Goal: Task Accomplishment & Management: Manage account settings

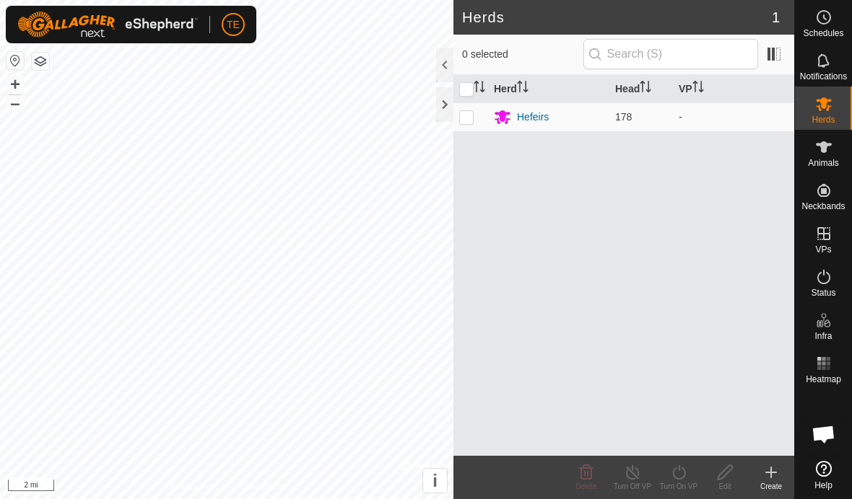
scroll to position [736, 0]
click at [437, 108] on div at bounding box center [444, 104] width 17 height 35
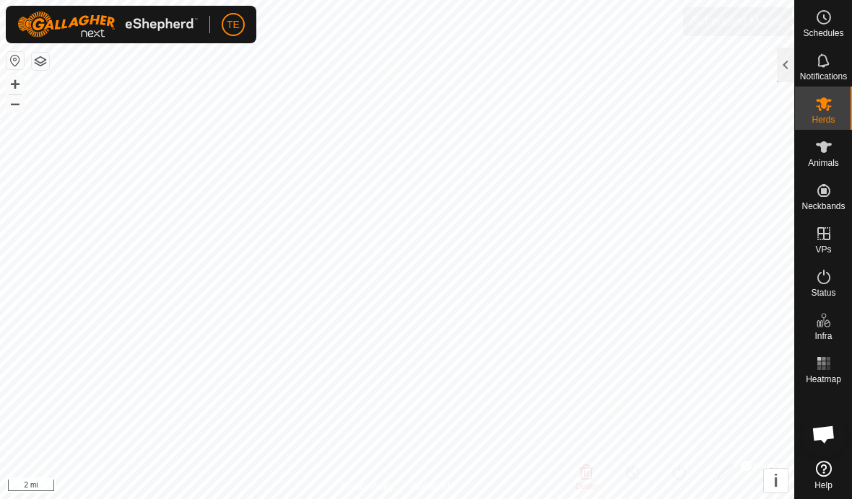
click at [817, 25] on icon at bounding box center [823, 17] width 17 height 17
click at [777, 65] on div at bounding box center [785, 65] width 17 height 35
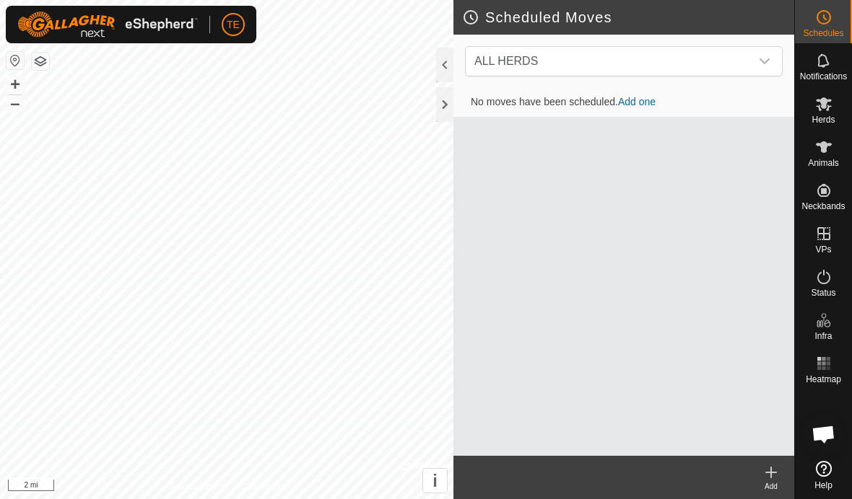
click at [643, 105] on link "Add one" at bounding box center [637, 102] width 38 height 12
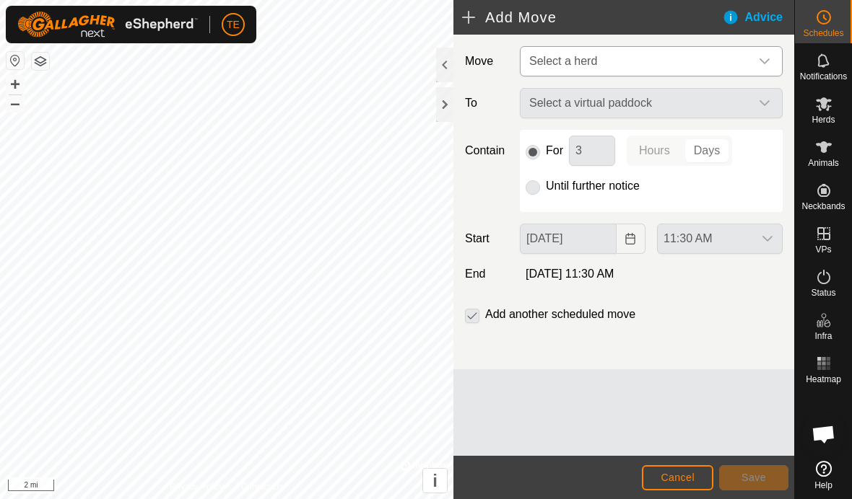
click at [748, 55] on span "Select a herd" at bounding box center [636, 61] width 227 height 29
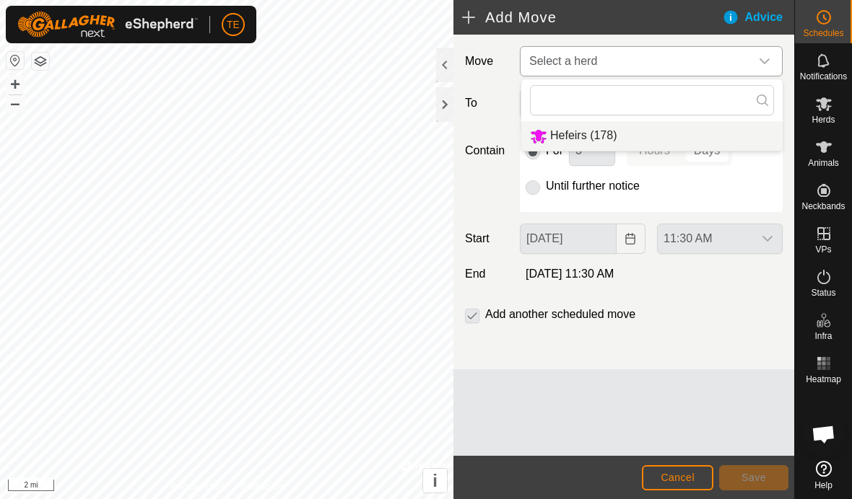
click at [611, 140] on span "Hefeirs (178)" at bounding box center [583, 135] width 66 height 12
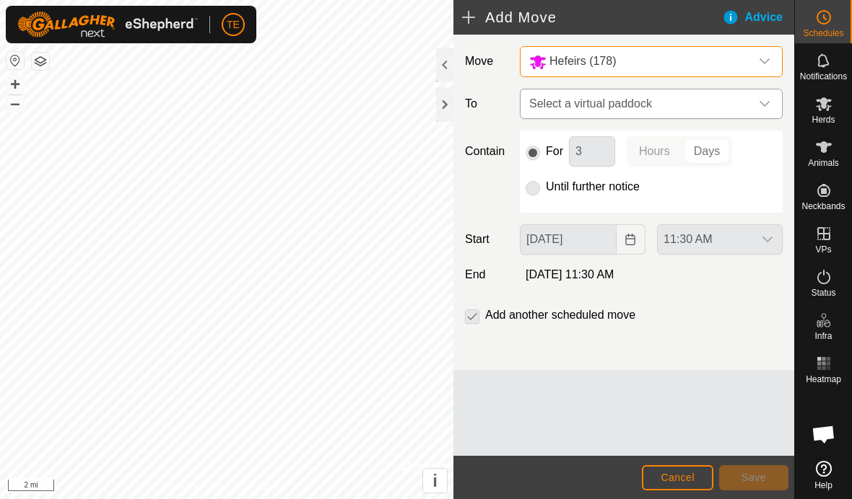
click at [764, 102] on icon "dropdown trigger" at bounding box center [765, 104] width 12 height 12
click at [452, 102] on div at bounding box center [444, 104] width 17 height 35
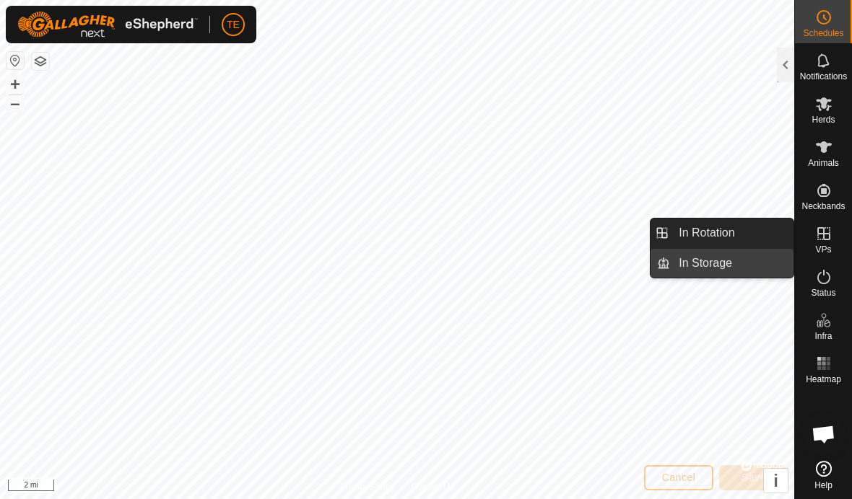
click at [721, 263] on span "In Storage" at bounding box center [704, 263] width 53 height 17
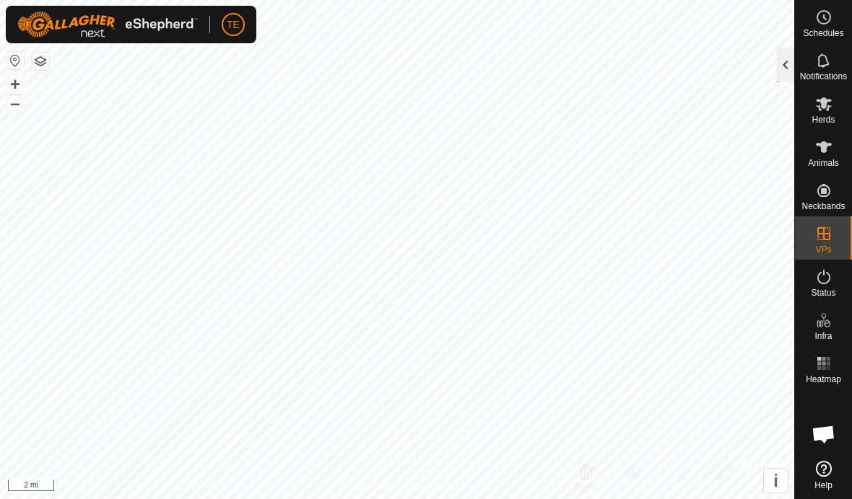
click at [781, 64] on div at bounding box center [785, 65] width 17 height 35
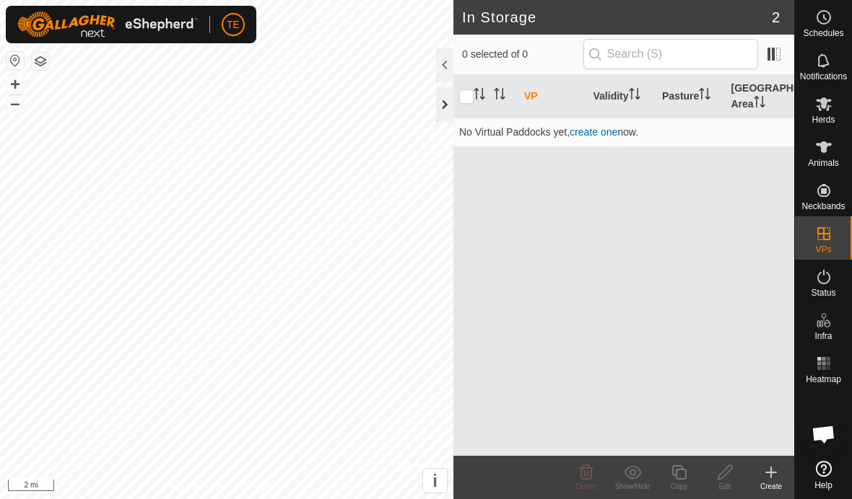
click at [447, 105] on div at bounding box center [444, 104] width 17 height 35
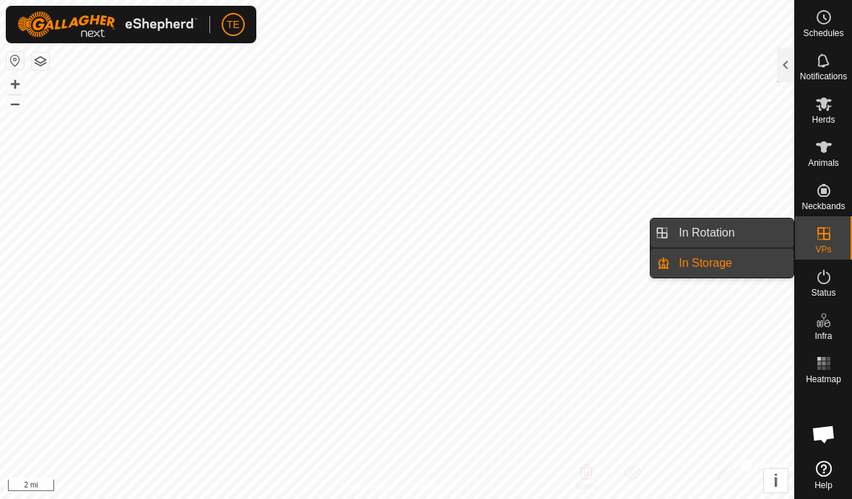
click at [734, 235] on span "In Rotation" at bounding box center [706, 232] width 56 height 17
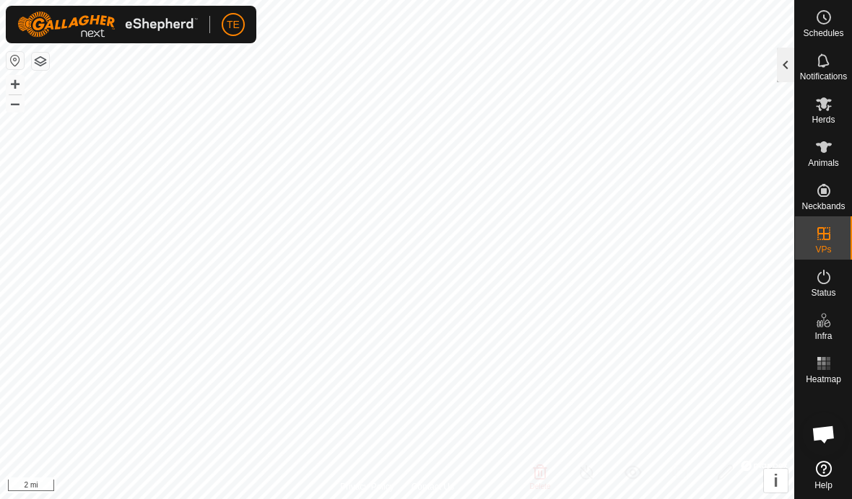
click at [778, 71] on div at bounding box center [785, 65] width 17 height 35
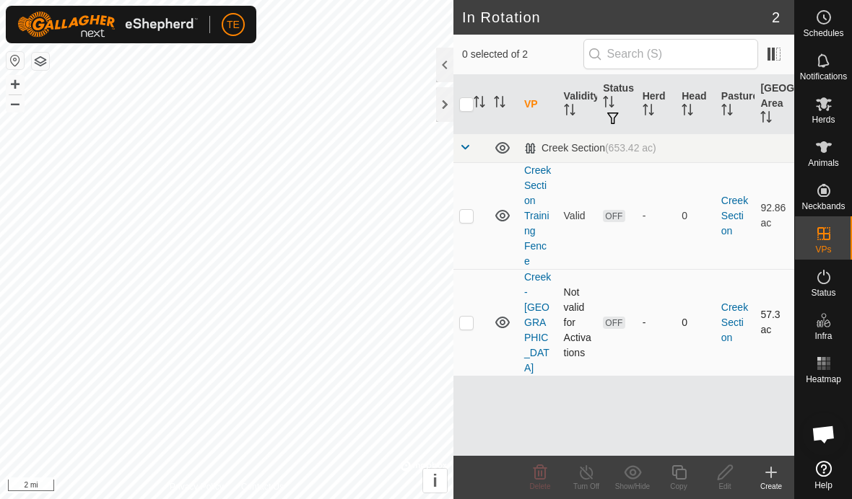
click at [475, 302] on td at bounding box center [470, 322] width 35 height 107
checkbox input "true"
click at [574, 327] on td "Not valid for Activations" at bounding box center [578, 322] width 40 height 107
click at [534, 336] on link "Creek-[GEOGRAPHIC_DATA]" at bounding box center [537, 322] width 27 height 102
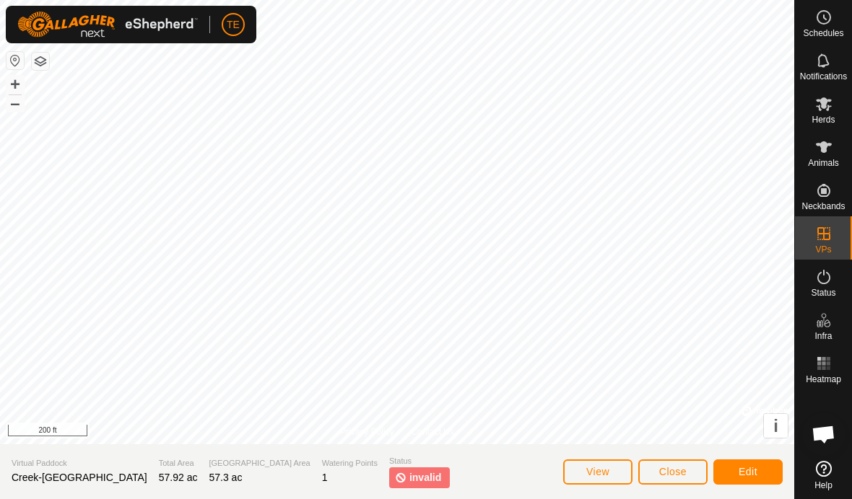
click at [751, 465] on button "Edit" at bounding box center [747, 472] width 69 height 25
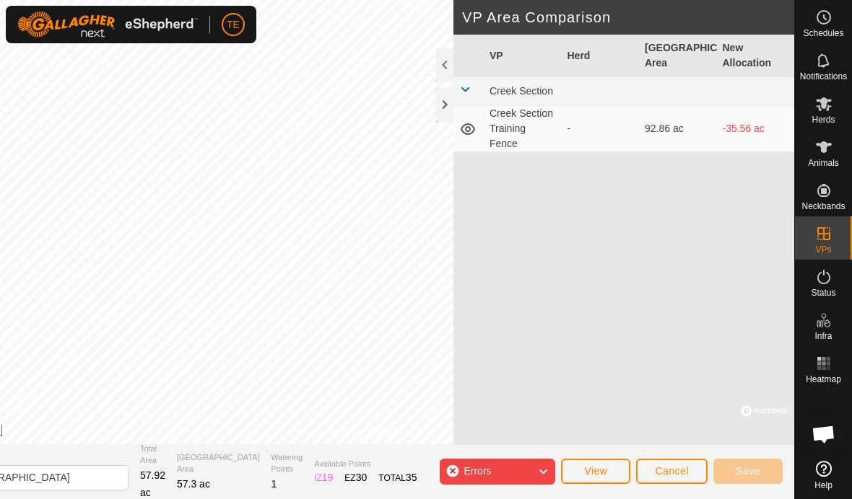
click at [532, 478] on div "Errors" at bounding box center [497, 472] width 115 height 26
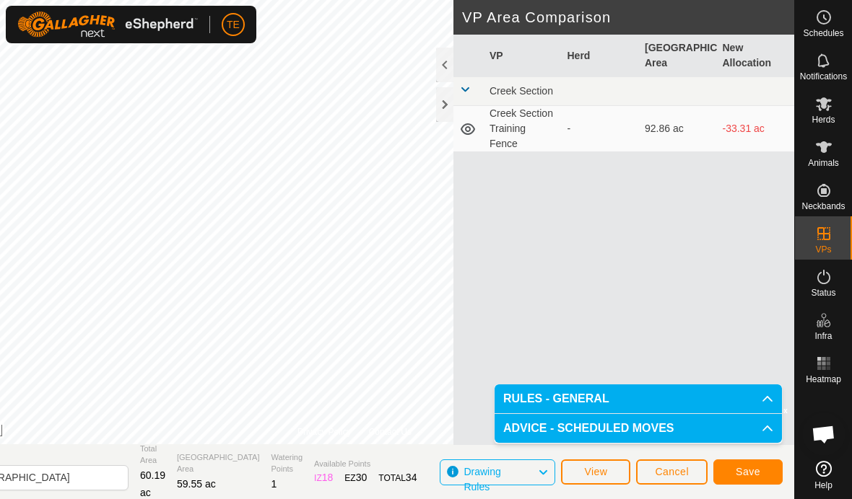
click at [744, 461] on button "Save" at bounding box center [747, 472] width 69 height 25
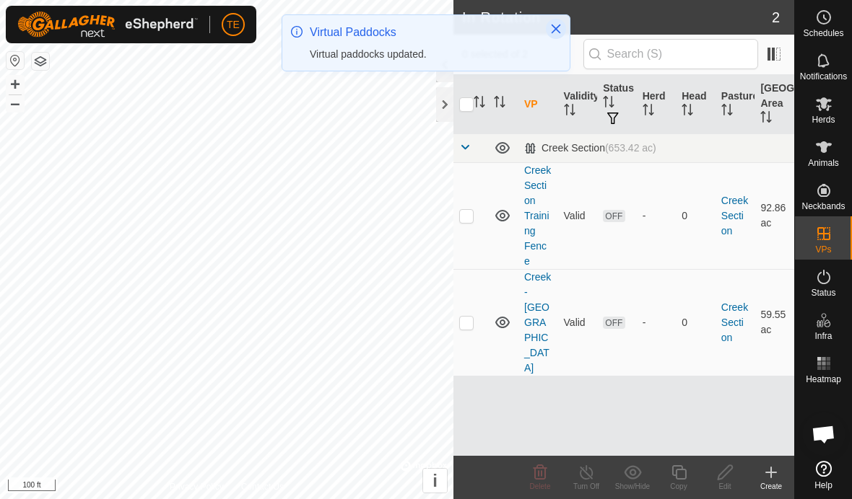
click at [553, 27] on icon "Close" at bounding box center [556, 29] width 12 height 12
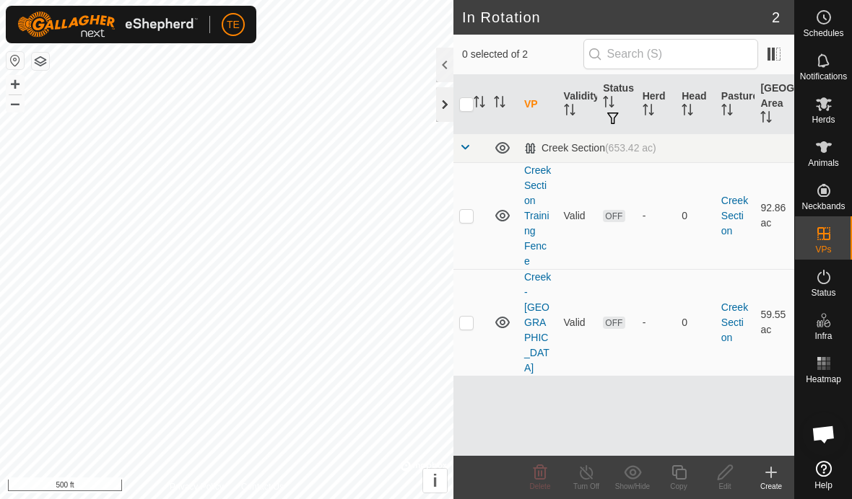
click at [437, 110] on div at bounding box center [444, 104] width 17 height 35
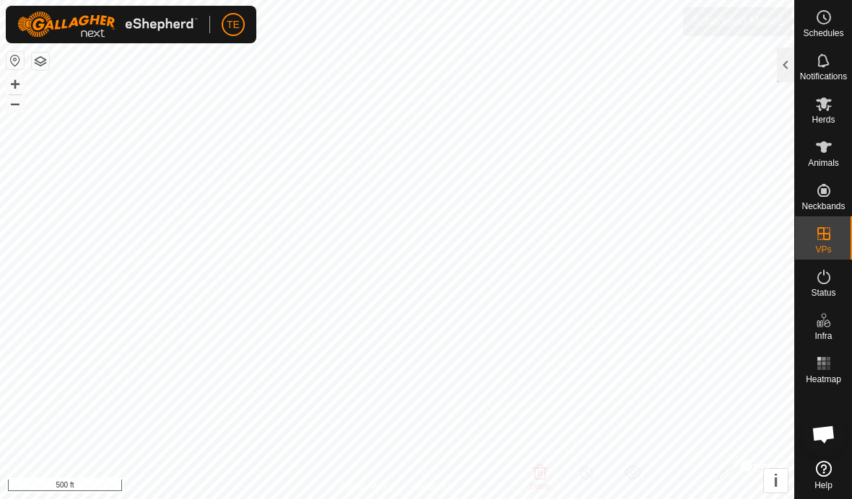
click at [816, 29] on span "Schedules" at bounding box center [823, 33] width 40 height 9
click at [784, 66] on div at bounding box center [785, 65] width 17 height 35
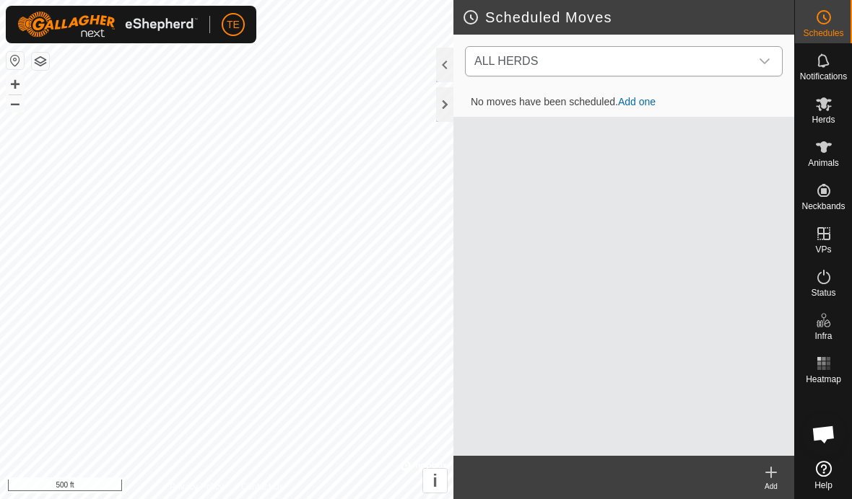
click at [764, 62] on icon "dropdown trigger" at bounding box center [765, 62] width 12 height 12
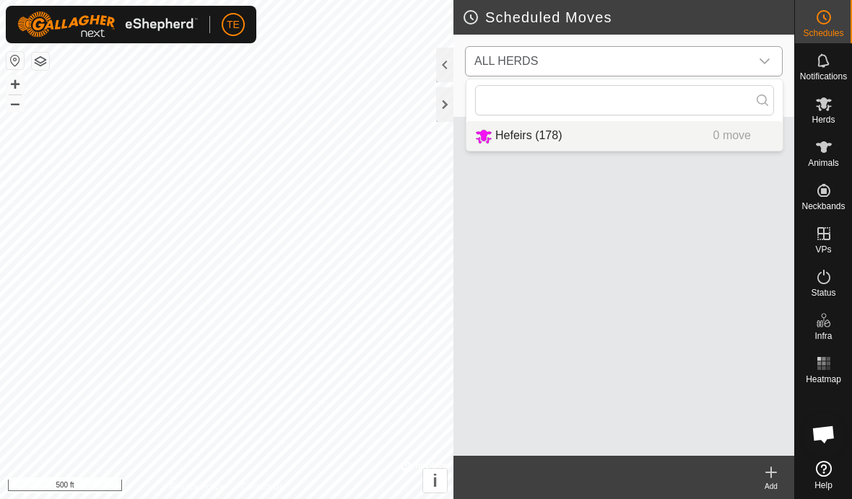
click at [528, 129] on span "Hefeirs (178)" at bounding box center [528, 135] width 66 height 12
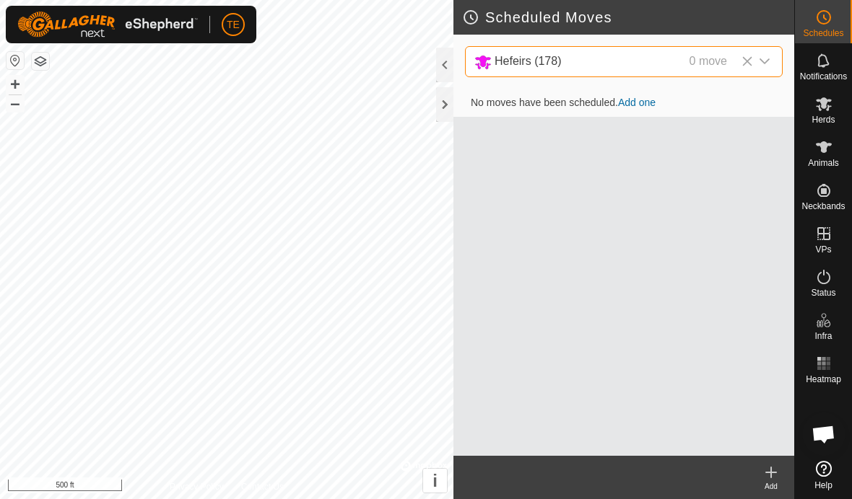
click at [638, 105] on link "Add one" at bounding box center [637, 103] width 38 height 12
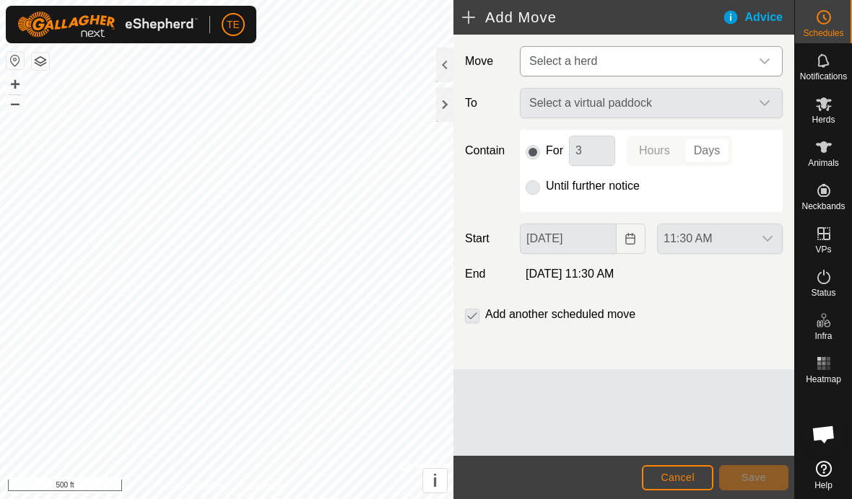
click at [759, 64] on icon "dropdown trigger" at bounding box center [765, 62] width 12 height 12
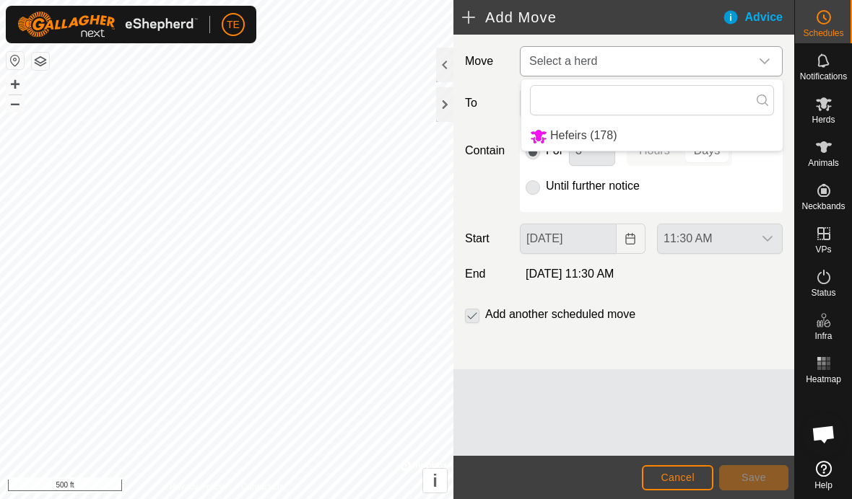
click at [582, 136] on span "Hefeirs (178)" at bounding box center [583, 135] width 66 height 12
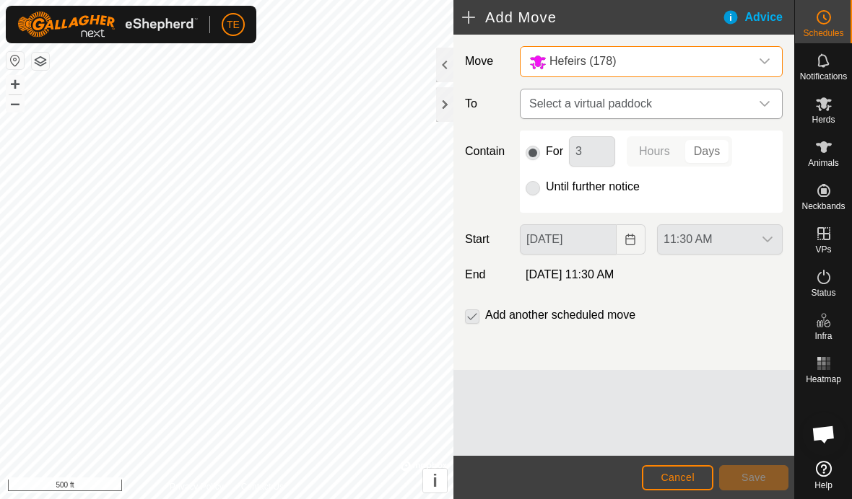
click at [774, 103] on div "dropdown trigger" at bounding box center [764, 103] width 29 height 29
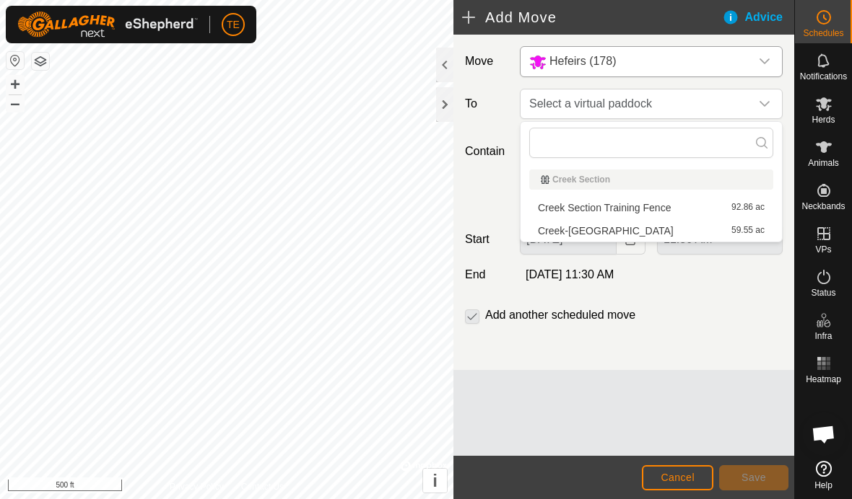
click at [649, 232] on span "Creek-[GEOGRAPHIC_DATA]" at bounding box center [606, 231] width 136 height 10
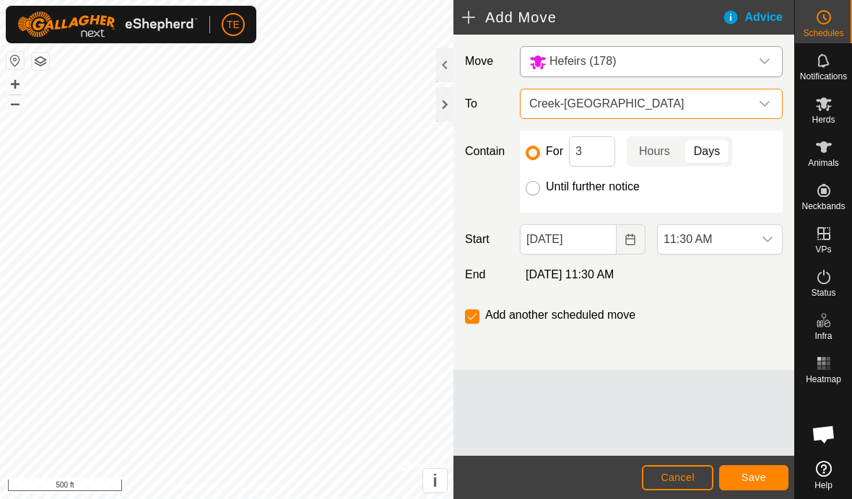
click at [538, 191] on input "Until further notice" at bounding box center [532, 188] width 14 height 14
radio input "true"
checkbox input "false"
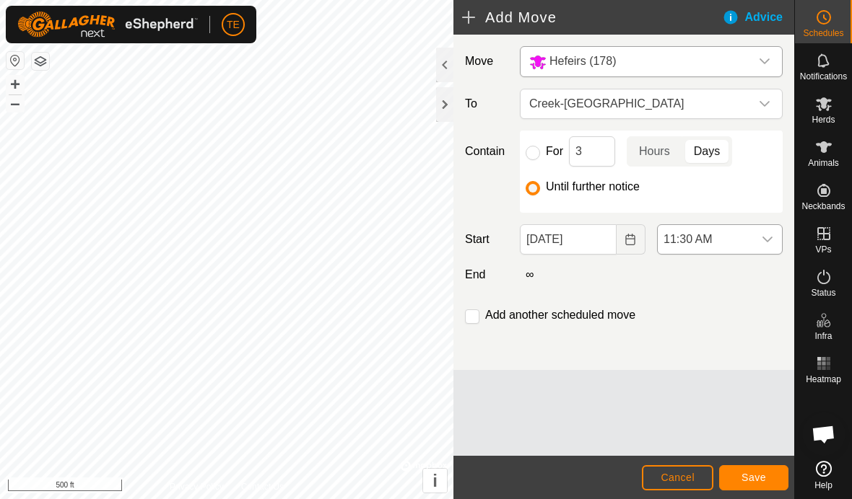
click at [764, 238] on icon "dropdown trigger" at bounding box center [767, 240] width 10 height 6
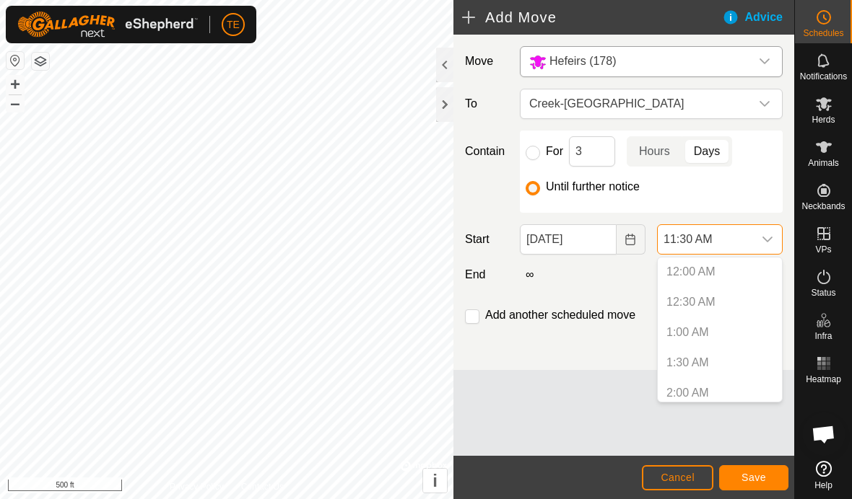
scroll to position [582, 0]
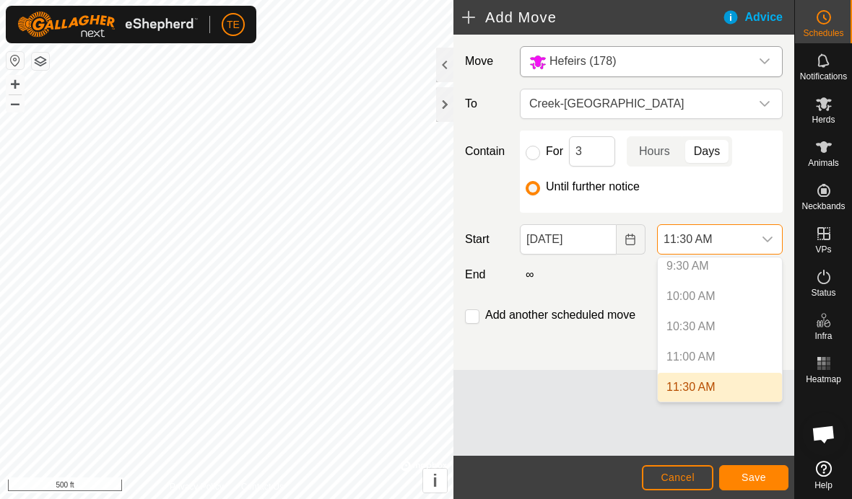
click at [713, 356] on p-selectitem "11:00 AM" at bounding box center [719, 357] width 124 height 29
click at [775, 236] on div "dropdown trigger" at bounding box center [767, 239] width 29 height 29
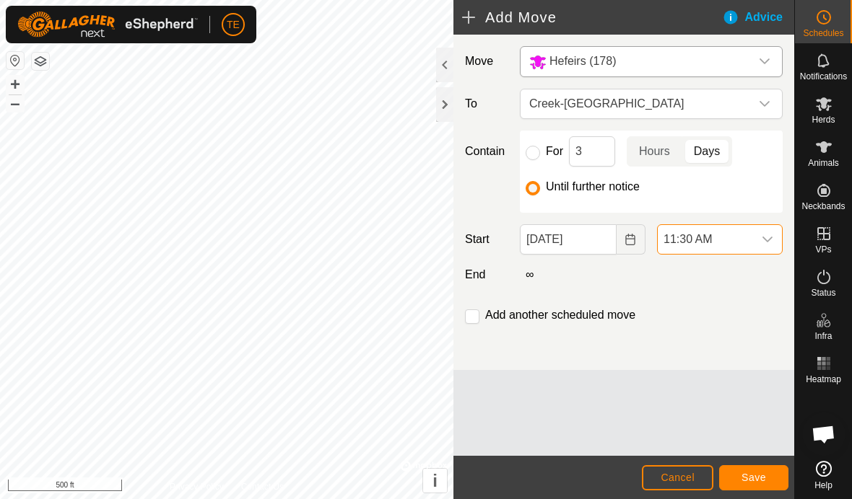
click at [753, 473] on span "Save" at bounding box center [753, 478] width 25 height 12
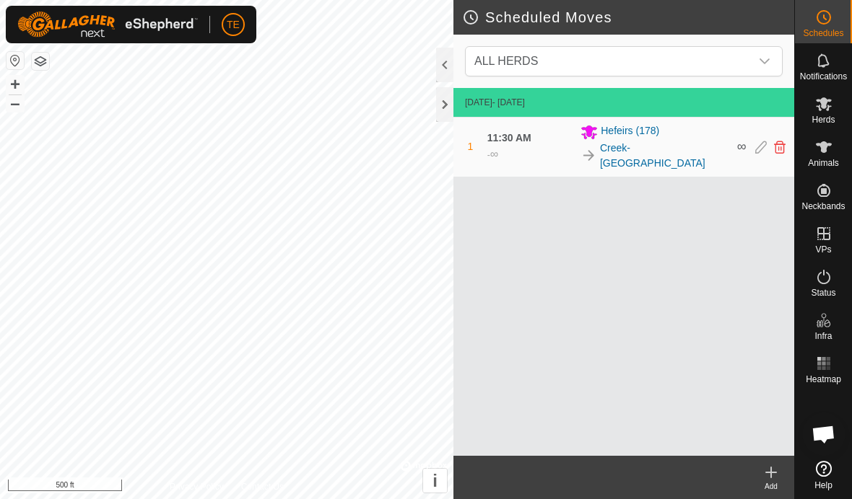
click at [817, 22] on icon at bounding box center [823, 17] width 17 height 17
click at [447, 107] on div at bounding box center [444, 104] width 17 height 35
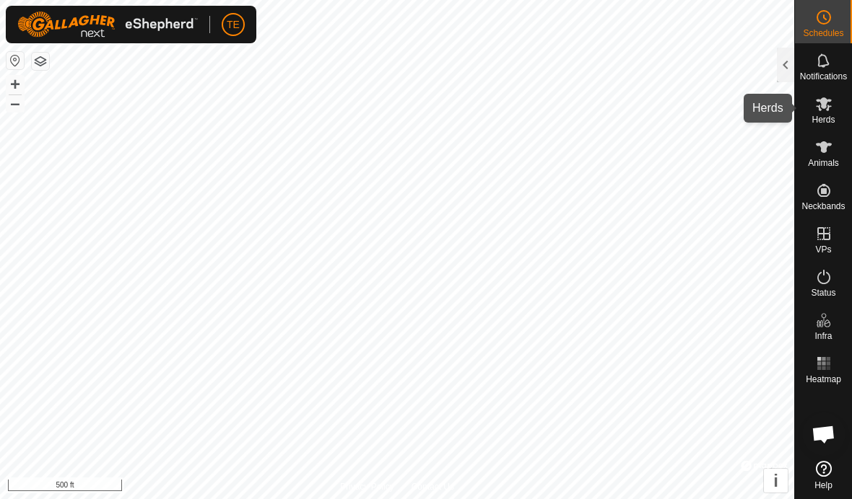
click at [822, 109] on icon at bounding box center [823, 103] width 17 height 17
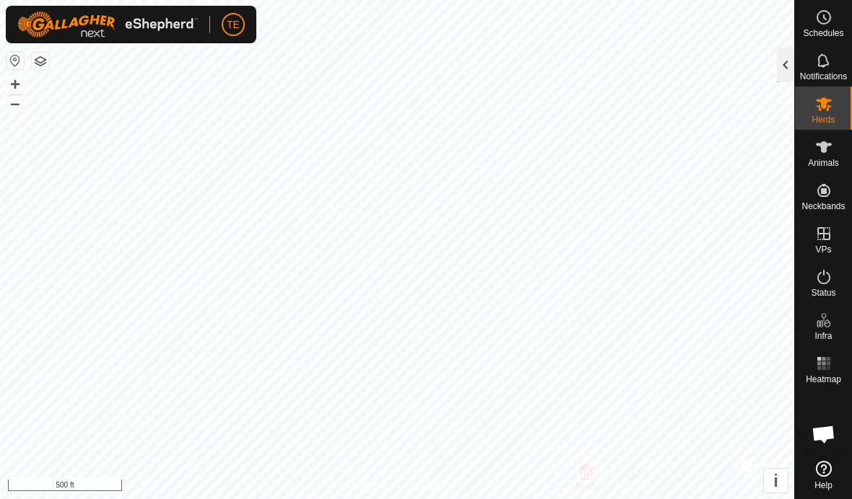
click at [779, 69] on div at bounding box center [785, 65] width 17 height 35
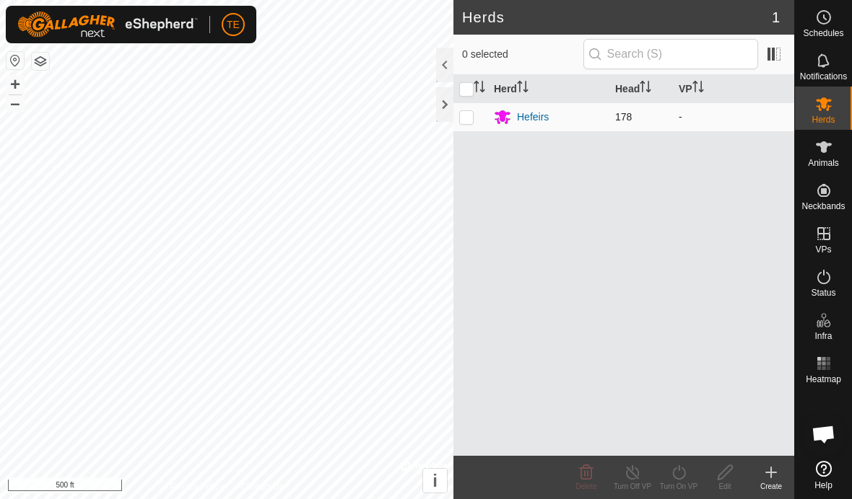
click at [482, 123] on td at bounding box center [470, 116] width 35 height 29
checkbox input "true"
click at [678, 473] on icon at bounding box center [679, 472] width 18 height 17
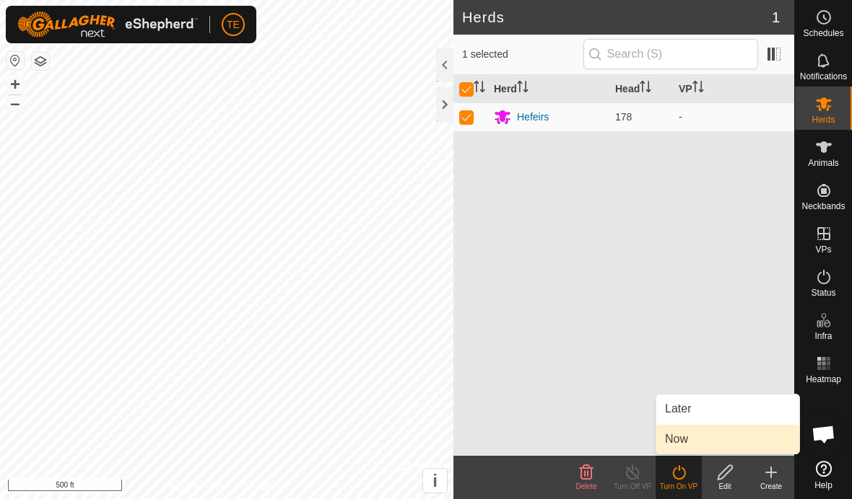
click at [696, 436] on link "Now" at bounding box center [727, 439] width 143 height 29
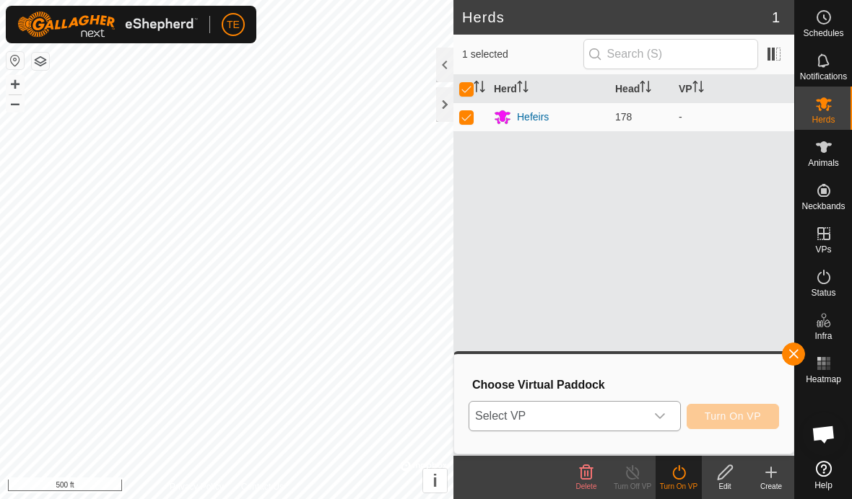
click at [665, 416] on icon "dropdown trigger" at bounding box center [660, 417] width 12 height 12
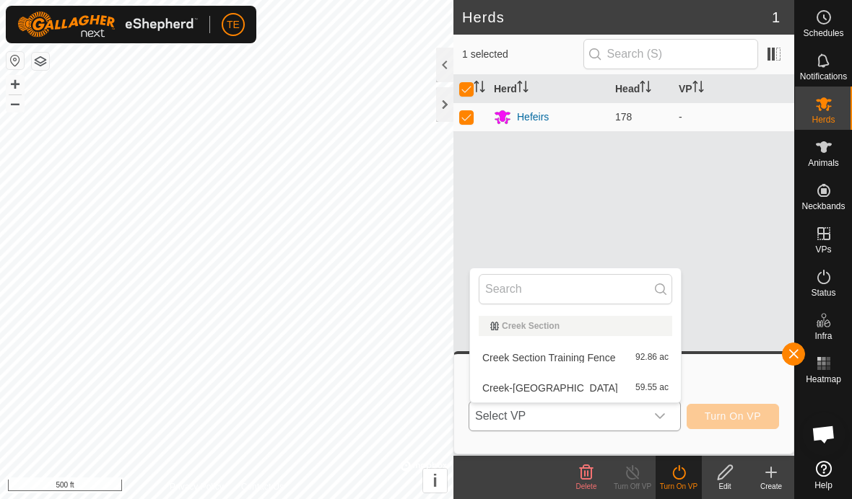
click at [611, 357] on span "Creek Section Training Fence" at bounding box center [548, 358] width 133 height 10
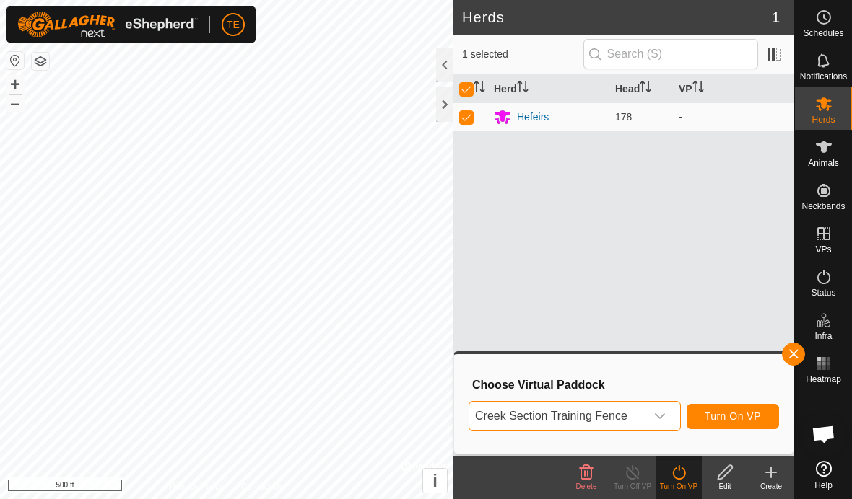
click at [733, 416] on span "Turn On VP" at bounding box center [732, 417] width 56 height 12
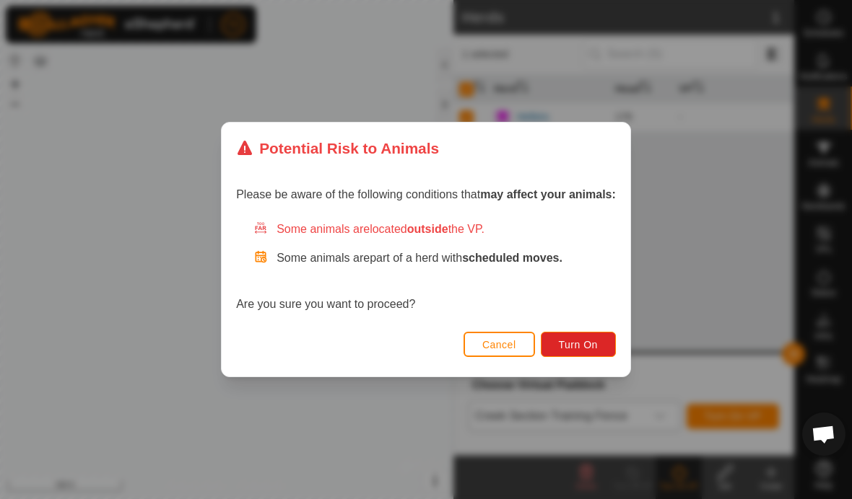
click at [504, 353] on button "Cancel" at bounding box center [498, 344] width 71 height 25
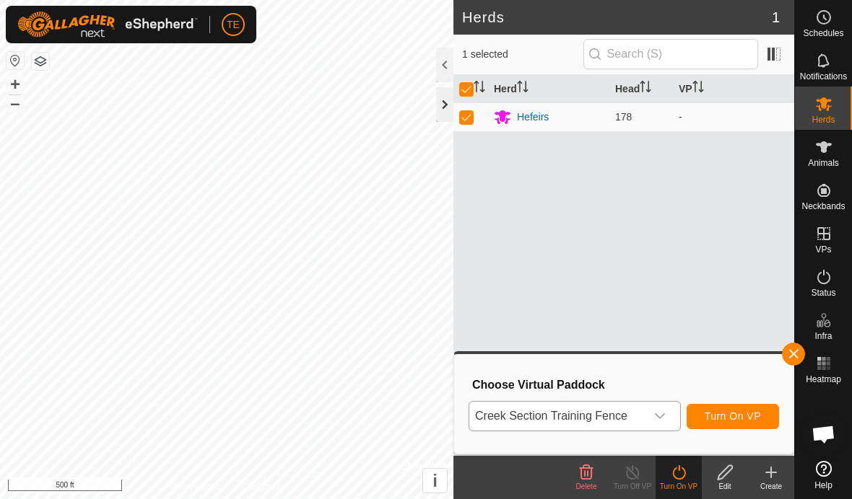
click at [437, 112] on div at bounding box center [444, 104] width 17 height 35
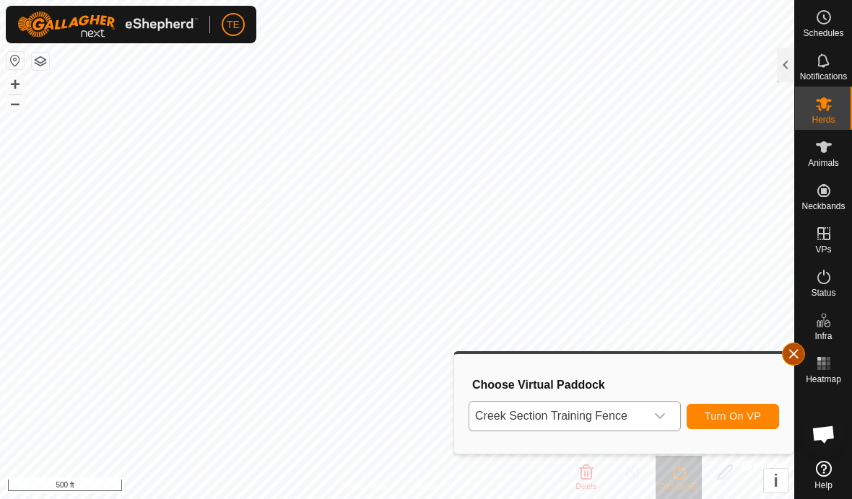
click at [788, 344] on button "button" at bounding box center [793, 354] width 23 height 23
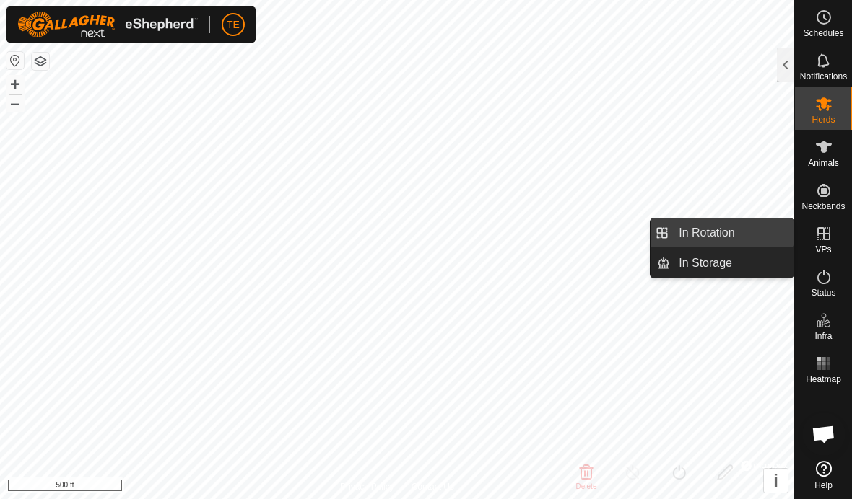
click at [724, 236] on span "In Rotation" at bounding box center [706, 232] width 56 height 17
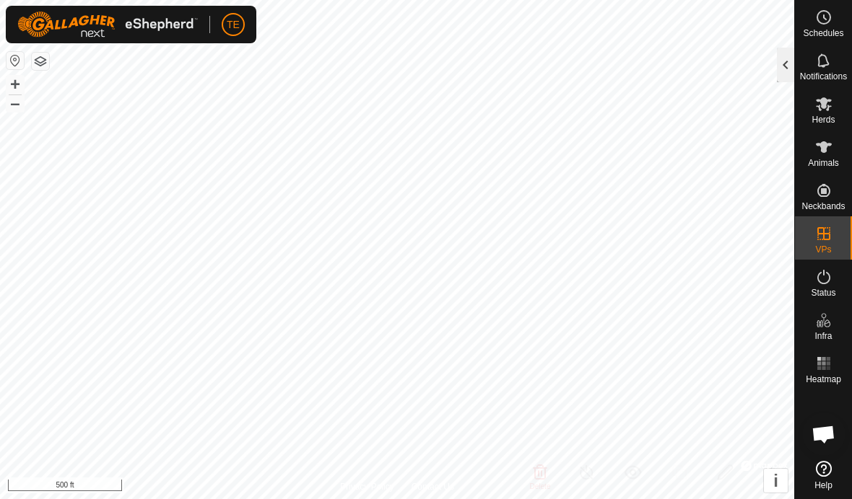
click at [779, 60] on div at bounding box center [785, 65] width 17 height 35
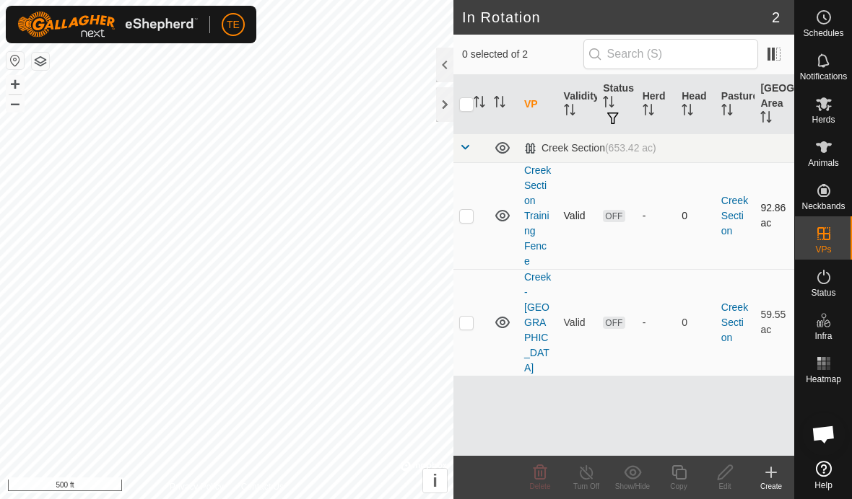
click at [475, 203] on td at bounding box center [470, 215] width 35 height 107
checkbox input "true"
click at [722, 468] on icon at bounding box center [725, 472] width 18 height 17
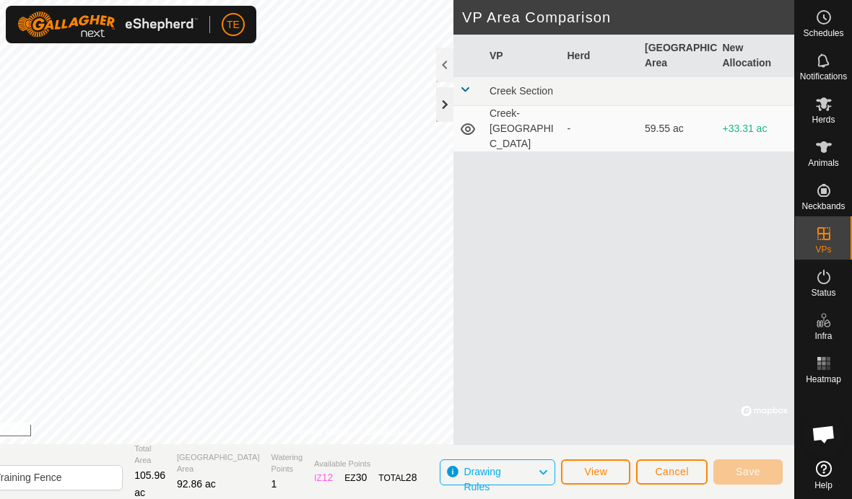
click at [445, 108] on div at bounding box center [444, 104] width 17 height 35
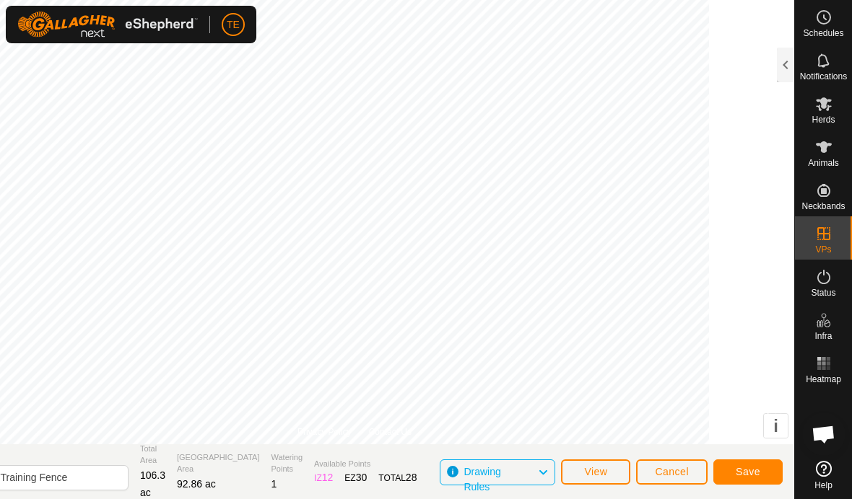
click at [745, 468] on span "Save" at bounding box center [747, 472] width 25 height 12
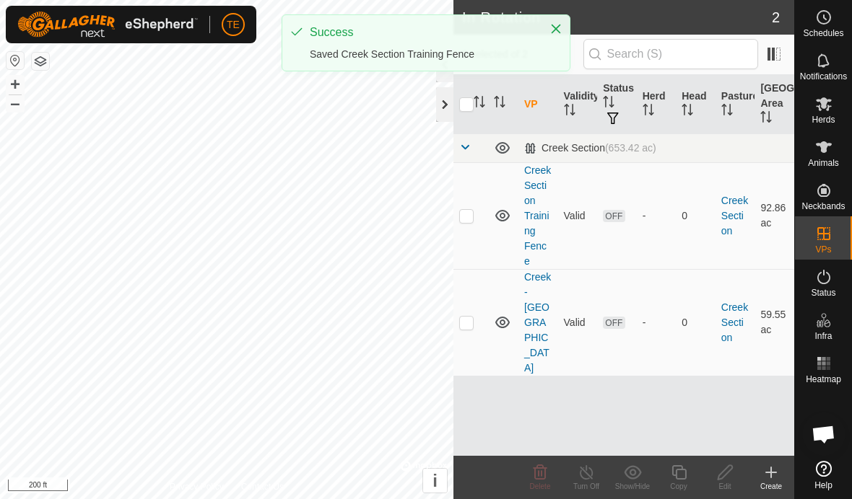
click at [446, 101] on div at bounding box center [444, 104] width 17 height 35
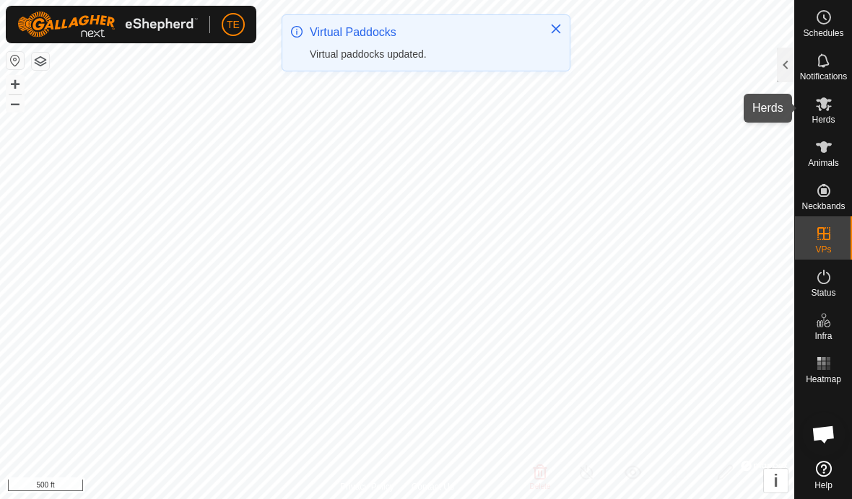
click at [831, 106] on icon at bounding box center [824, 104] width 16 height 14
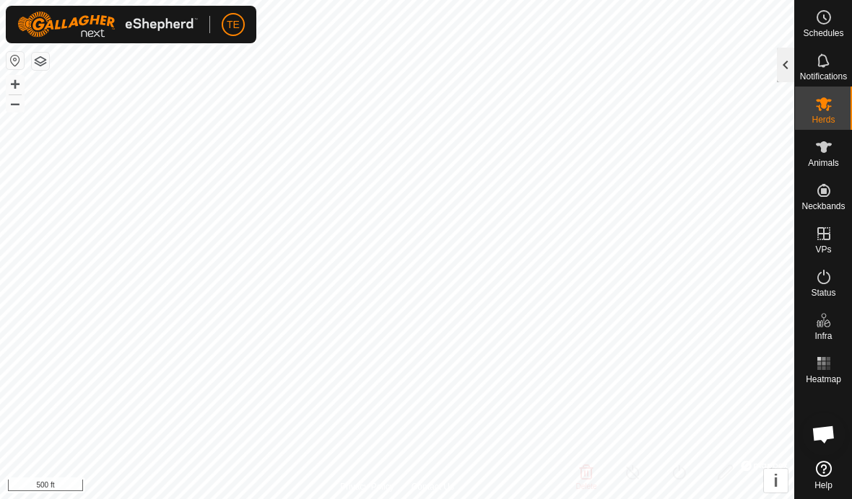
click at [779, 68] on div at bounding box center [785, 65] width 17 height 35
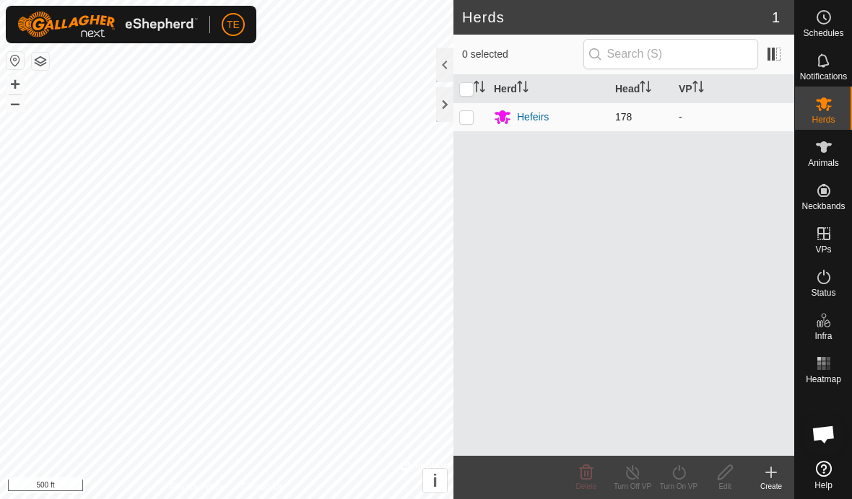
click at [480, 122] on td at bounding box center [470, 116] width 35 height 29
checkbox input "true"
click at [683, 474] on icon at bounding box center [679, 472] width 18 height 17
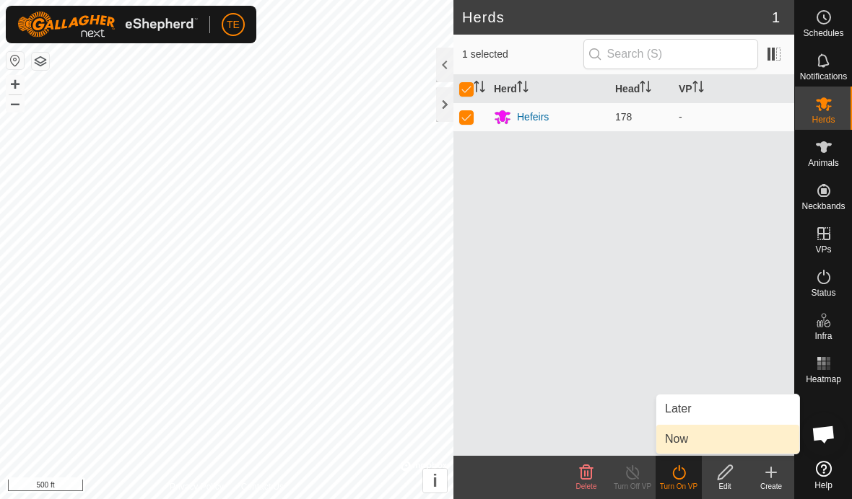
click at [692, 436] on link "Now" at bounding box center [727, 439] width 143 height 29
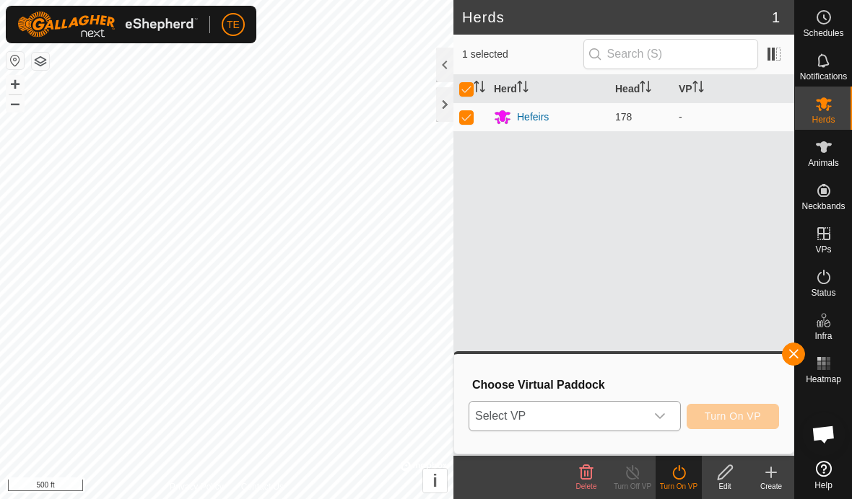
click at [673, 414] on div "dropdown trigger" at bounding box center [659, 416] width 29 height 29
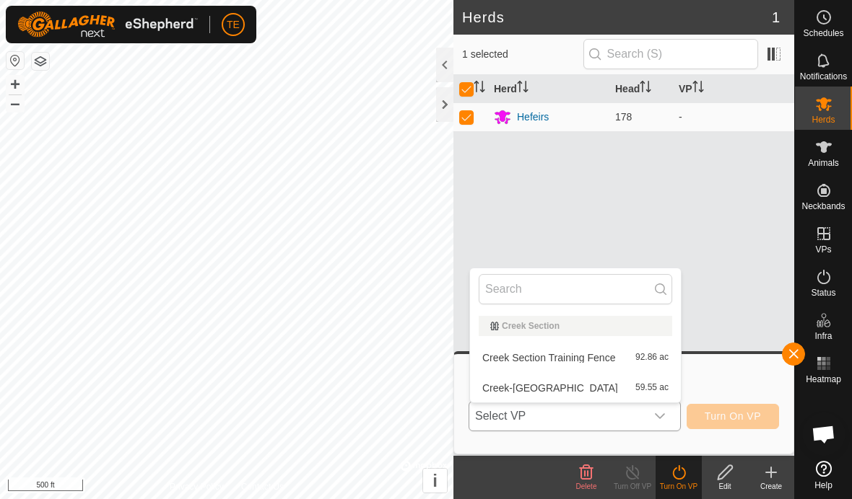
click at [602, 354] on span "Creek Section Training Fence" at bounding box center [548, 358] width 133 height 10
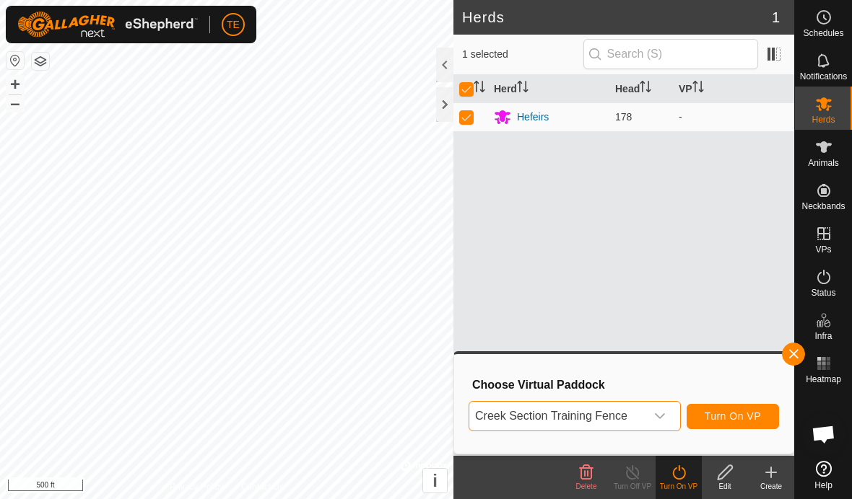
click at [734, 411] on span "Turn On VP" at bounding box center [732, 417] width 56 height 12
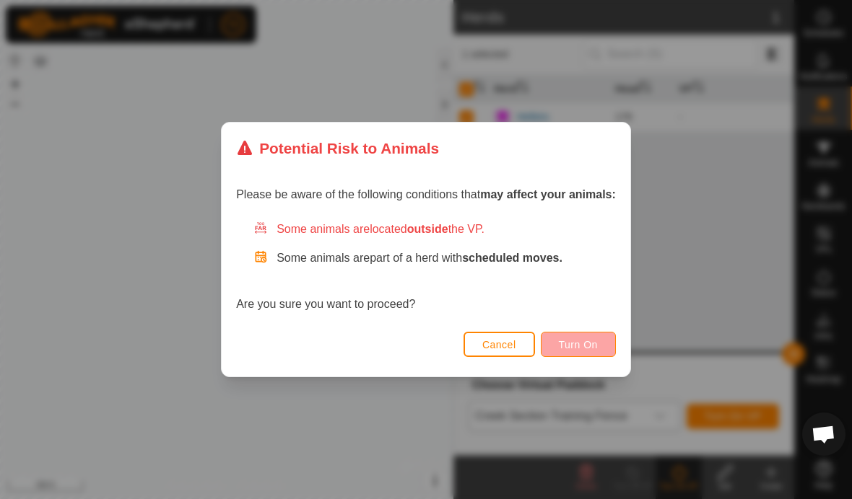
click at [591, 346] on span "Turn On" at bounding box center [578, 345] width 39 height 12
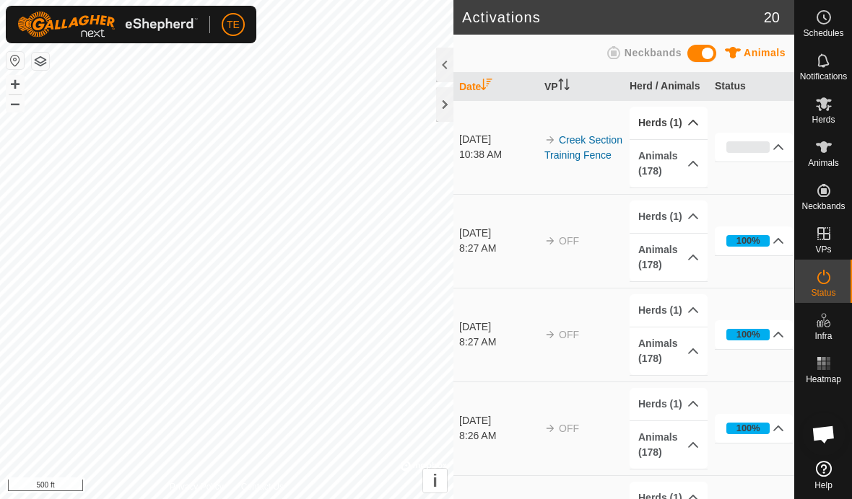
click at [691, 125] on icon at bounding box center [693, 123] width 12 height 12
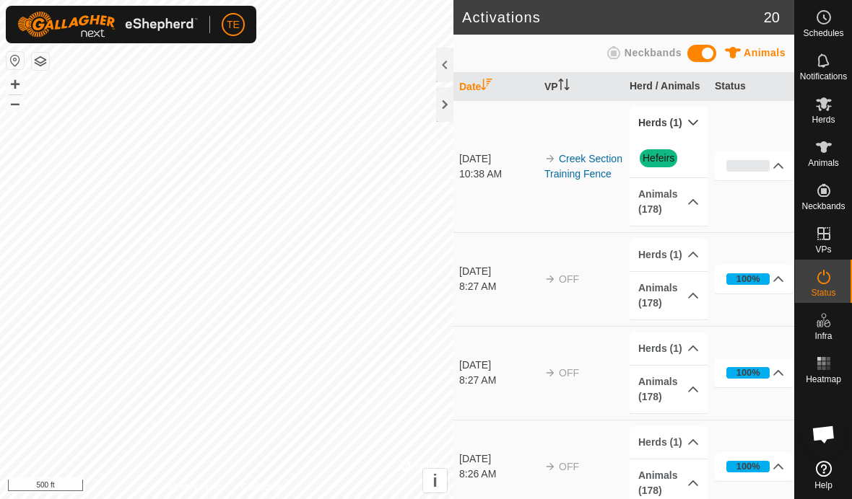
click at [689, 124] on icon at bounding box center [693, 123] width 12 height 12
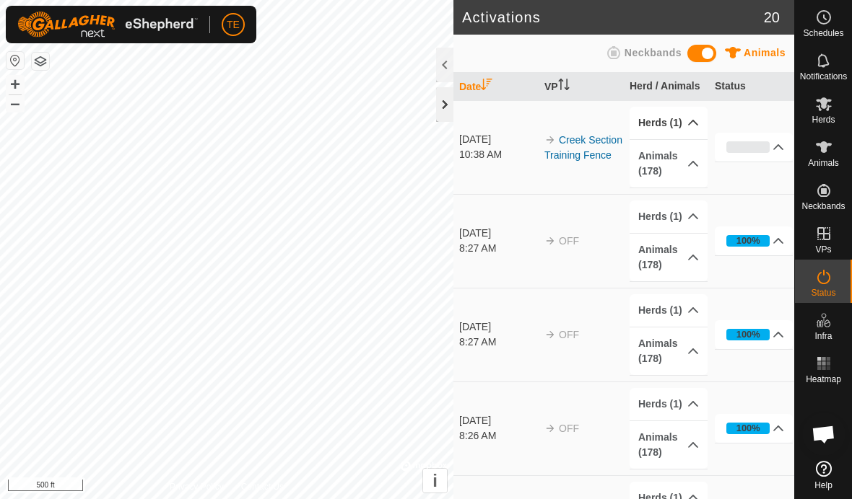
click at [449, 107] on div at bounding box center [444, 104] width 17 height 35
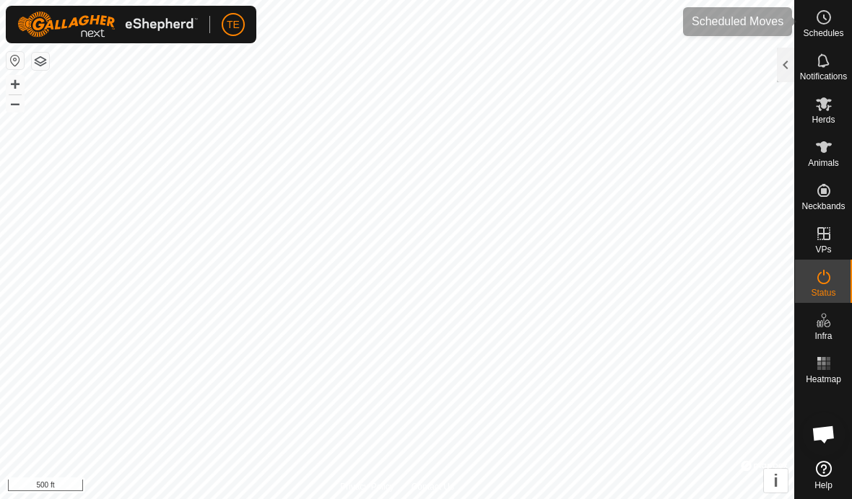
click at [826, 29] on span "Schedules" at bounding box center [823, 33] width 40 height 9
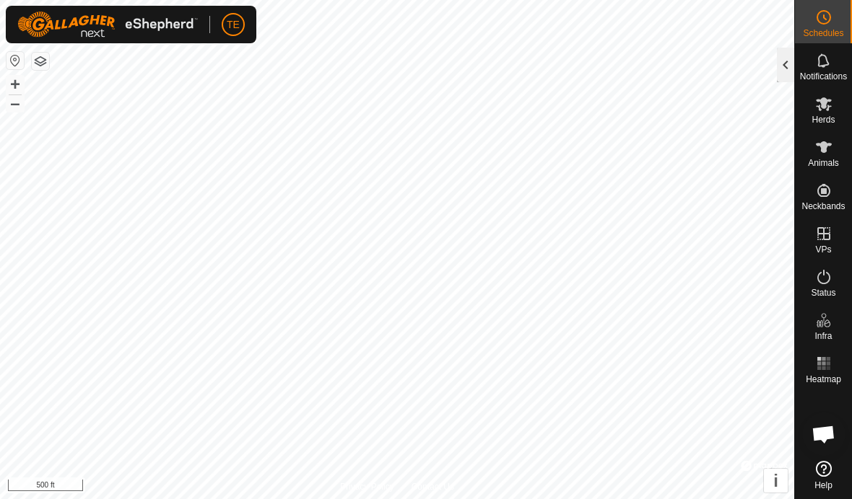
click at [778, 77] on div at bounding box center [785, 65] width 17 height 35
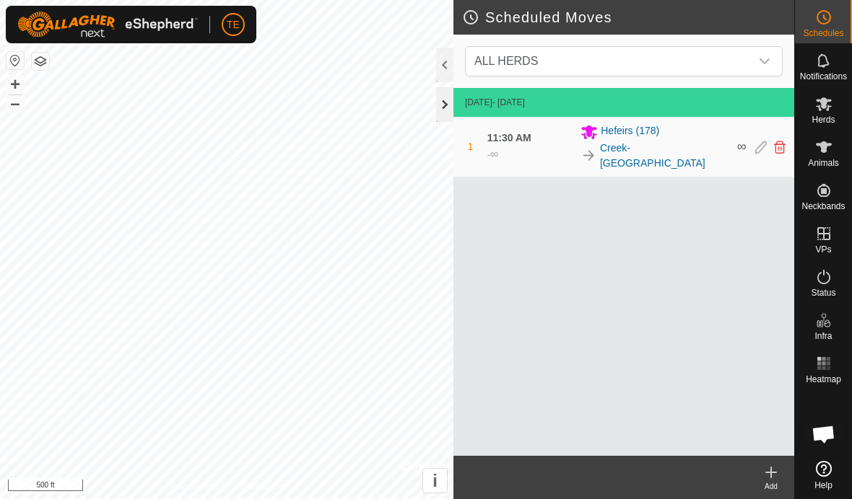
click at [444, 105] on div at bounding box center [444, 104] width 17 height 35
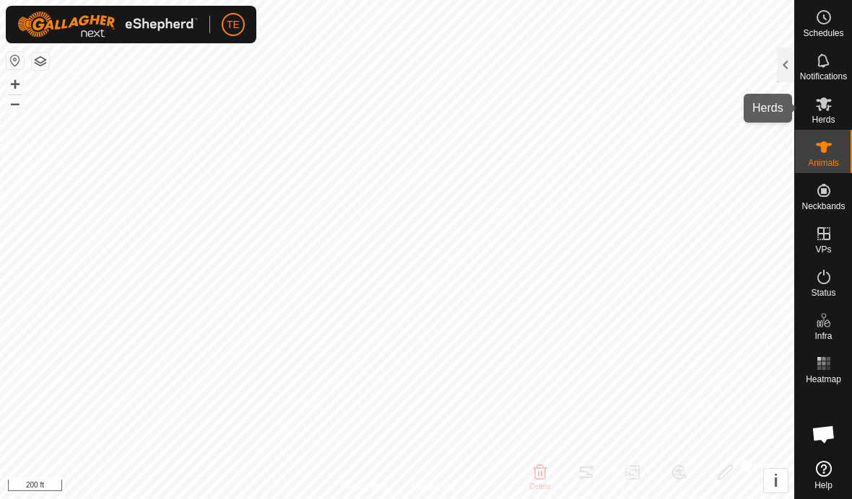
click at [824, 104] on icon at bounding box center [824, 104] width 16 height 14
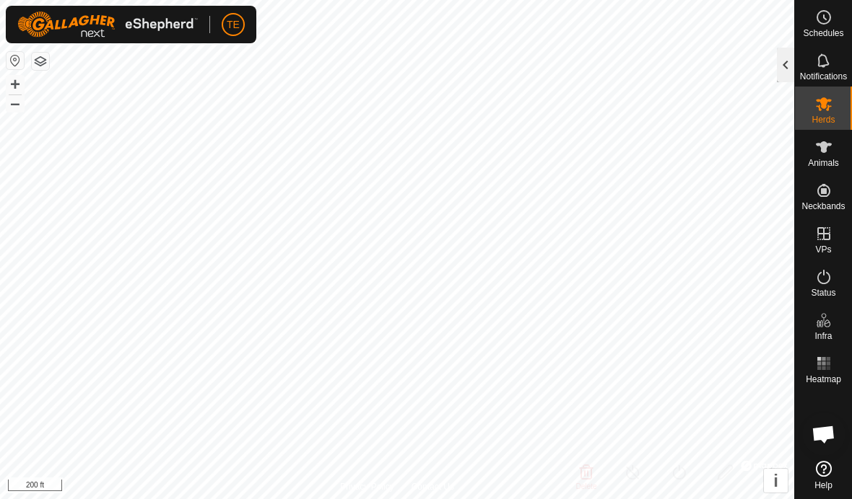
click at [778, 66] on div at bounding box center [785, 65] width 17 height 35
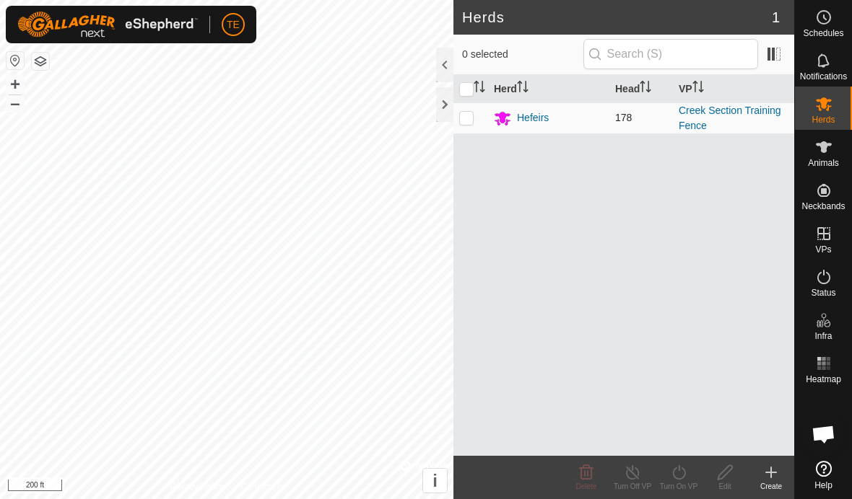
click at [468, 121] on p-checkbox at bounding box center [466, 118] width 14 height 12
checkbox input "true"
click at [631, 471] on line at bounding box center [632, 474] width 12 height 12
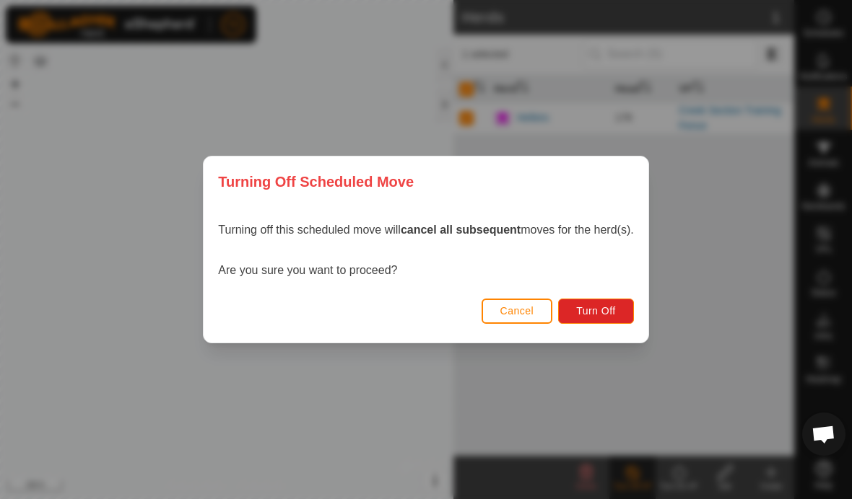
click at [510, 312] on span "Cancel" at bounding box center [517, 311] width 34 height 12
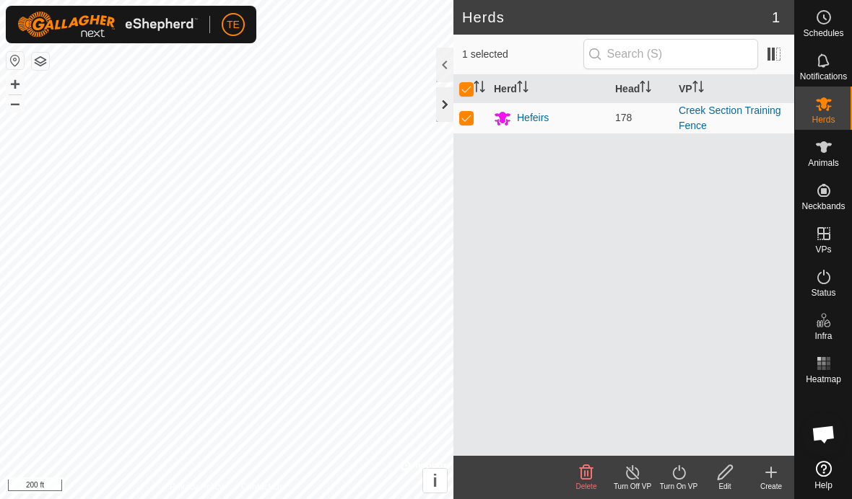
click at [446, 98] on div at bounding box center [444, 104] width 17 height 35
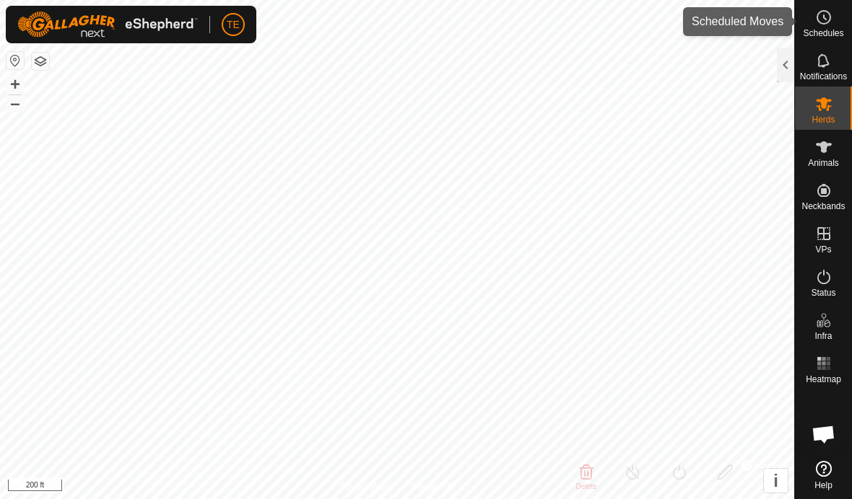
click at [813, 30] on span "Schedules" at bounding box center [823, 33] width 40 height 9
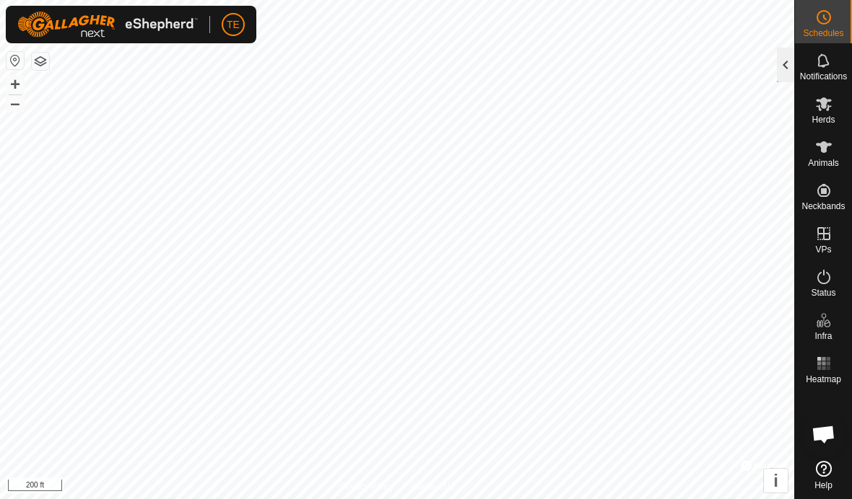
click at [779, 64] on div at bounding box center [785, 65] width 17 height 35
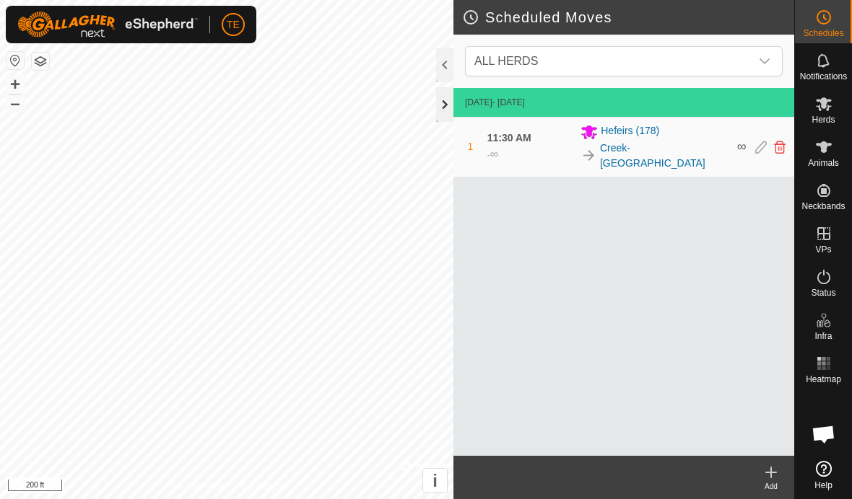
click at [444, 103] on div at bounding box center [444, 104] width 17 height 35
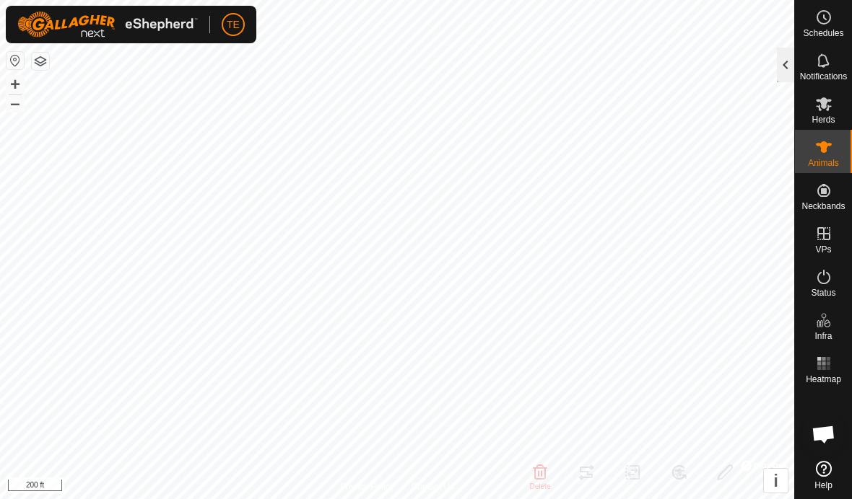
click at [777, 55] on div at bounding box center [785, 65] width 17 height 35
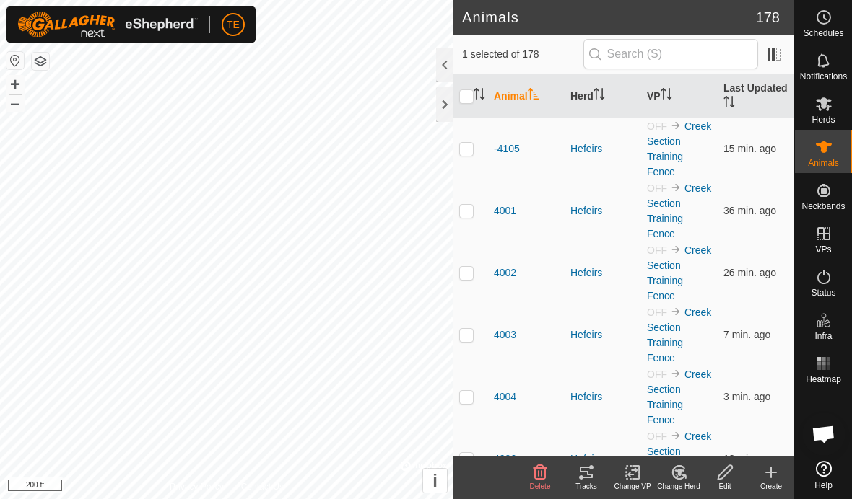
click at [817, 108] on icon at bounding box center [823, 103] width 17 height 17
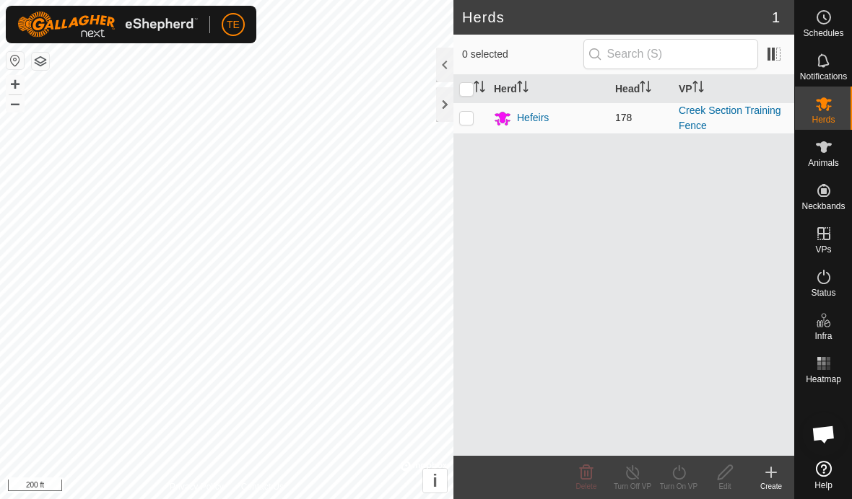
click at [475, 117] on td at bounding box center [470, 117] width 35 height 31
checkbox input "true"
click at [681, 475] on icon at bounding box center [679, 472] width 18 height 17
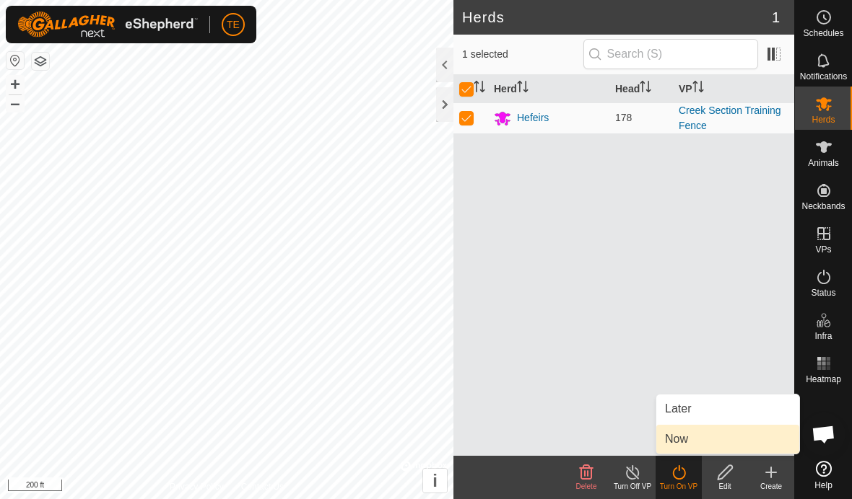
click at [698, 437] on link "Now" at bounding box center [727, 439] width 143 height 29
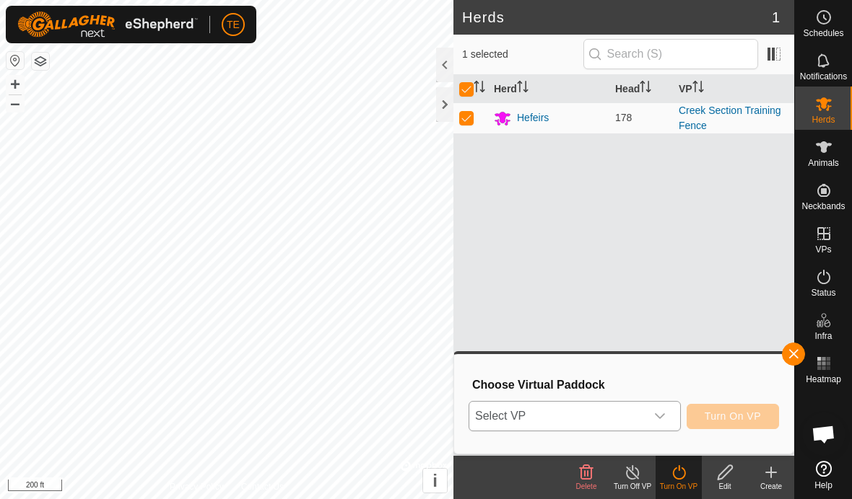
click at [664, 414] on icon "dropdown trigger" at bounding box center [660, 417] width 12 height 12
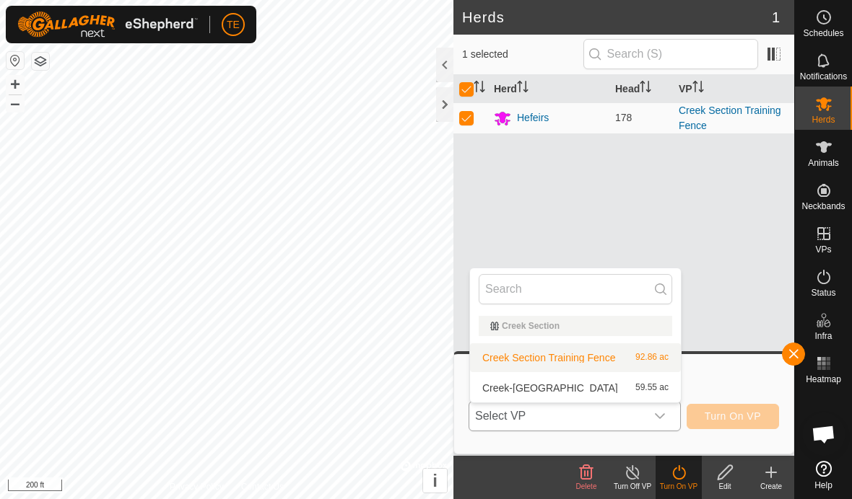
click at [606, 356] on span "Creek Section Training Fence" at bounding box center [548, 358] width 133 height 10
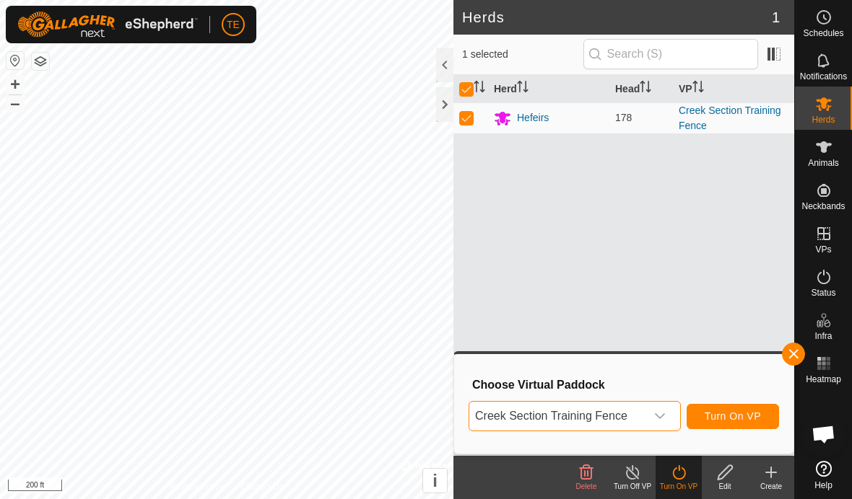
click at [735, 411] on span "Turn On VP" at bounding box center [732, 417] width 56 height 12
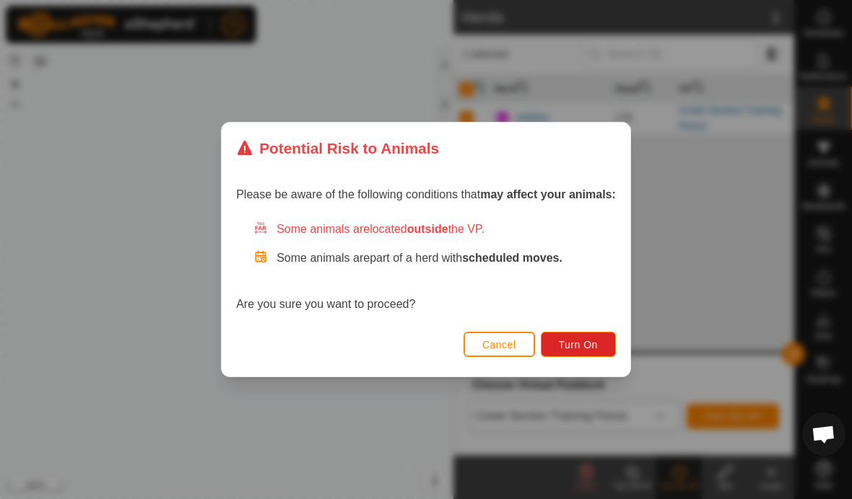
click at [486, 339] on span "Cancel" at bounding box center [499, 345] width 34 height 12
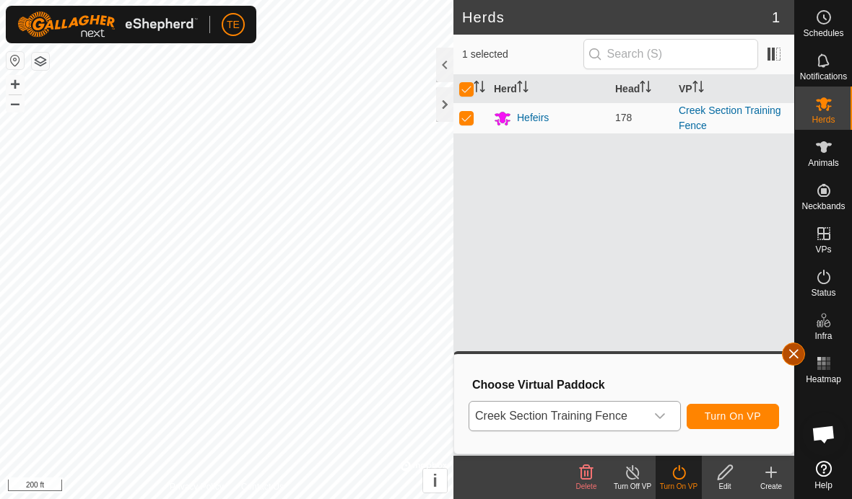
click at [784, 351] on button "button" at bounding box center [793, 354] width 23 height 23
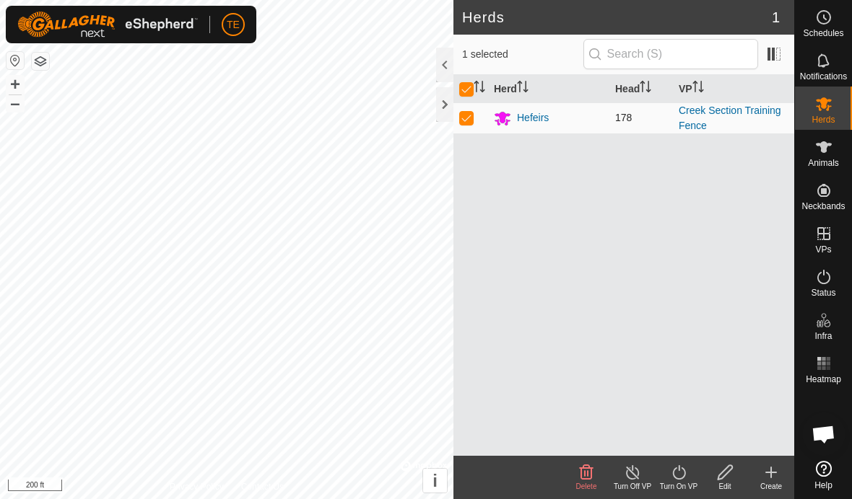
click at [460, 113] on p-checkbox at bounding box center [466, 118] width 14 height 12
checkbox input "false"
click at [445, 107] on div at bounding box center [444, 104] width 17 height 35
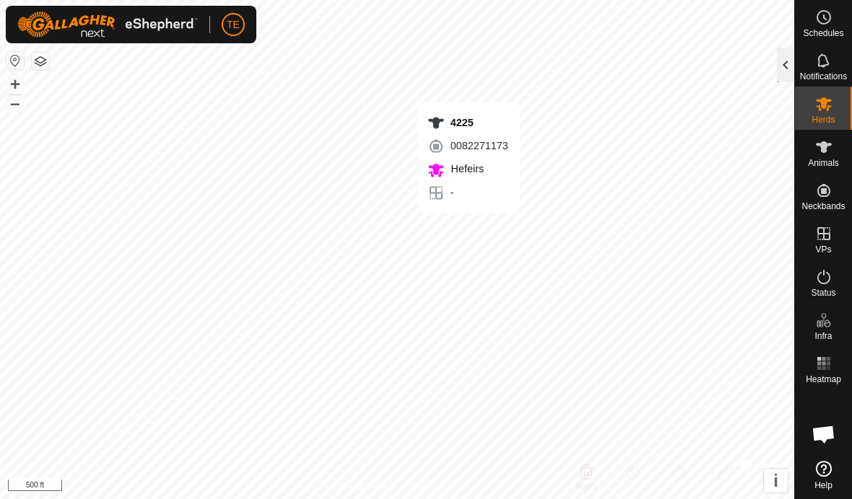
click at [784, 69] on div at bounding box center [785, 65] width 17 height 35
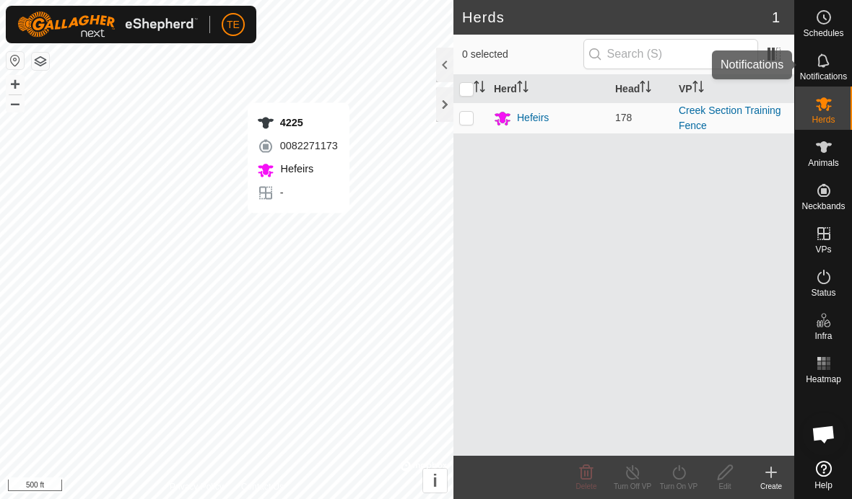
click at [832, 61] on es-notification-svg-icon at bounding box center [823, 60] width 26 height 23
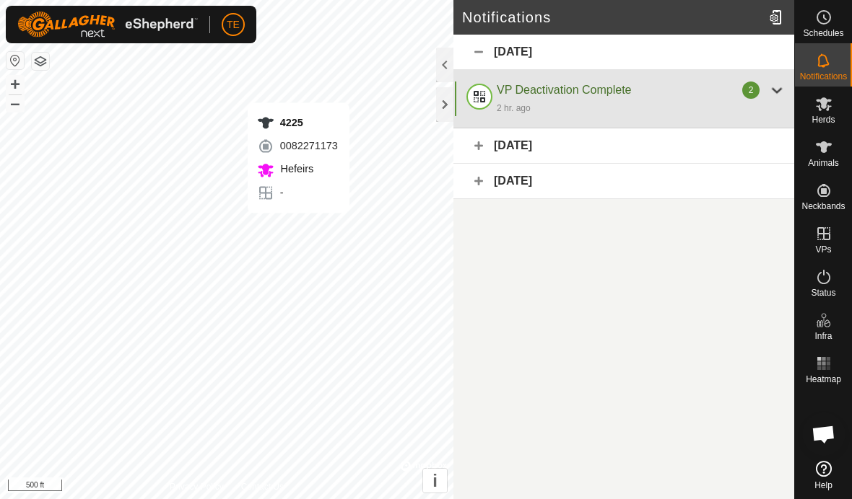
click at [768, 86] on div at bounding box center [776, 90] width 17 height 17
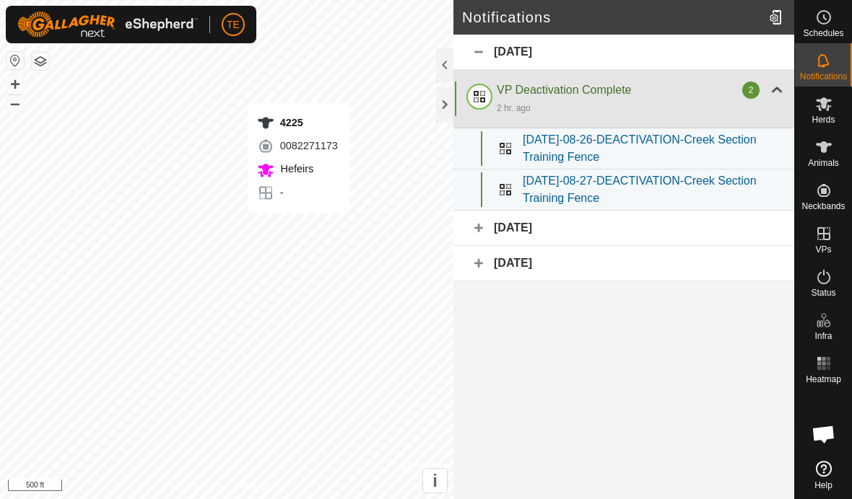
click at [774, 90] on div at bounding box center [776, 90] width 17 height 17
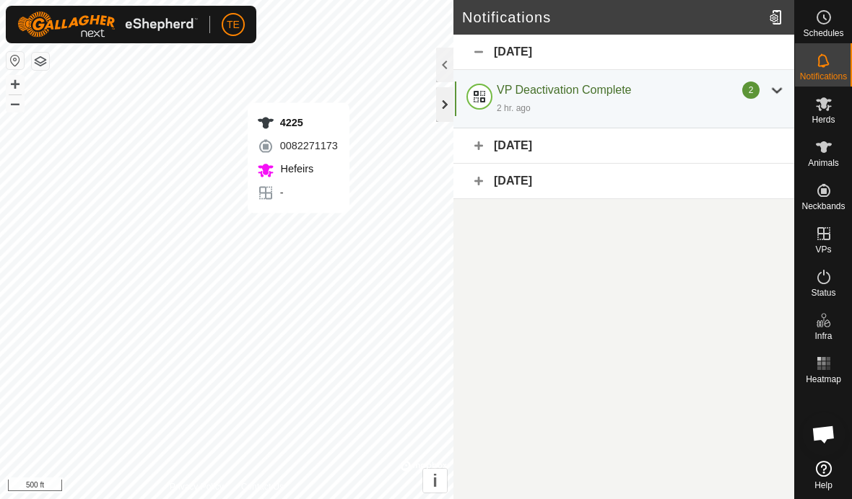
click at [450, 105] on div at bounding box center [444, 104] width 17 height 35
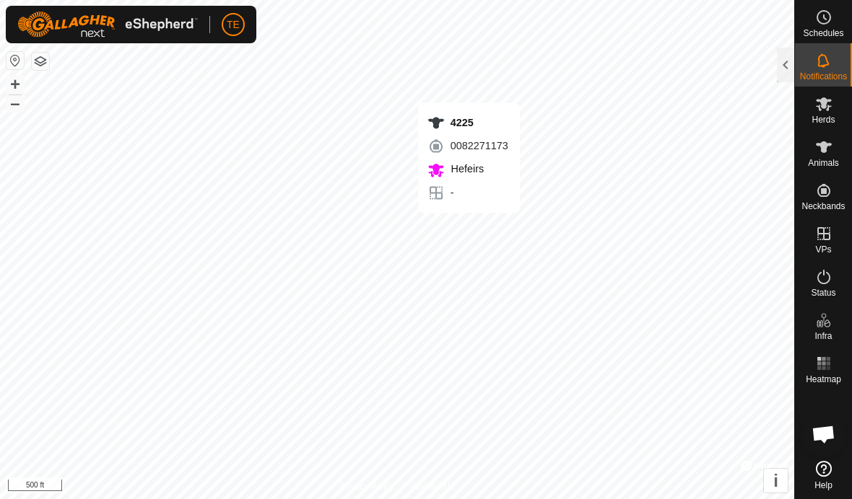
click at [817, 20] on circle at bounding box center [823, 17] width 13 height 13
click at [779, 63] on div at bounding box center [785, 65] width 17 height 35
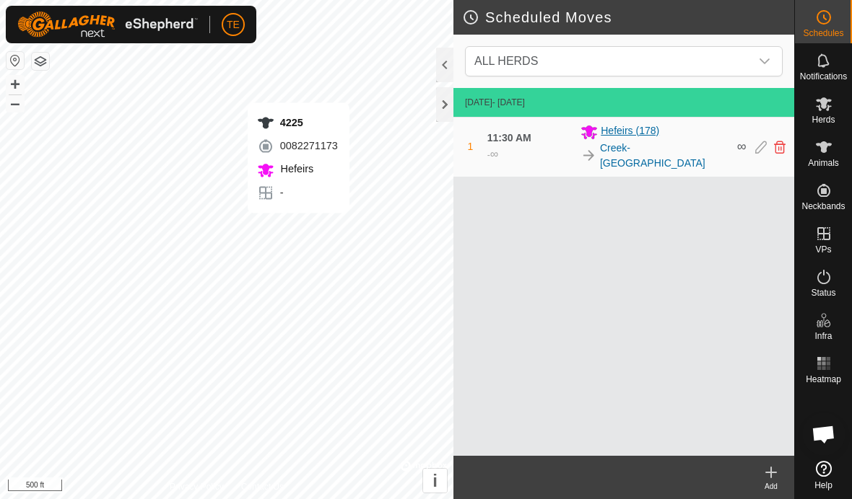
click at [654, 137] on span "Hefeirs (178)" at bounding box center [629, 131] width 58 height 17
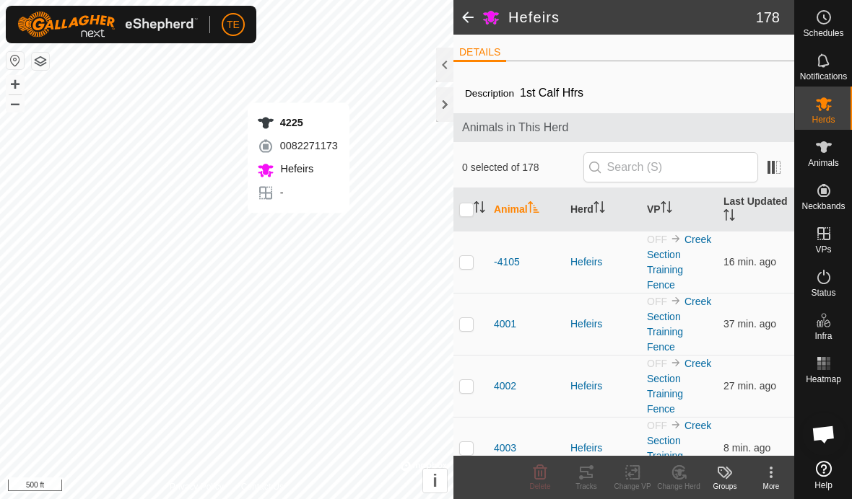
click at [751, 142] on div "Animals in This Herd" at bounding box center [623, 127] width 341 height 29
click at [819, 19] on icon at bounding box center [823, 17] width 17 height 17
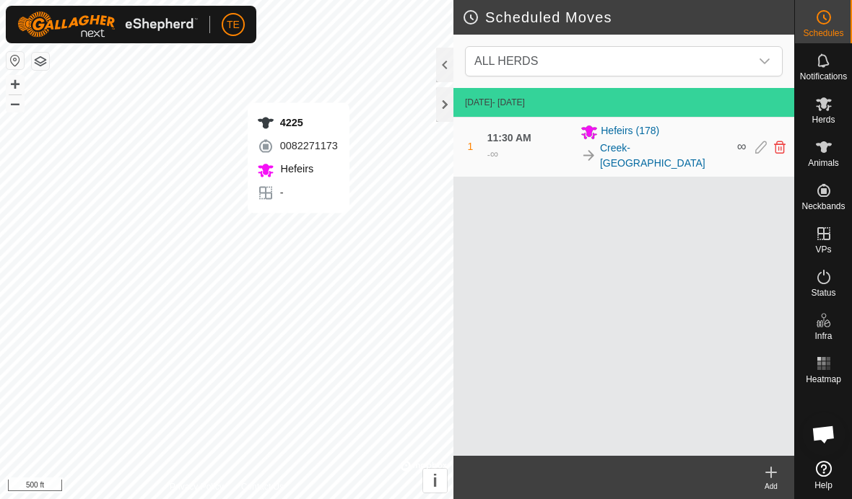
click at [751, 145] on div "1 11:30 AM - ∞ [PERSON_NAME] (178) Creek-Small Hay Meadow ∞" at bounding box center [623, 147] width 329 height 59
click at [582, 144] on div "1 11:30 AM - ∞ [PERSON_NAME] (178) Creek-Small Hay Meadow ∞" at bounding box center [623, 147] width 329 height 59
click at [746, 148] on div "1 11:30 AM - ∞ [PERSON_NAME] (178) Creek-Small Hay Meadow ∞" at bounding box center [623, 147] width 329 height 59
click at [749, 142] on div "1 11:30 AM - ∞ [PERSON_NAME] (178) Creek-Small Hay Meadow ∞" at bounding box center [623, 147] width 329 height 59
click at [755, 144] on icon at bounding box center [761, 147] width 12 height 13
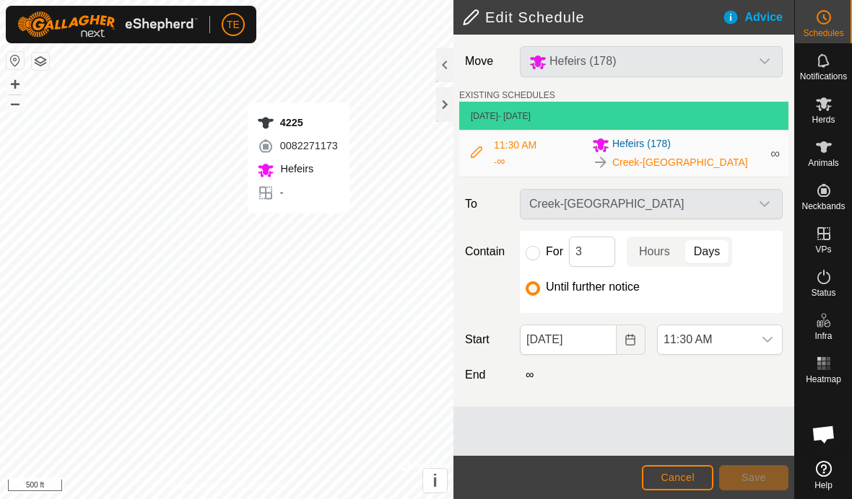
click at [679, 476] on span "Cancel" at bounding box center [677, 478] width 34 height 12
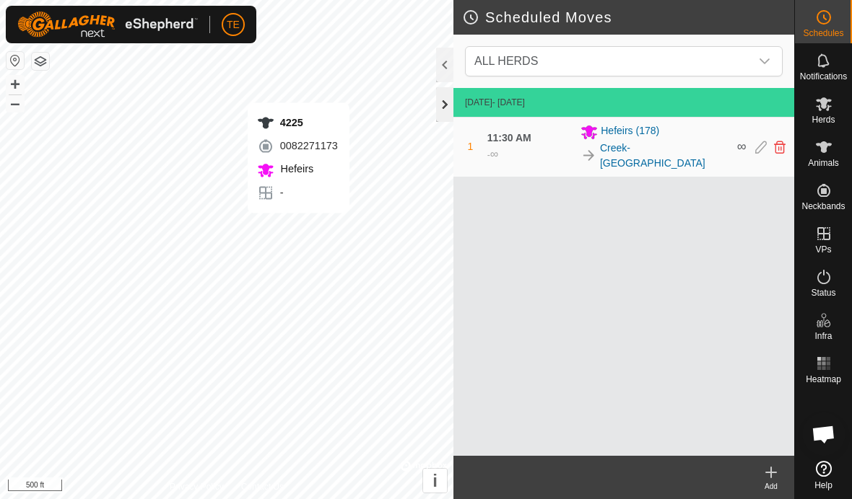
click at [445, 108] on div at bounding box center [444, 104] width 17 height 35
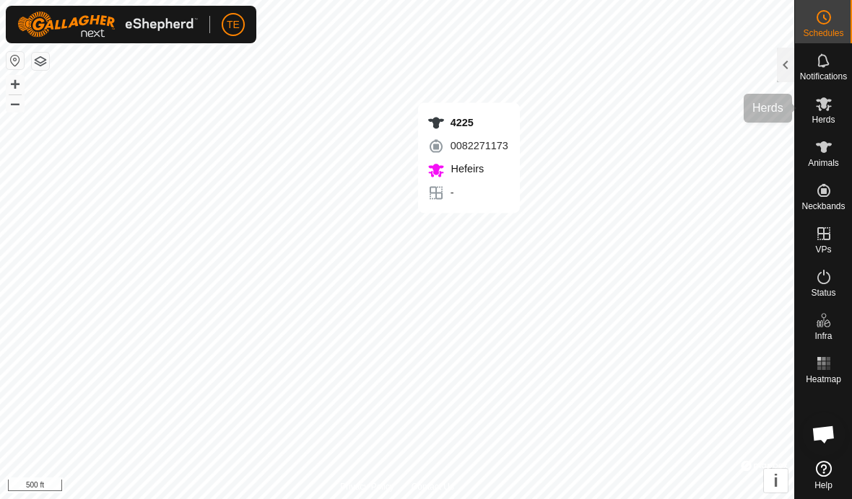
click at [816, 125] on div "Herds" at bounding box center [823, 108] width 57 height 43
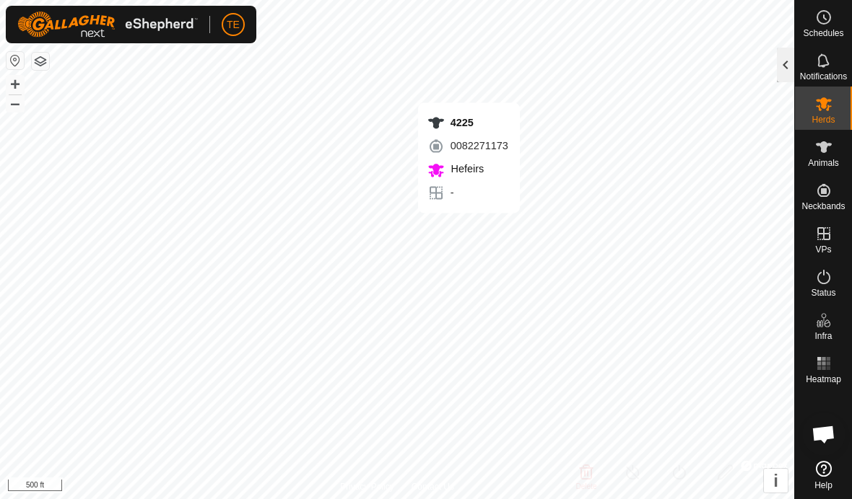
click at [783, 71] on div at bounding box center [785, 65] width 17 height 35
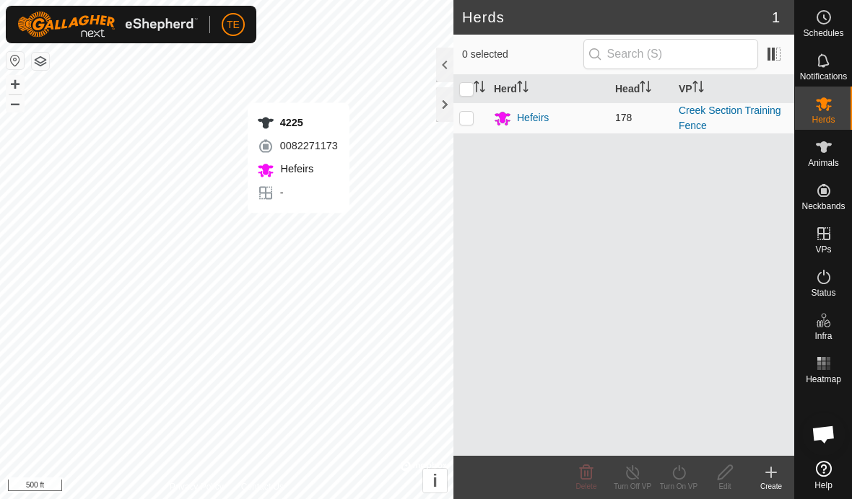
click at [484, 128] on td at bounding box center [470, 117] width 35 height 31
checkbox input "true"
click at [638, 471] on icon at bounding box center [632, 472] width 13 height 14
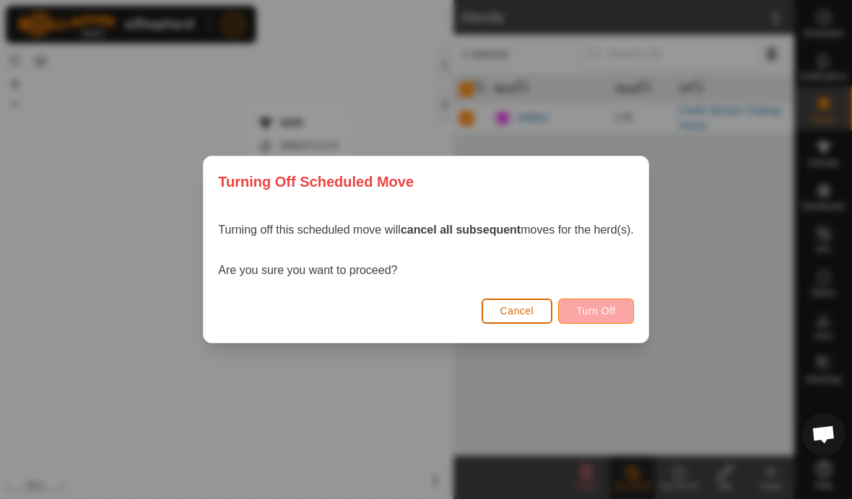
click at [606, 315] on span "Turn Off" at bounding box center [596, 311] width 40 height 12
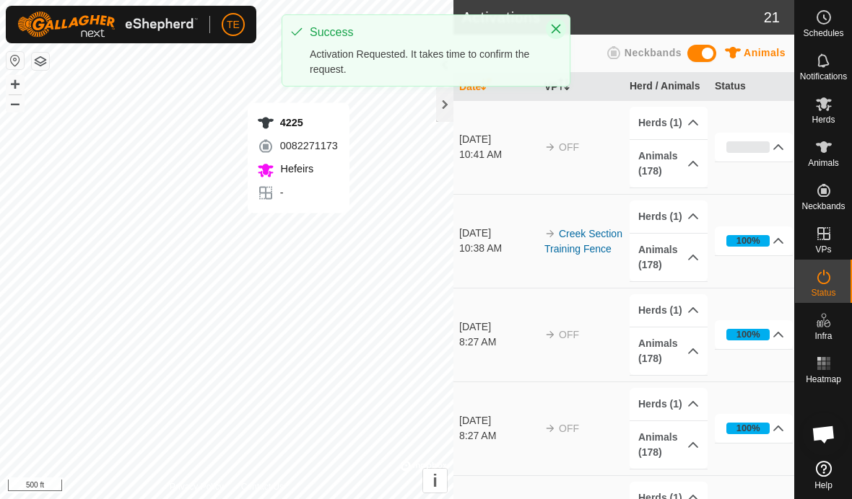
click at [551, 22] on button "Close" at bounding box center [556, 29] width 20 height 20
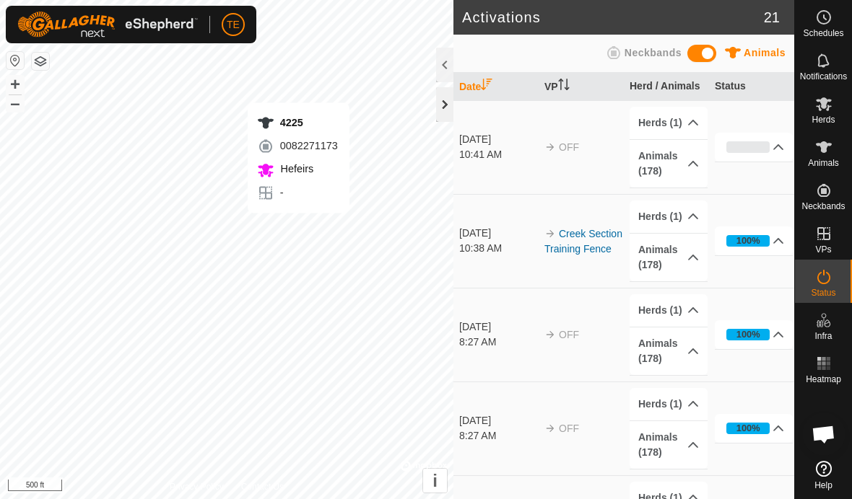
click at [442, 102] on div at bounding box center [444, 104] width 17 height 35
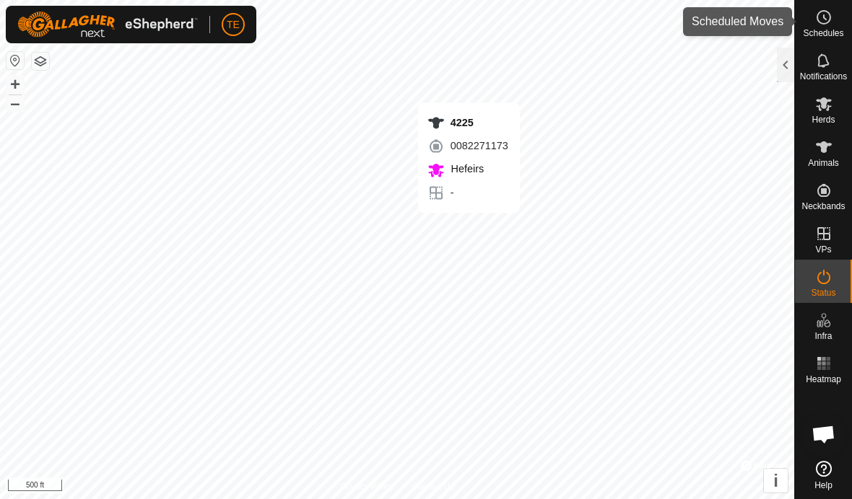
click at [823, 25] on icon at bounding box center [823, 17] width 17 height 17
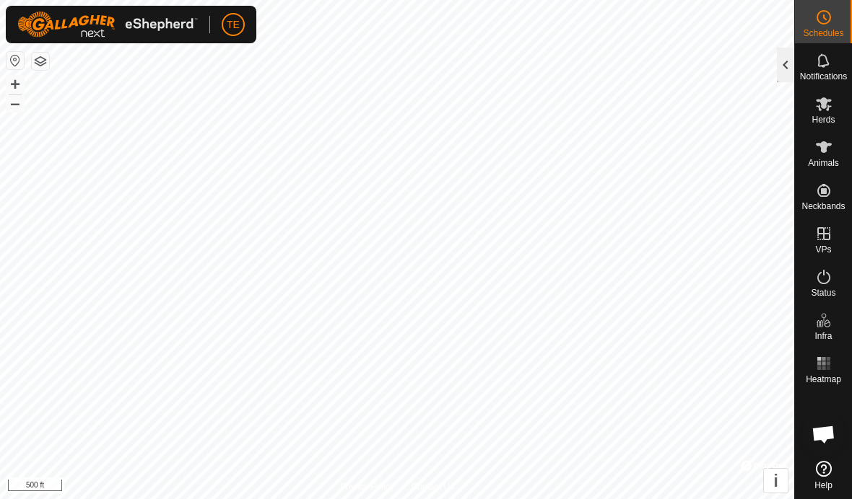
click at [780, 66] on div at bounding box center [785, 65] width 17 height 35
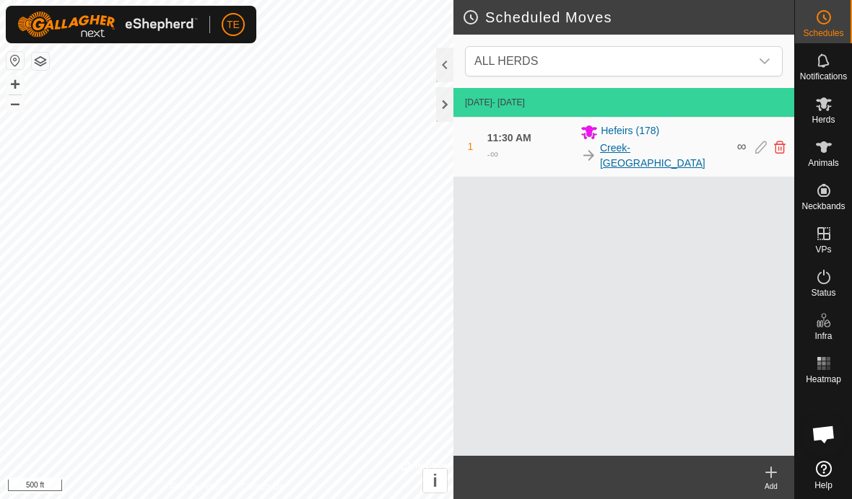
click at [665, 141] on link "Creek-[GEOGRAPHIC_DATA]" at bounding box center [664, 156] width 128 height 30
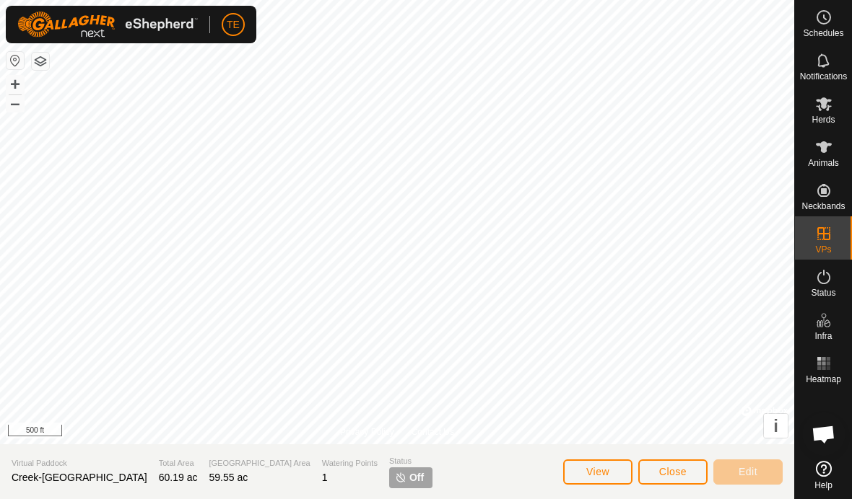
click at [823, 32] on span "Schedules" at bounding box center [823, 33] width 40 height 9
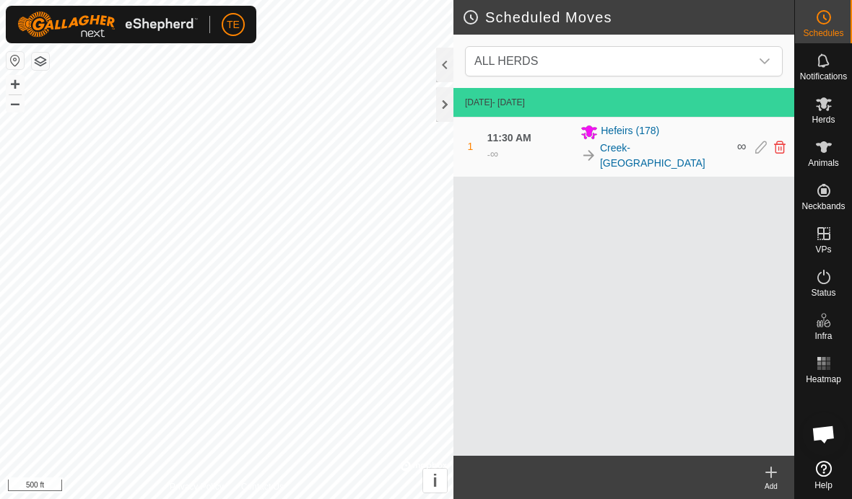
click at [755, 144] on icon at bounding box center [761, 147] width 12 height 13
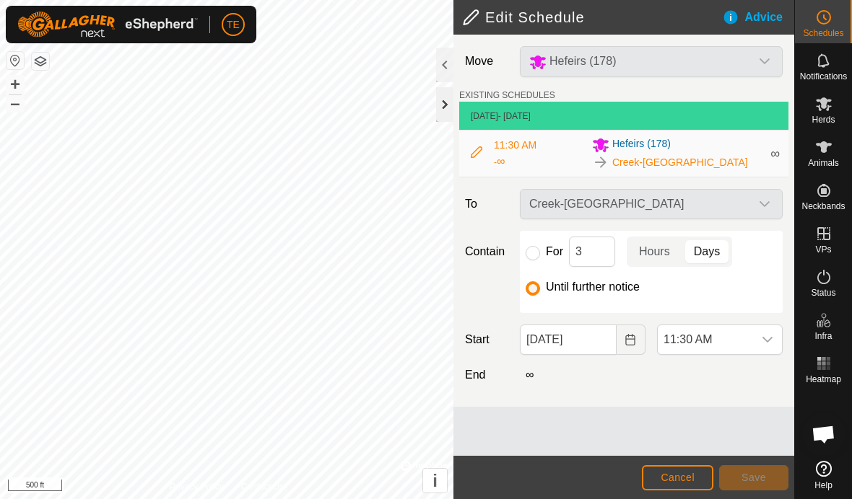
click at [444, 101] on div at bounding box center [444, 104] width 17 height 35
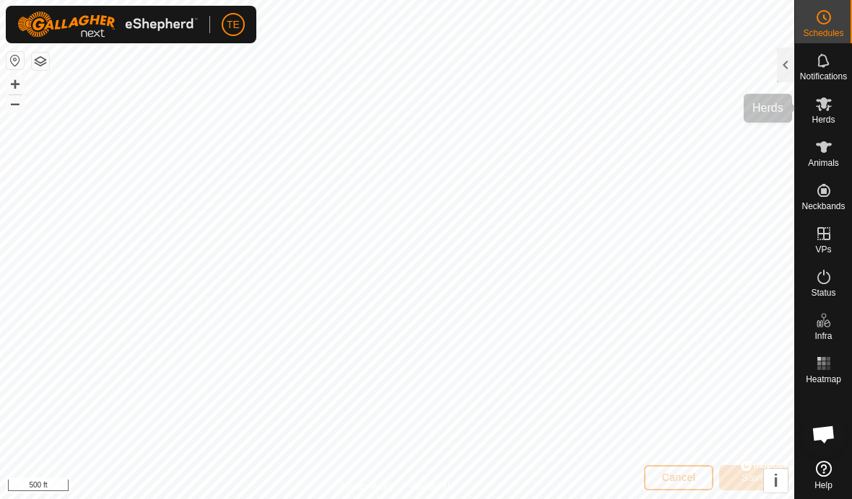
click at [816, 116] on span "Herds" at bounding box center [822, 119] width 23 height 9
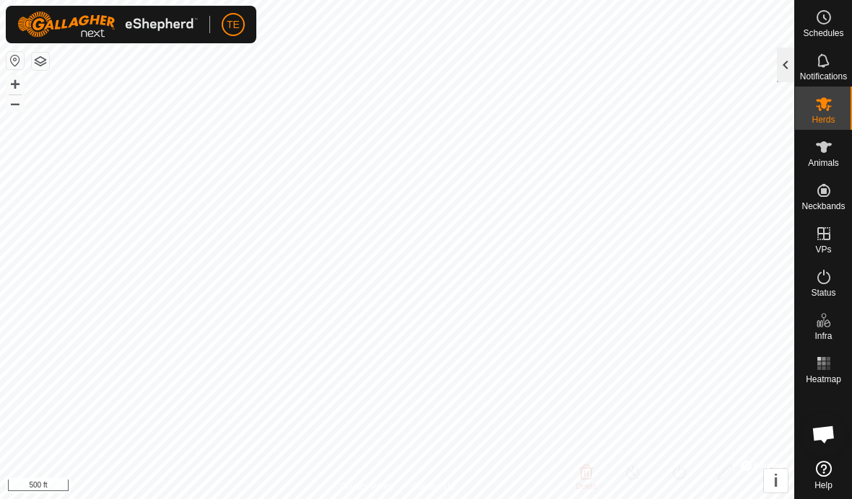
click at [783, 72] on div at bounding box center [785, 65] width 17 height 35
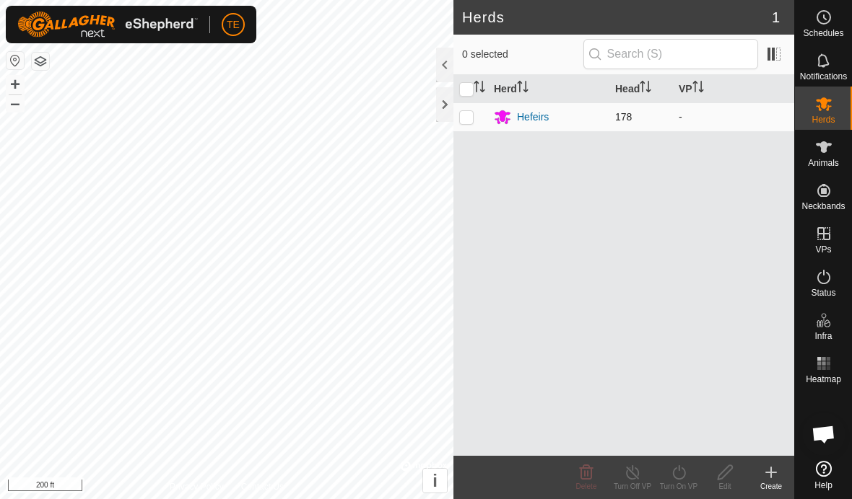
click at [468, 113] on p-checkbox at bounding box center [466, 117] width 14 height 12
checkbox input "true"
click at [679, 469] on icon at bounding box center [678, 472] width 13 height 14
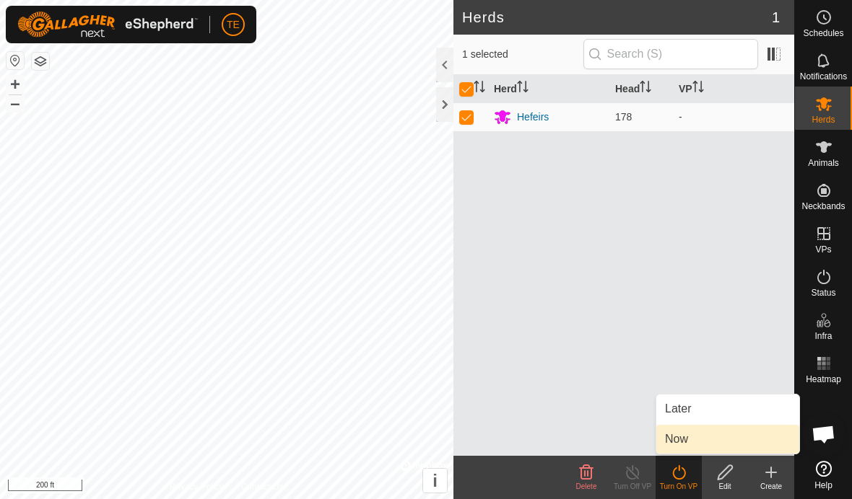
click at [698, 435] on link "Now" at bounding box center [727, 439] width 143 height 29
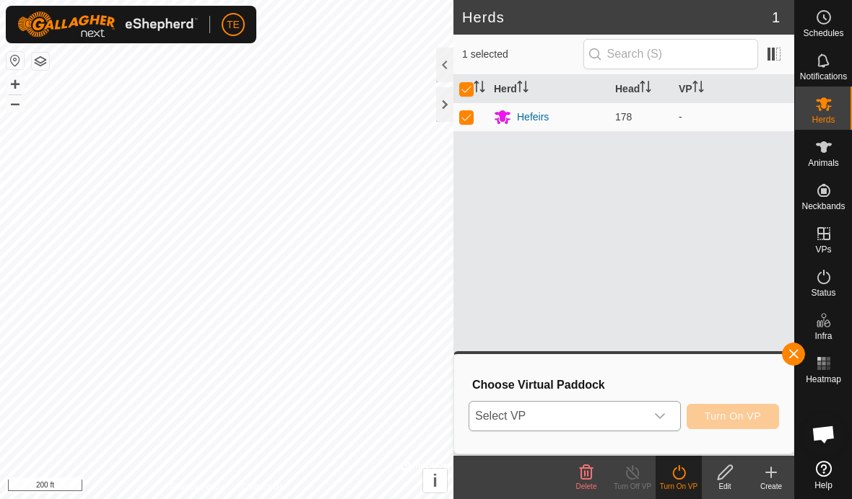
click at [662, 419] on icon "dropdown trigger" at bounding box center [660, 417] width 12 height 12
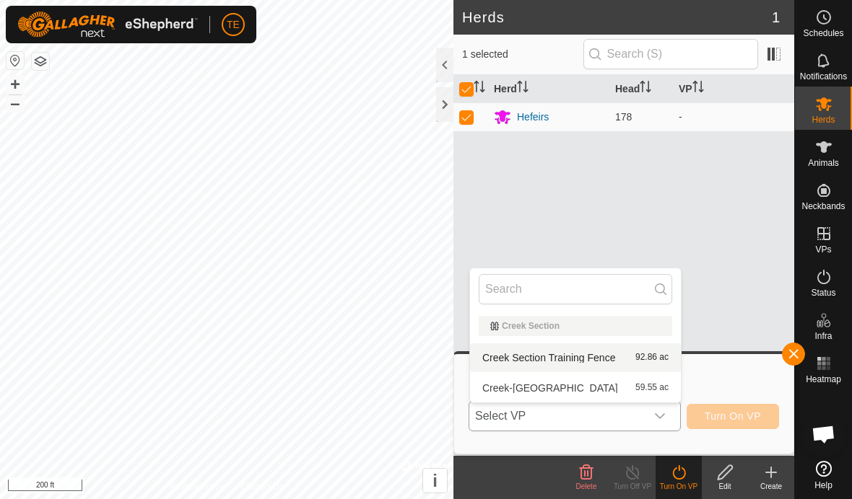
click at [616, 356] on div "Creek Section Training Fence 92.86 ac" at bounding box center [574, 357] width 193 height 17
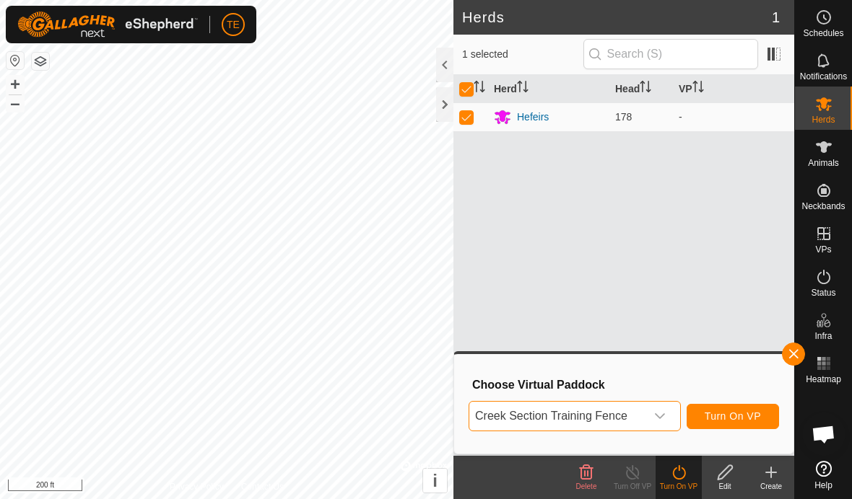
click at [740, 414] on span "Turn On VP" at bounding box center [732, 417] width 56 height 12
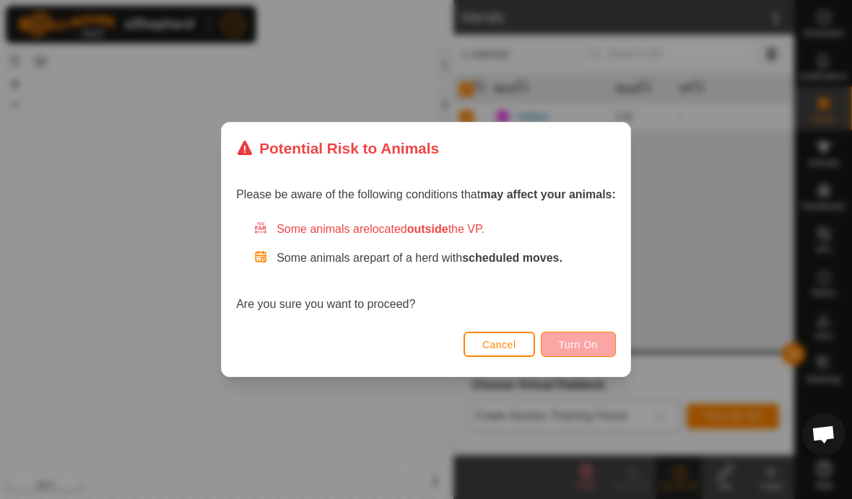
click at [586, 349] on span "Turn On" at bounding box center [578, 345] width 39 height 12
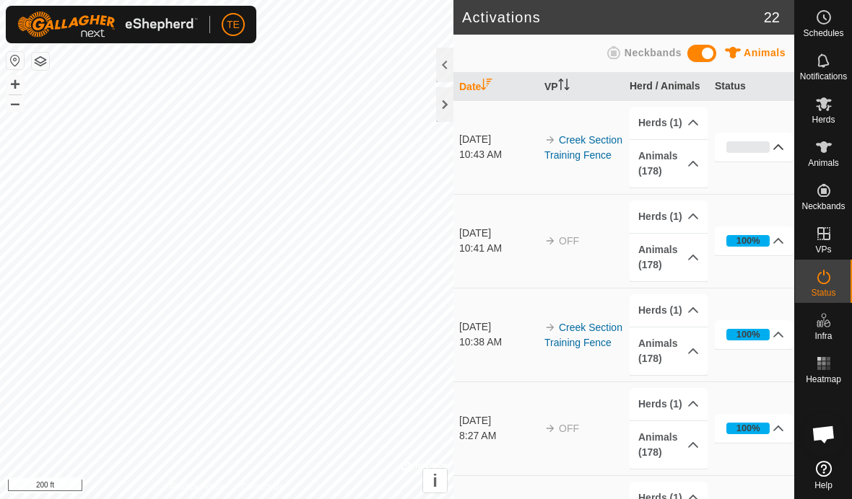
click at [771, 147] on p-accordion-header "0%" at bounding box center [753, 147] width 78 height 29
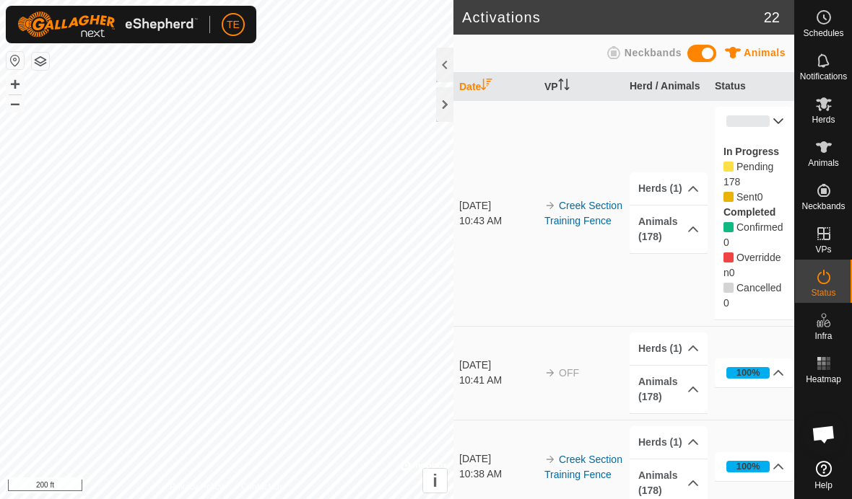
click at [775, 121] on icon at bounding box center [778, 121] width 12 height 12
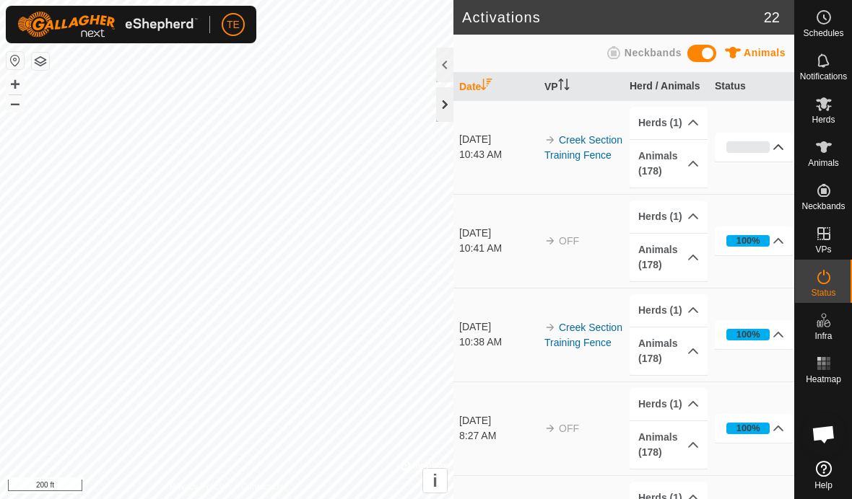
click at [448, 110] on div at bounding box center [444, 104] width 17 height 35
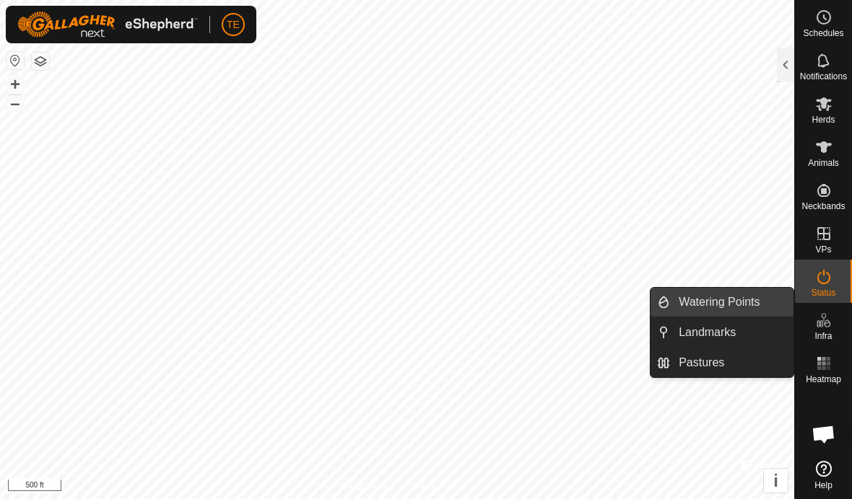
click at [701, 304] on span "Watering Points" at bounding box center [718, 302] width 81 height 17
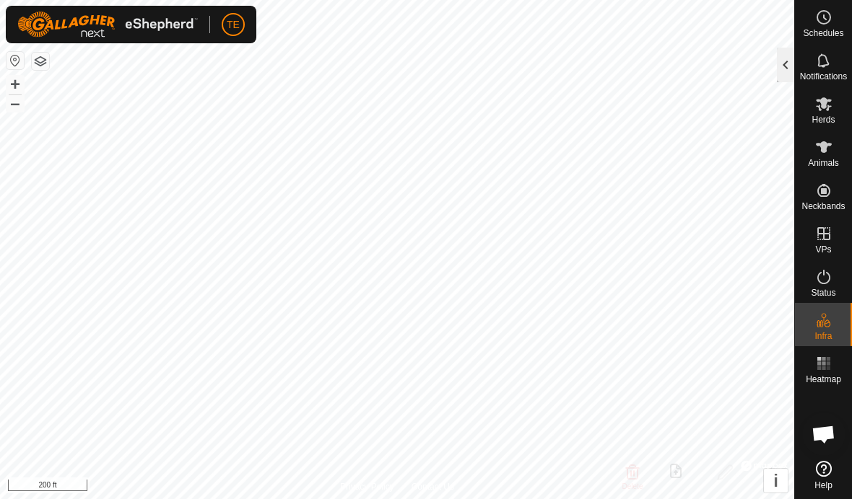
click at [777, 64] on div at bounding box center [785, 65] width 17 height 35
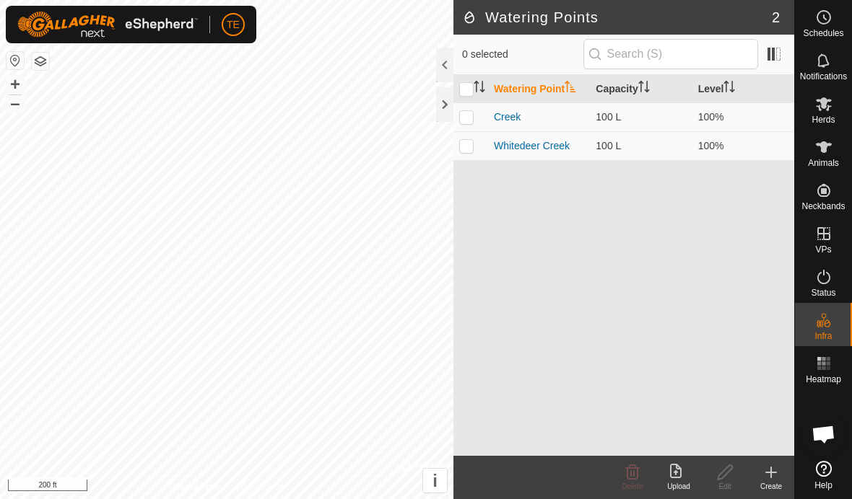
click at [761, 465] on create-svg-icon at bounding box center [771, 472] width 46 height 17
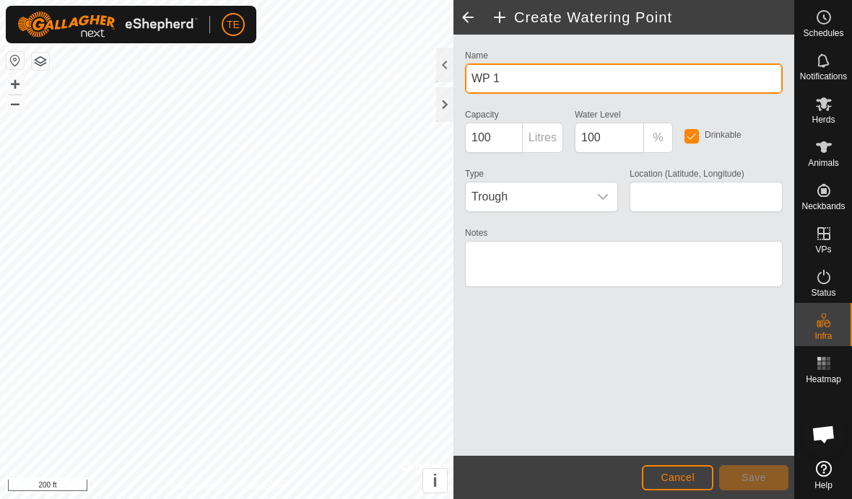
click at [535, 83] on input "WP 1" at bounding box center [624, 79] width 318 height 30
type input "W"
type input "Creek"
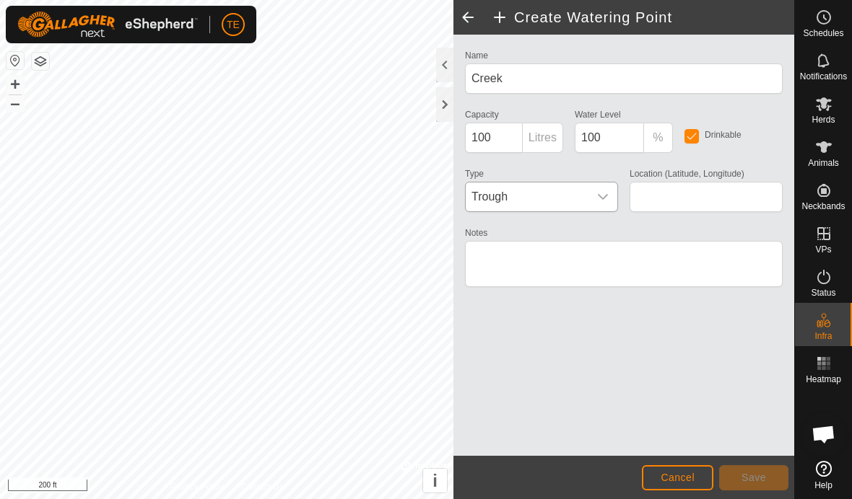
click at [604, 202] on icon "dropdown trigger" at bounding box center [603, 197] width 12 height 12
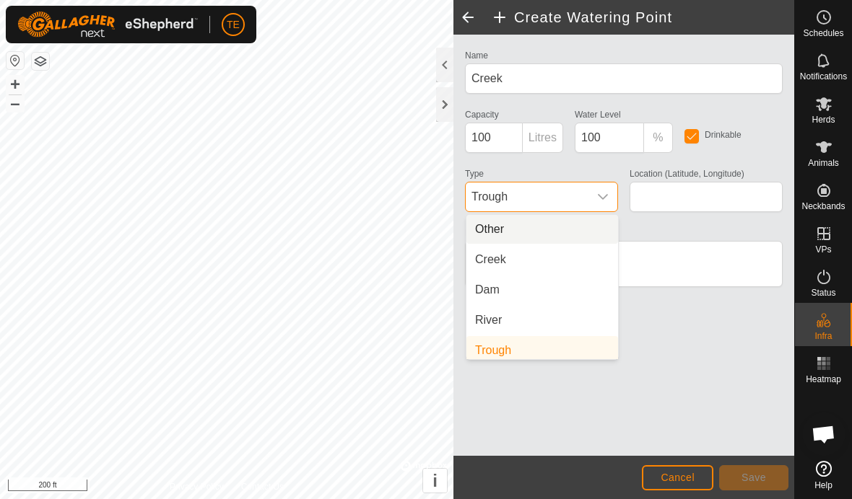
scroll to position [6, 0]
click at [557, 249] on li "Creek" at bounding box center [542, 254] width 152 height 29
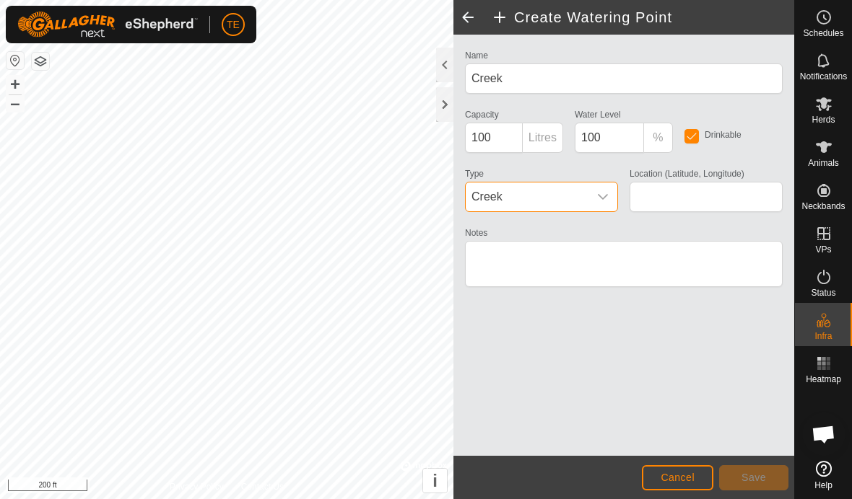
type input "35.708145, -101.123296"
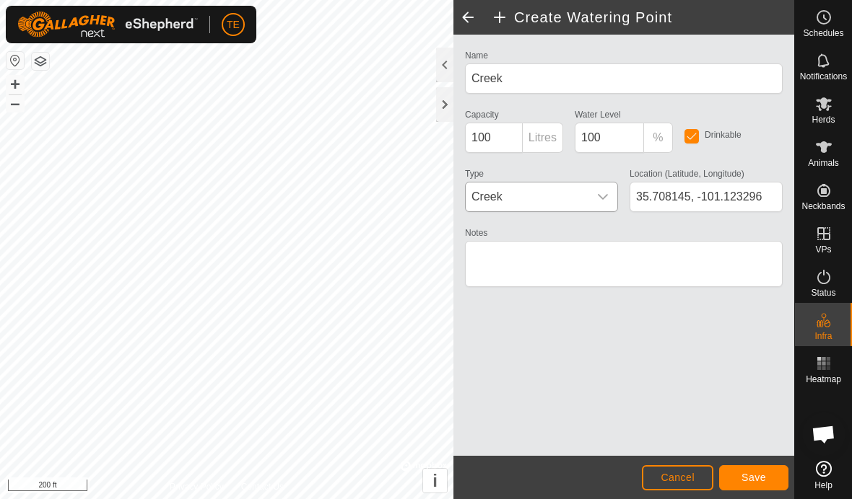
click at [744, 475] on span "Save" at bounding box center [753, 478] width 25 height 12
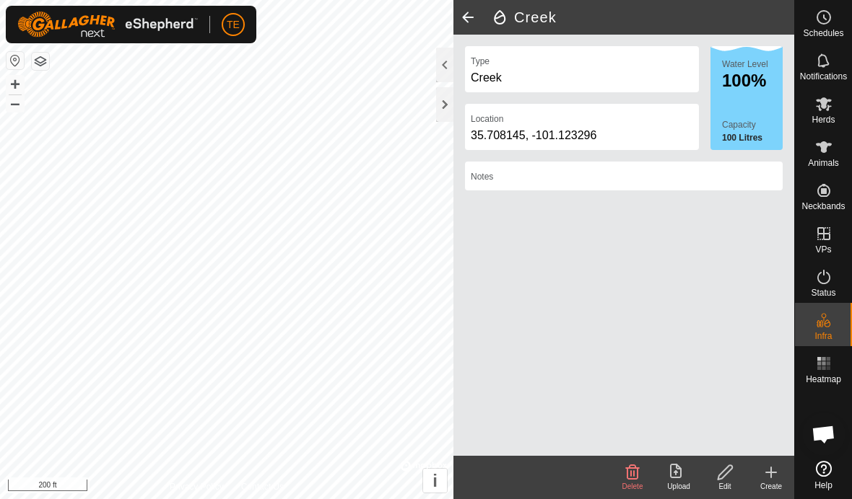
click at [555, 27] on button "Close" at bounding box center [556, 27] width 20 height 20
click at [450, 100] on div at bounding box center [444, 104] width 17 height 35
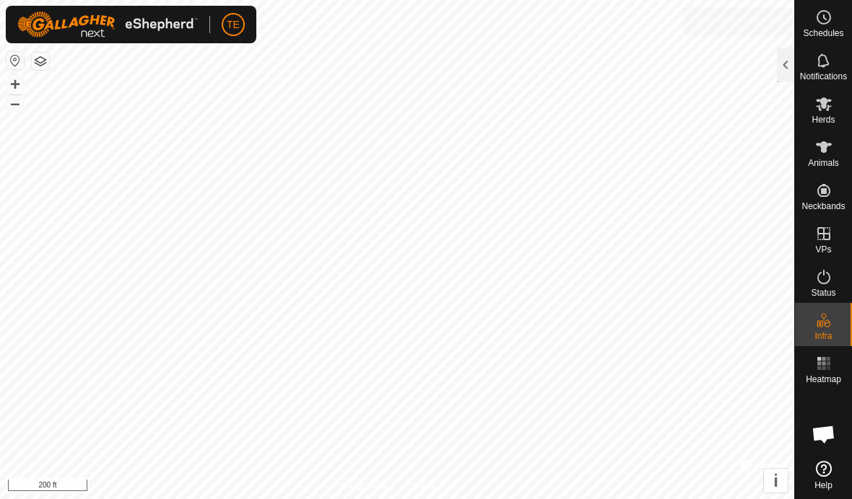
click at [817, 31] on span "Schedules" at bounding box center [823, 33] width 40 height 9
click at [777, 67] on div at bounding box center [785, 65] width 17 height 35
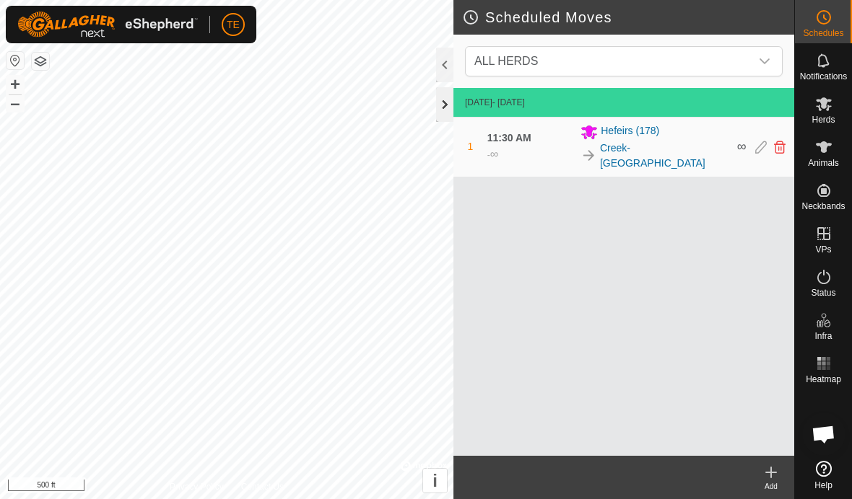
click at [445, 111] on div at bounding box center [444, 104] width 17 height 35
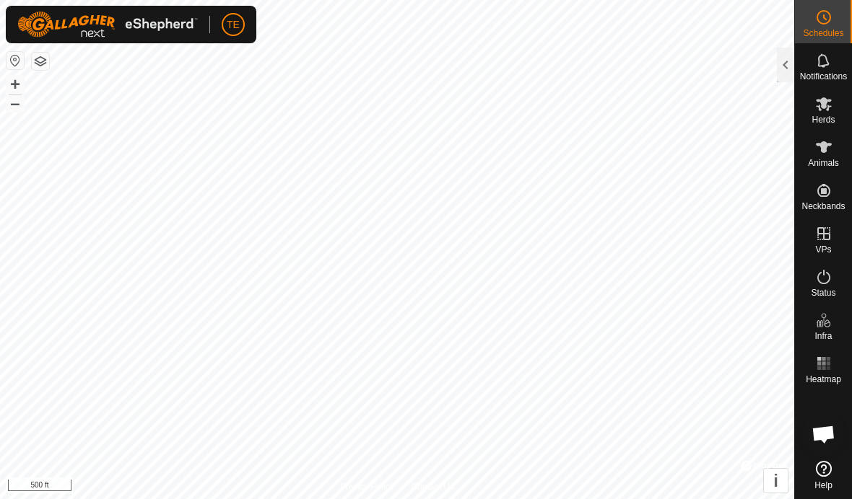
click at [821, 424] on span "Open chat" at bounding box center [823, 434] width 43 height 43
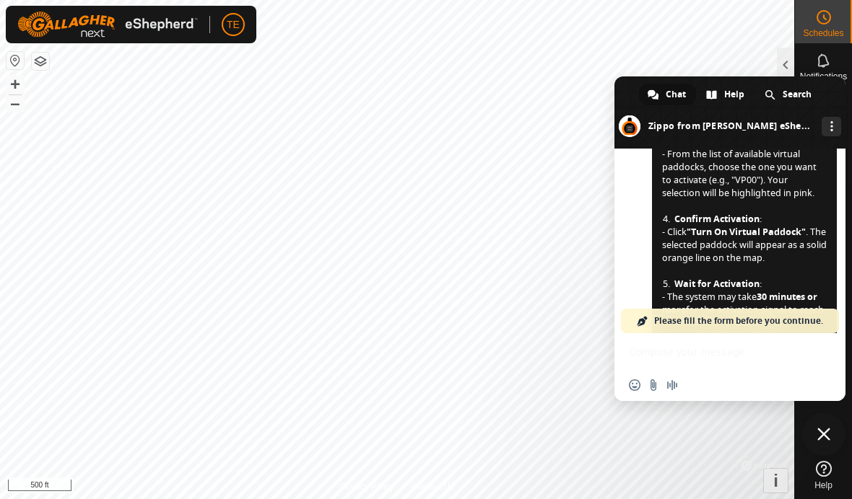
scroll to position [1288, 0]
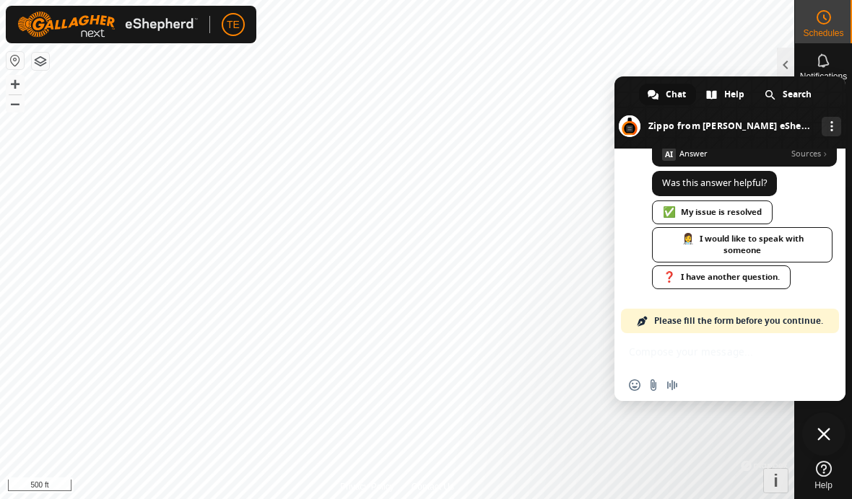
click at [730, 320] on span "Please fill the form before you continue." at bounding box center [738, 321] width 169 height 25
click at [722, 354] on div "Insert an emoji Send a file Audio message" at bounding box center [729, 367] width 231 height 68
click at [767, 284] on div "❓ I have another question." at bounding box center [721, 278] width 139 height 24
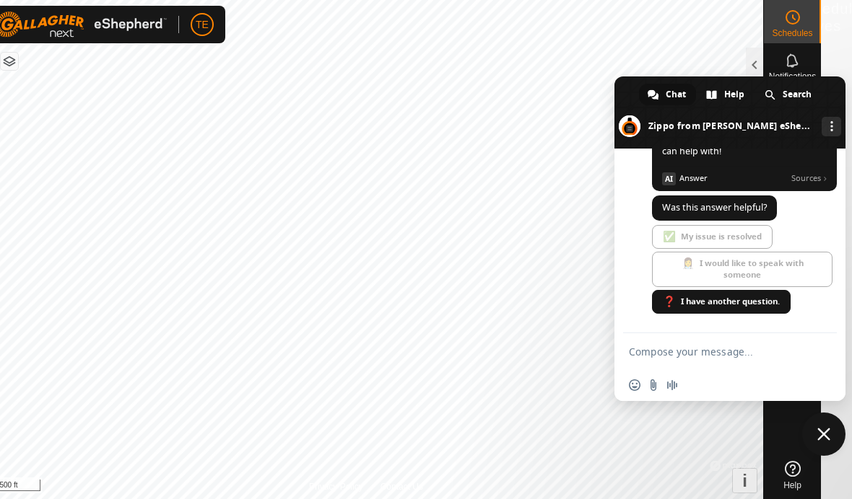
scroll to position [0, 32]
click at [721, 95] on div "Help" at bounding box center [725, 95] width 57 height 22
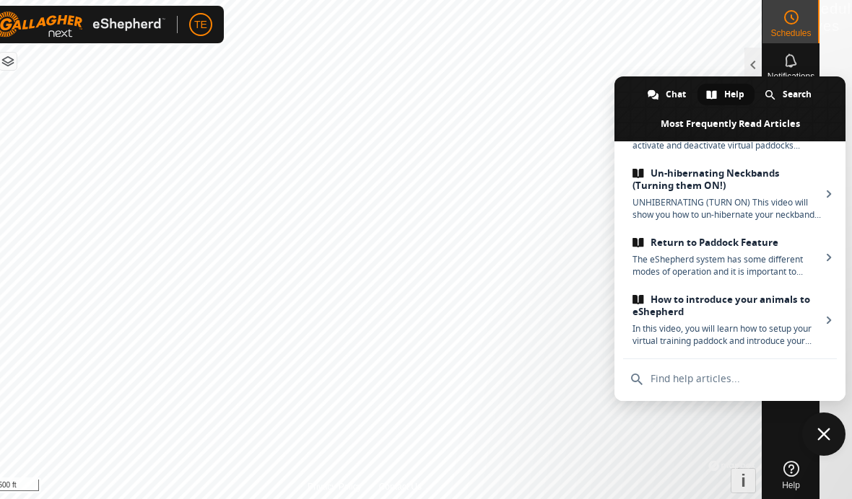
scroll to position [285, 0]
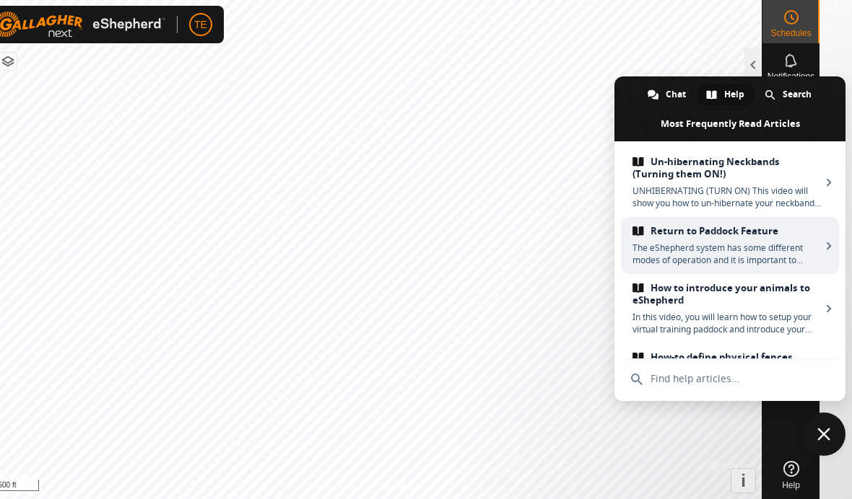
click at [783, 246] on span "The eShepherd system has some different modes of operation and it is important …" at bounding box center [726, 254] width 188 height 25
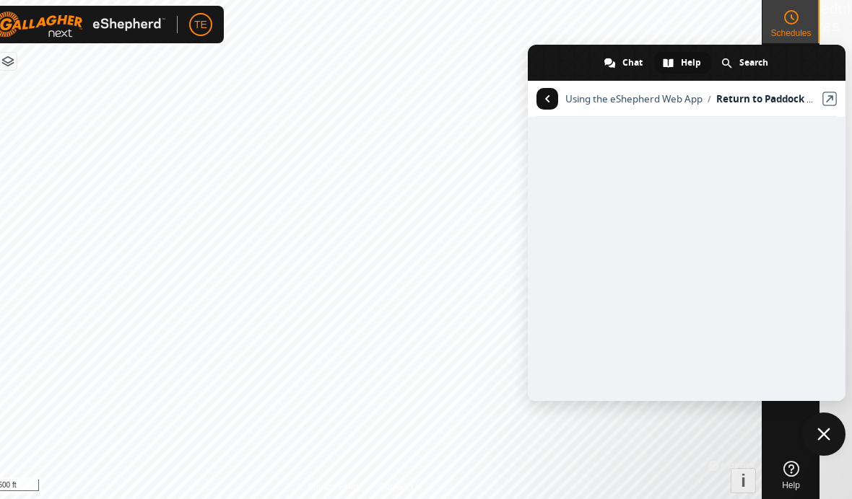
click at [551, 97] on span "Return to articles" at bounding box center [547, 99] width 22 height 22
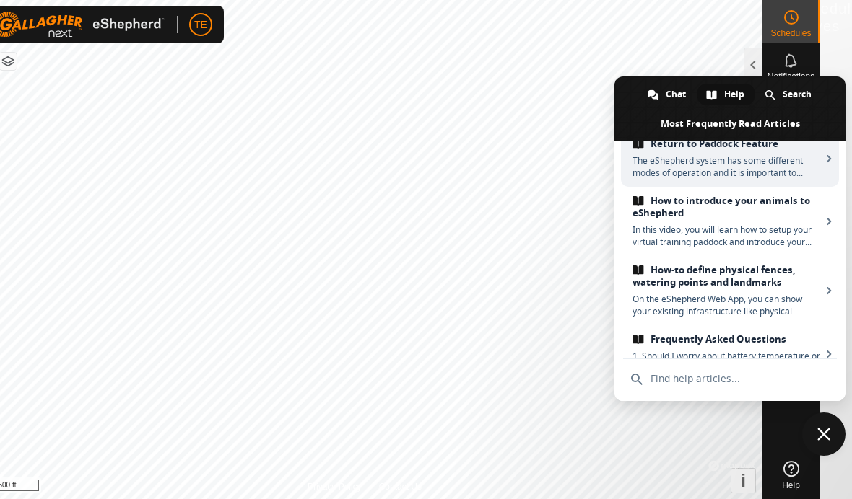
scroll to position [390, 0]
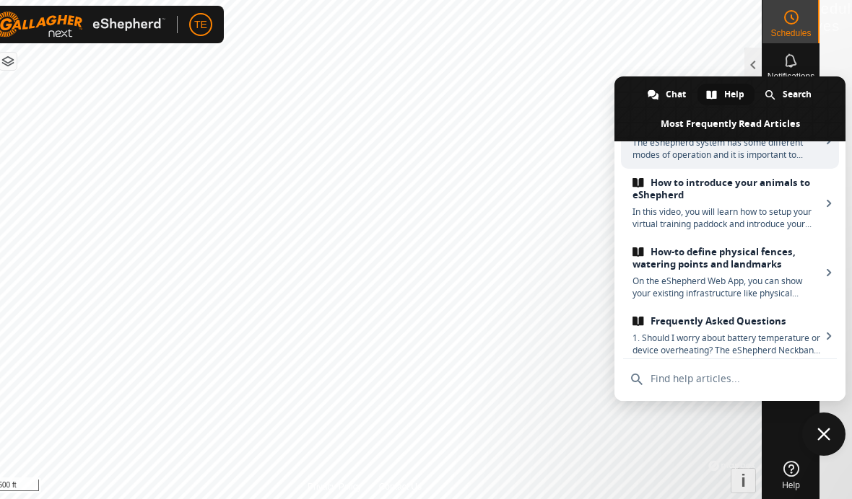
click at [751, 196] on span "How to introduce your animals to eShepherd" at bounding box center [726, 189] width 188 height 25
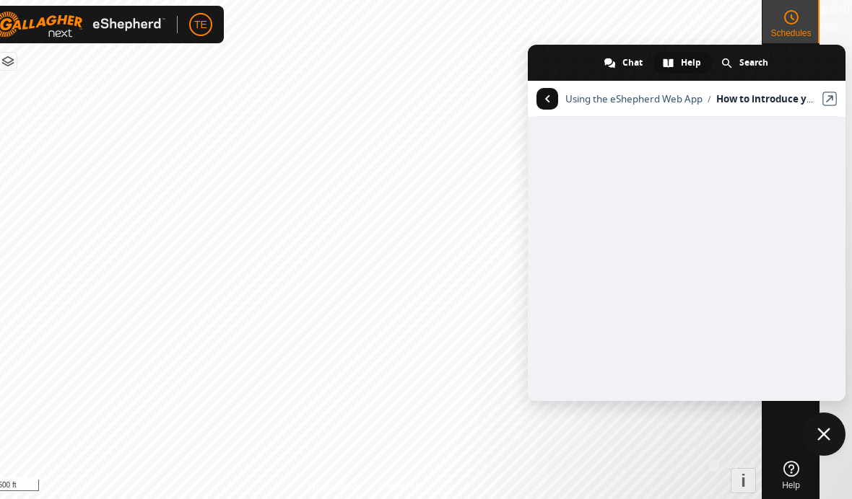
click at [550, 96] on span "Return to articles" at bounding box center [547, 99] width 22 height 22
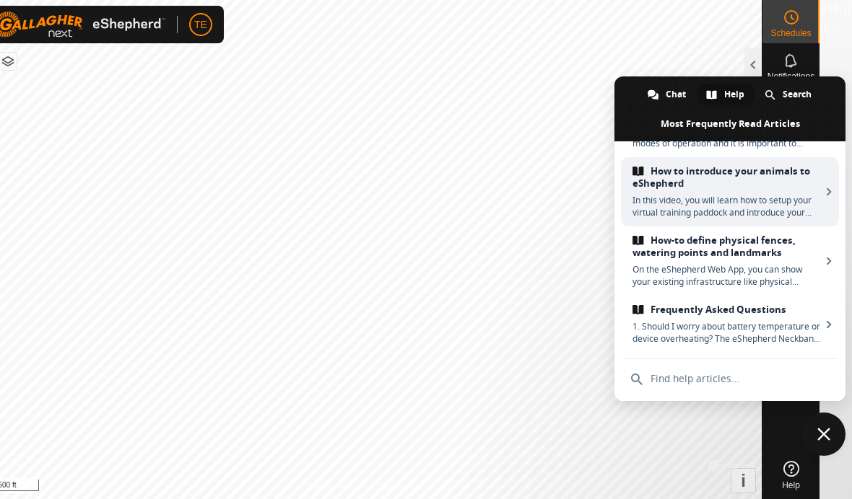
scroll to position [402, 0]
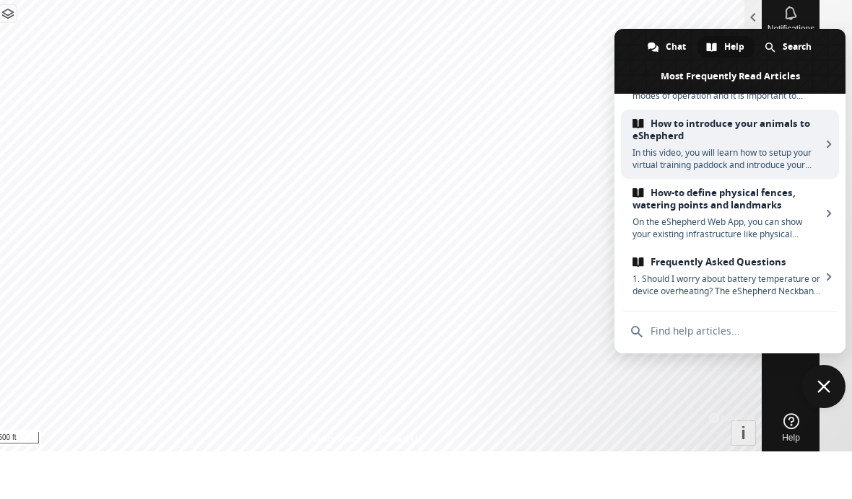
click at [826, 296] on link "Frequently Asked Questions 1. Should I worry about battery temperature or devic…" at bounding box center [730, 324] width 218 height 57
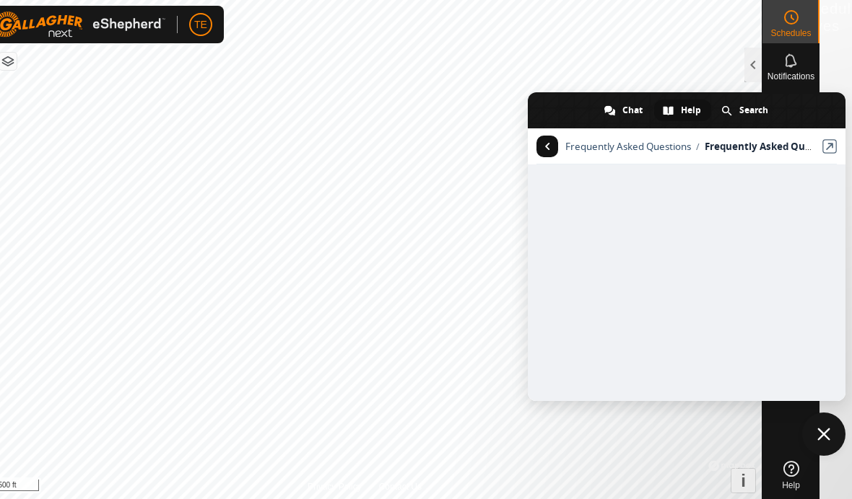
click at [554, 144] on span "Return to articles" at bounding box center [547, 147] width 22 height 22
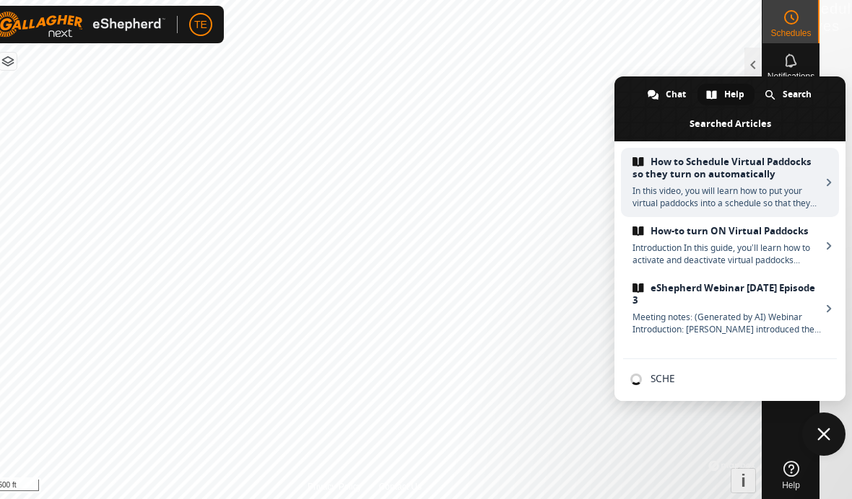
type input "SCHED"
click at [777, 179] on span "How to Schedule Virtual Paddocks so they turn on automatically" at bounding box center [726, 168] width 188 height 25
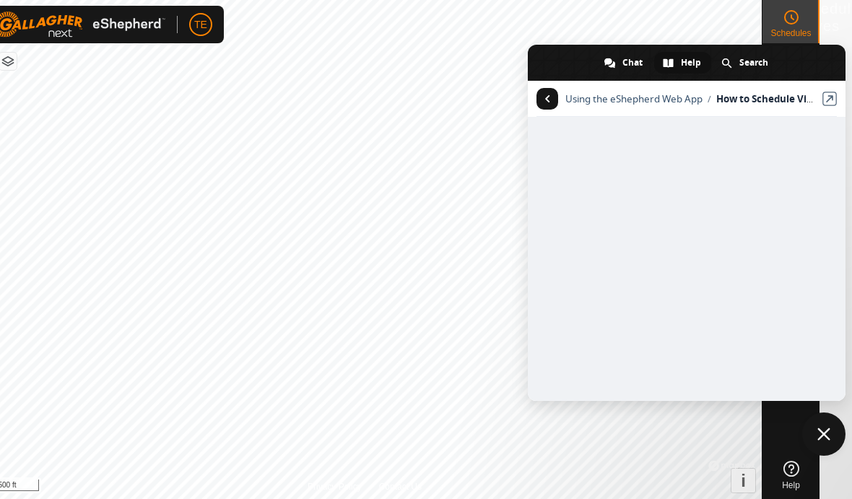
click at [817, 100] on div "Using the eShepherd Web App / How to Schedule Virtual Paddocks so they turn on …" at bounding box center [687, 99] width 318 height 36
click at [826, 104] on link "View in Helpdesk" at bounding box center [829, 99] width 14 height 14
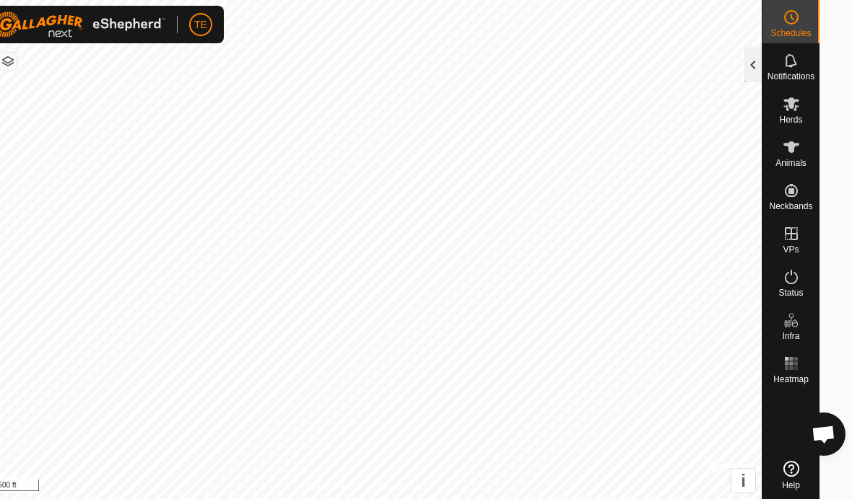
click at [748, 64] on div at bounding box center [752, 65] width 17 height 35
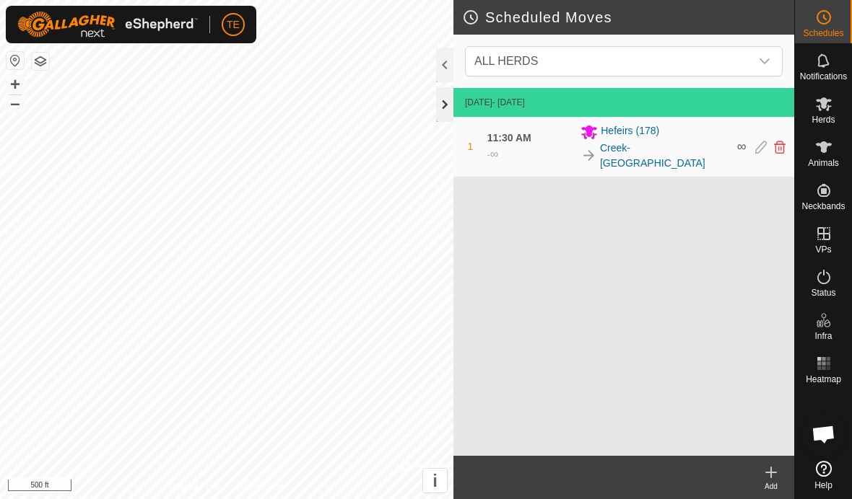
click at [438, 102] on div at bounding box center [444, 104] width 17 height 35
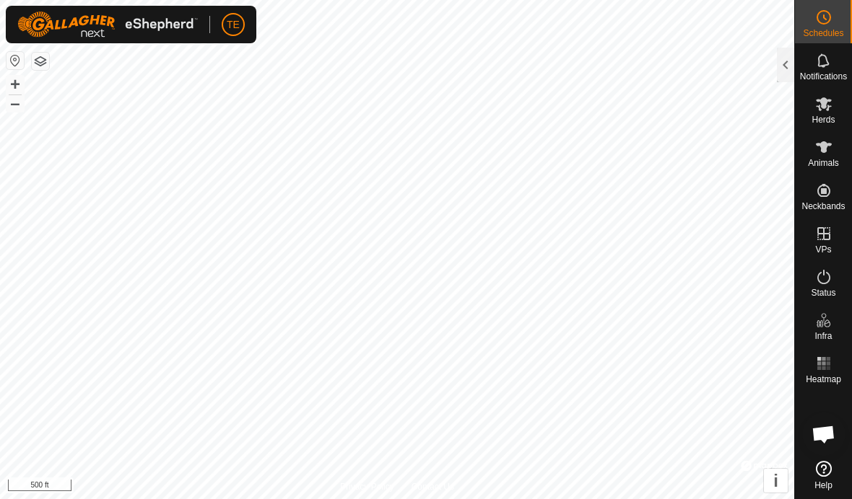
click at [821, 452] on span "Open chat" at bounding box center [823, 434] width 43 height 43
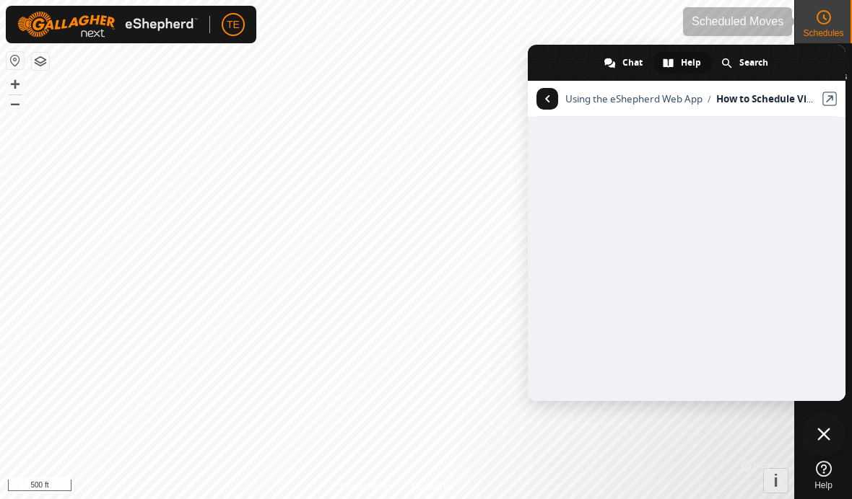
click at [819, 21] on icon at bounding box center [823, 17] width 17 height 17
click at [548, 97] on span "Return to articles" at bounding box center [547, 98] width 5 height 7
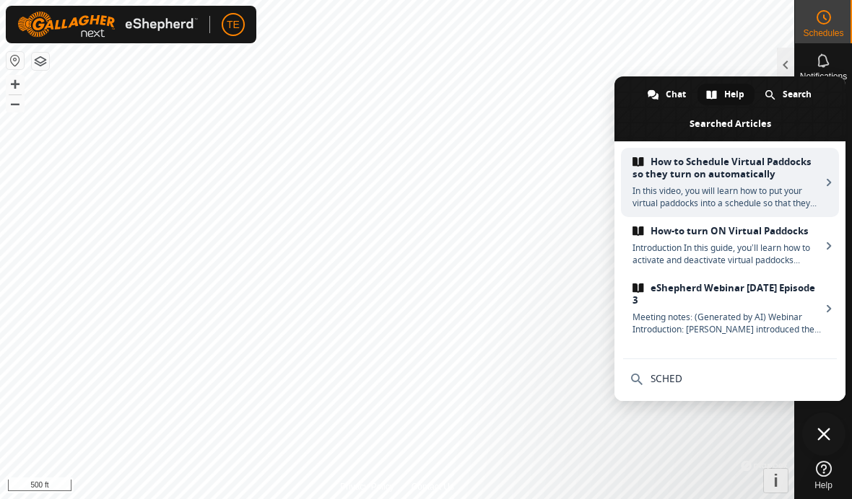
click at [823, 425] on span "Close chat" at bounding box center [823, 434] width 43 height 43
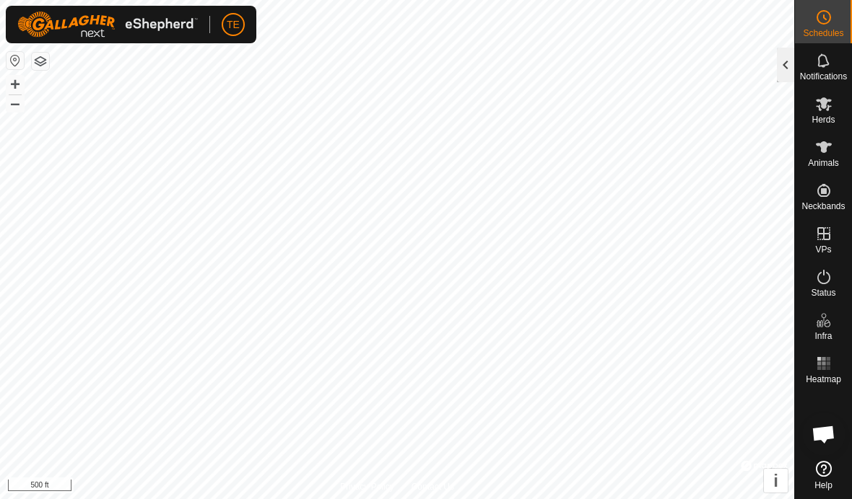
click at [790, 66] on div at bounding box center [785, 65] width 17 height 35
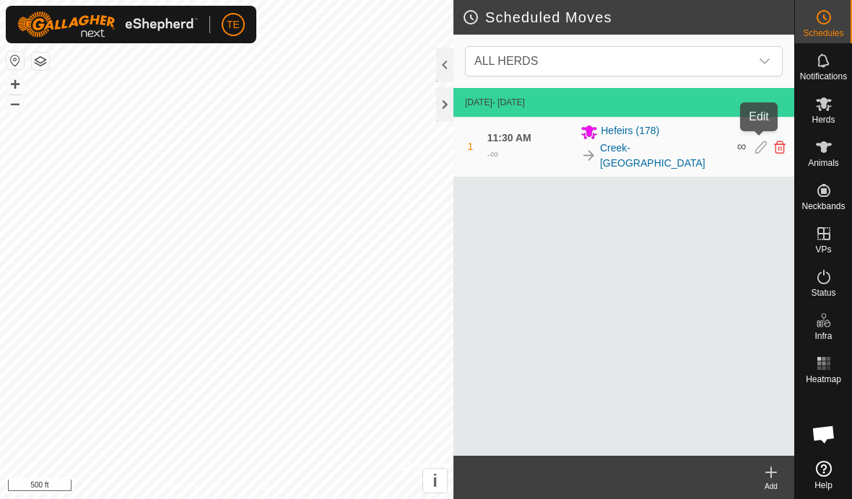
click at [755, 141] on icon at bounding box center [761, 147] width 12 height 13
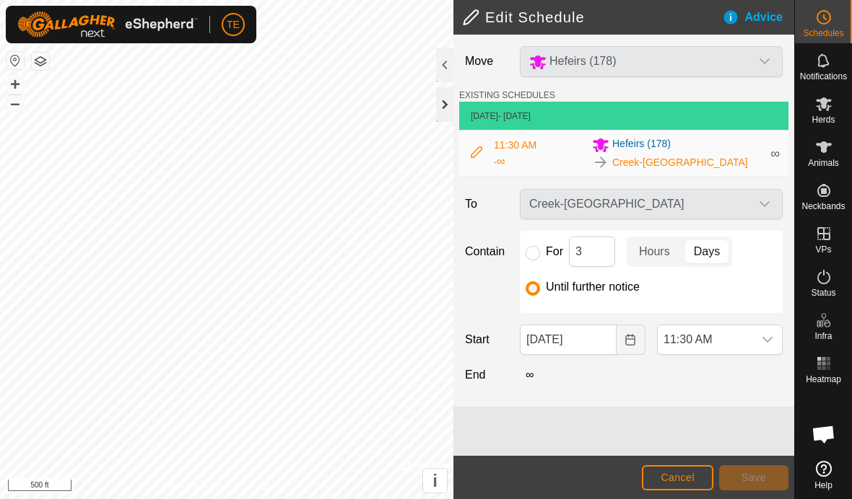
click at [439, 105] on div at bounding box center [444, 104] width 17 height 35
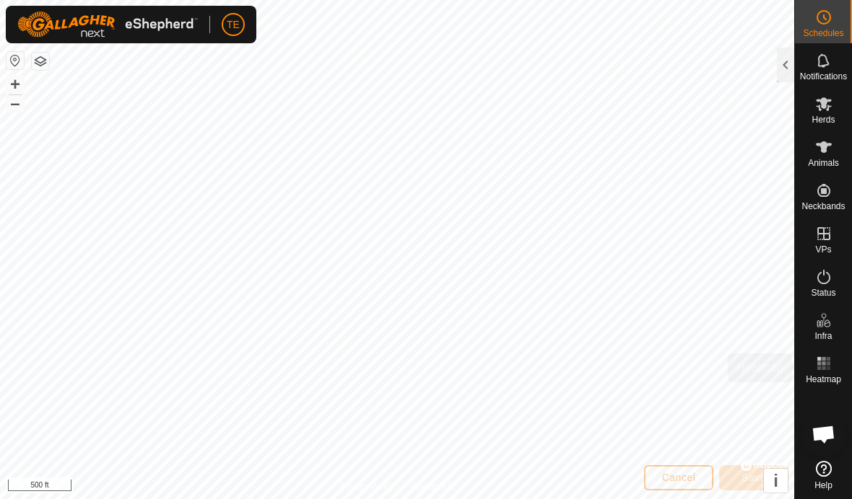
click at [823, 363] on rect at bounding box center [823, 364] width 4 height 4
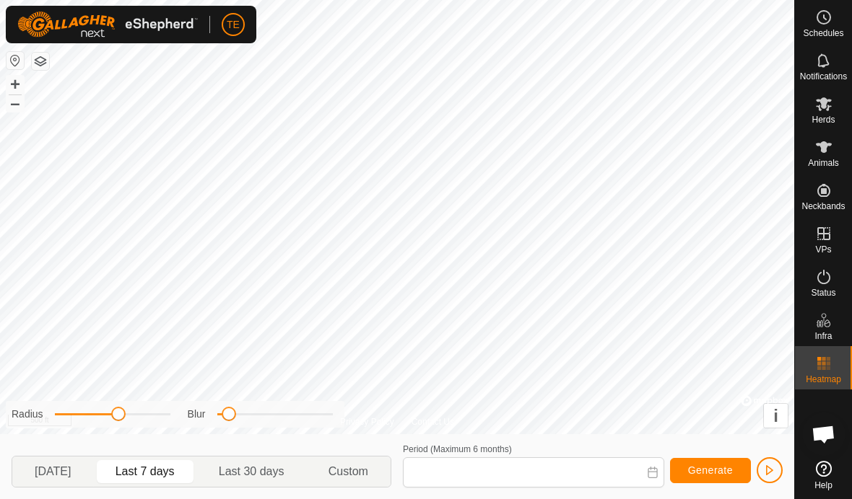
type input "[DATE] - [DATE]"
click at [826, 154] on icon at bounding box center [823, 147] width 17 height 17
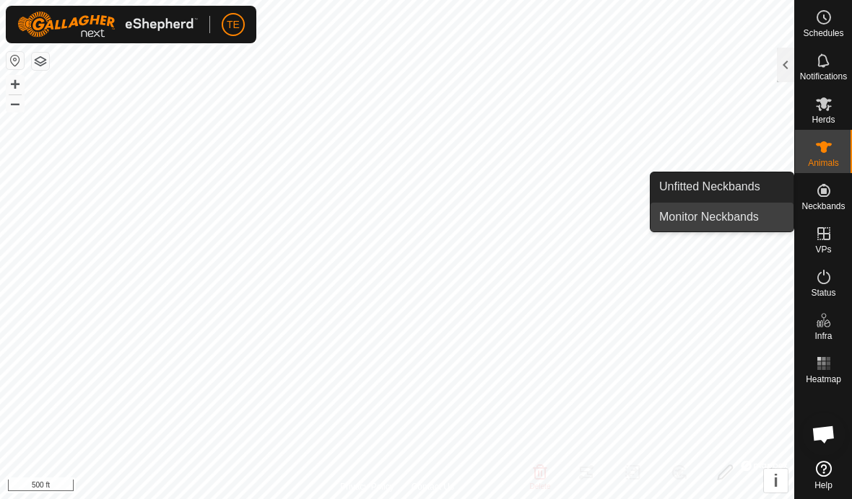
click at [758, 222] on span "Monitor Neckbands" at bounding box center [709, 217] width 100 height 17
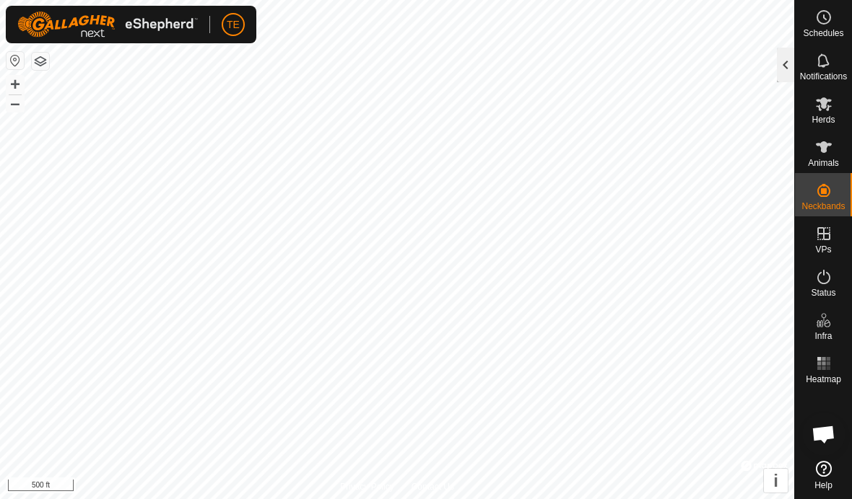
click at [777, 72] on div at bounding box center [785, 65] width 17 height 35
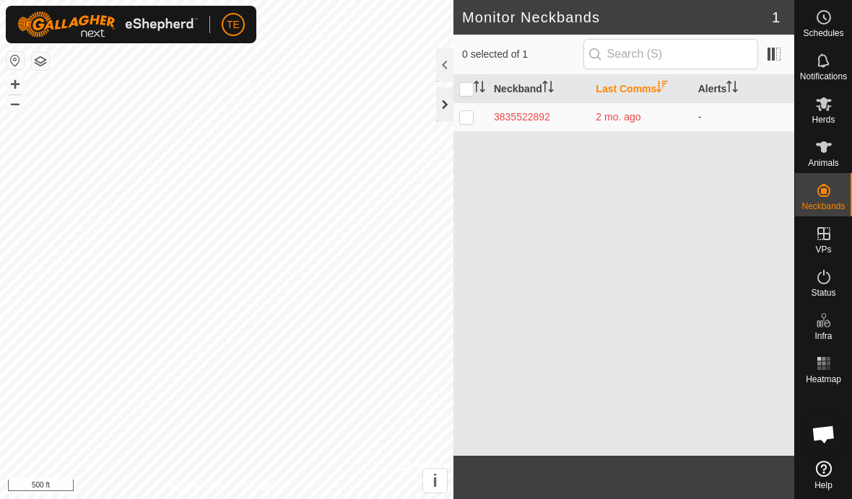
click at [442, 104] on div at bounding box center [444, 104] width 17 height 35
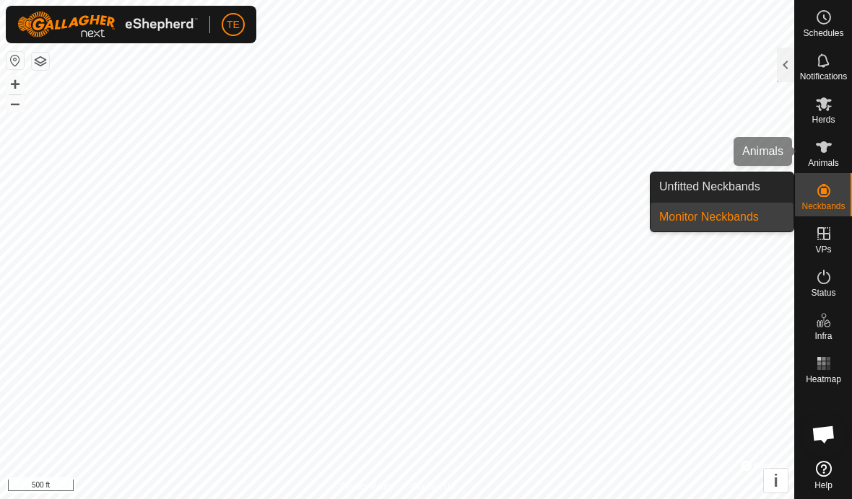
click at [822, 144] on icon at bounding box center [824, 147] width 16 height 12
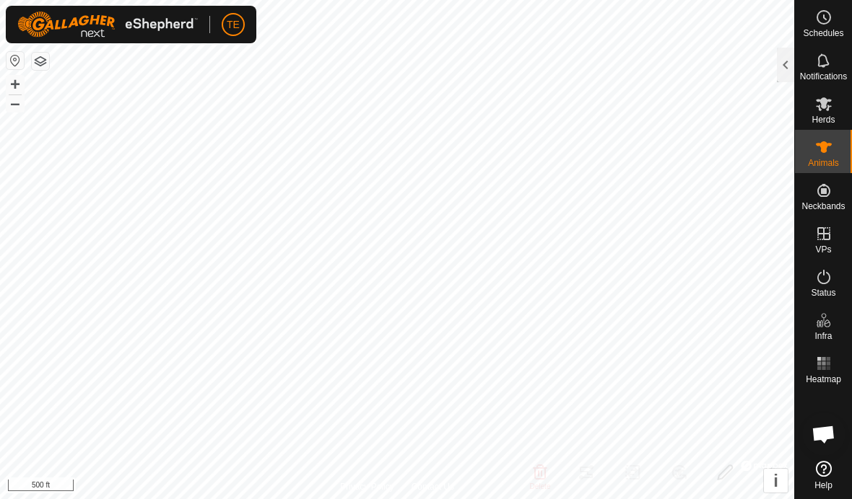
click at [829, 152] on icon at bounding box center [823, 147] width 17 height 17
click at [784, 67] on div at bounding box center [785, 65] width 17 height 35
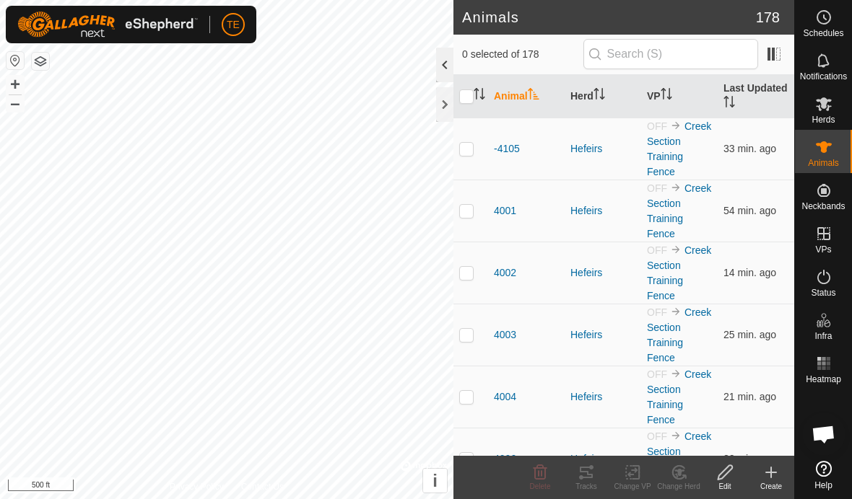
click at [440, 53] on div at bounding box center [444, 65] width 17 height 35
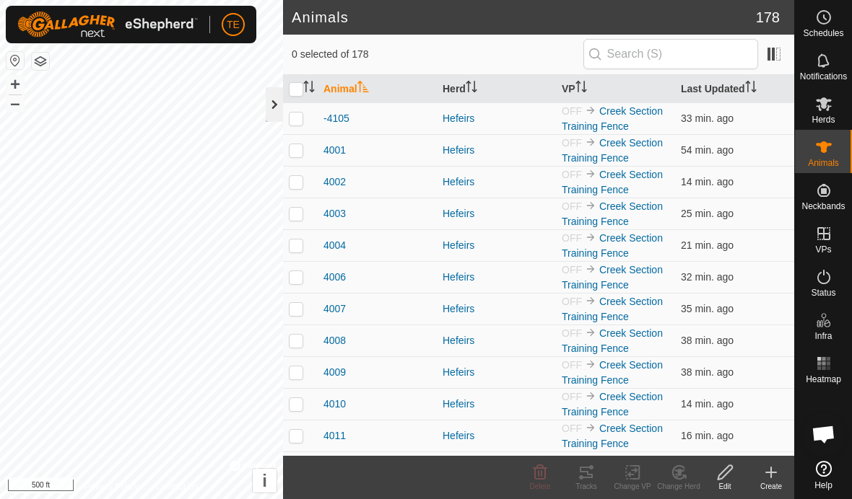
click at [277, 95] on div at bounding box center [274, 104] width 17 height 35
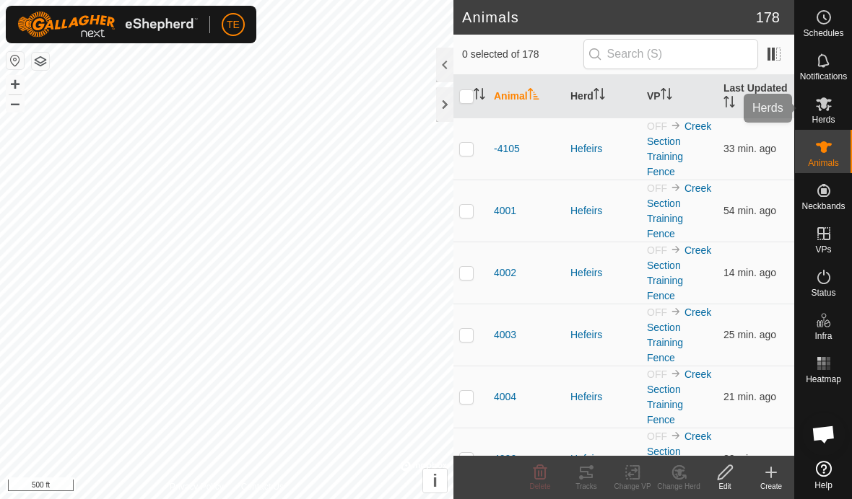
click at [829, 110] on icon at bounding box center [823, 103] width 17 height 17
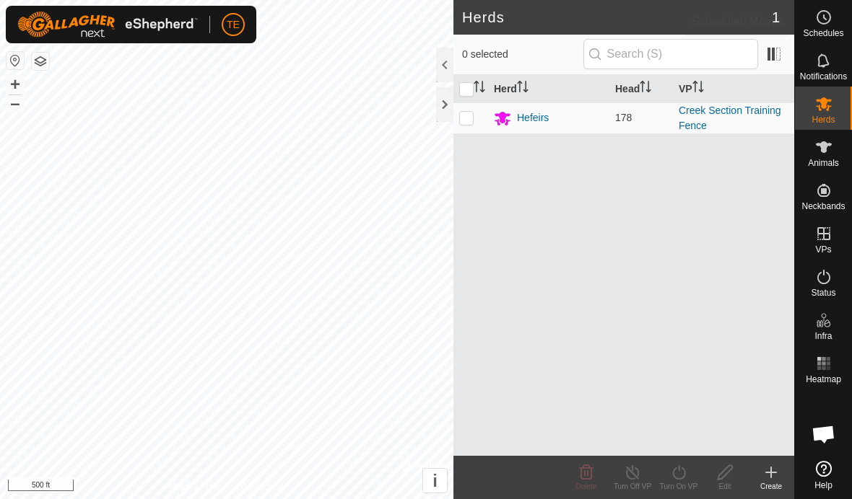
click at [820, 19] on icon at bounding box center [823, 17] width 17 height 17
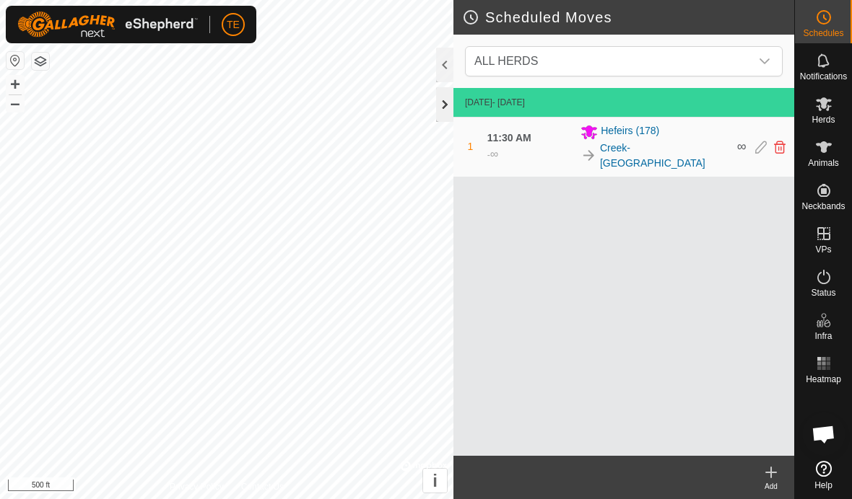
click at [447, 105] on div at bounding box center [444, 104] width 17 height 35
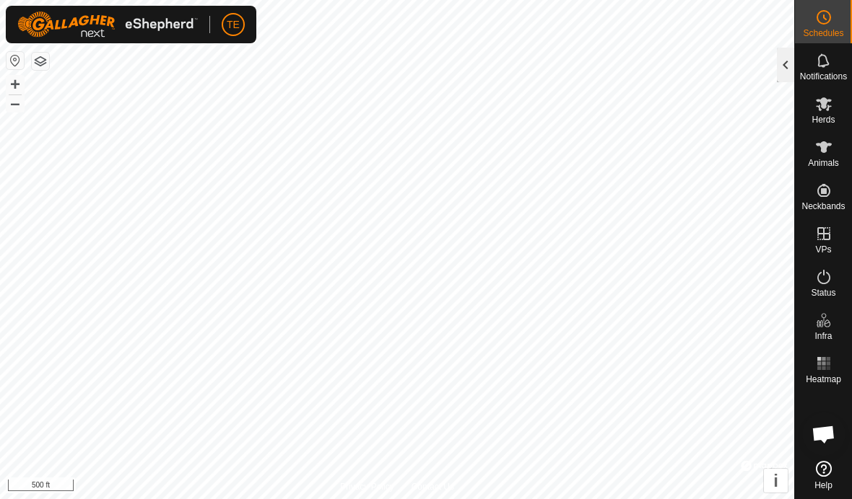
click at [777, 66] on div at bounding box center [785, 65] width 17 height 35
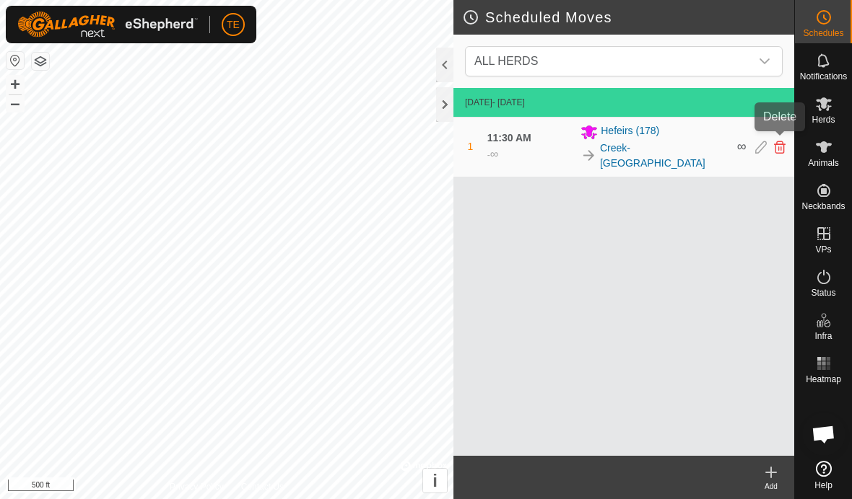
click at [779, 141] on icon at bounding box center [780, 147] width 12 height 13
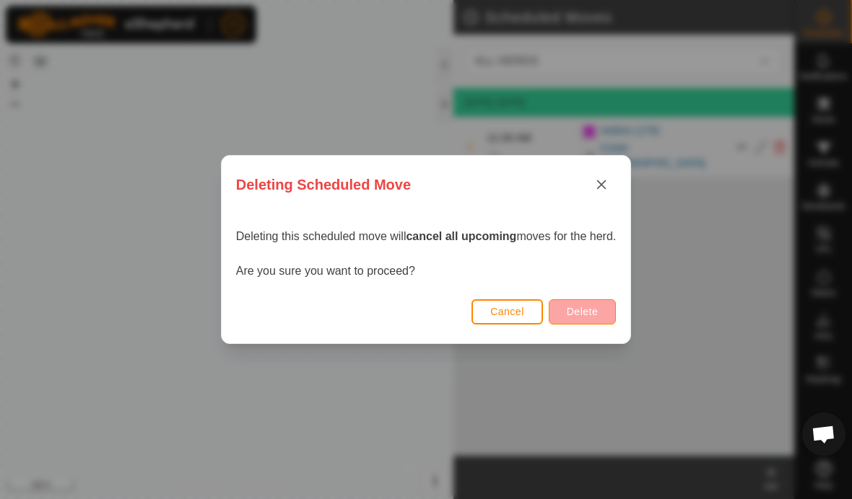
click at [598, 312] on span "Delete" at bounding box center [582, 312] width 31 height 12
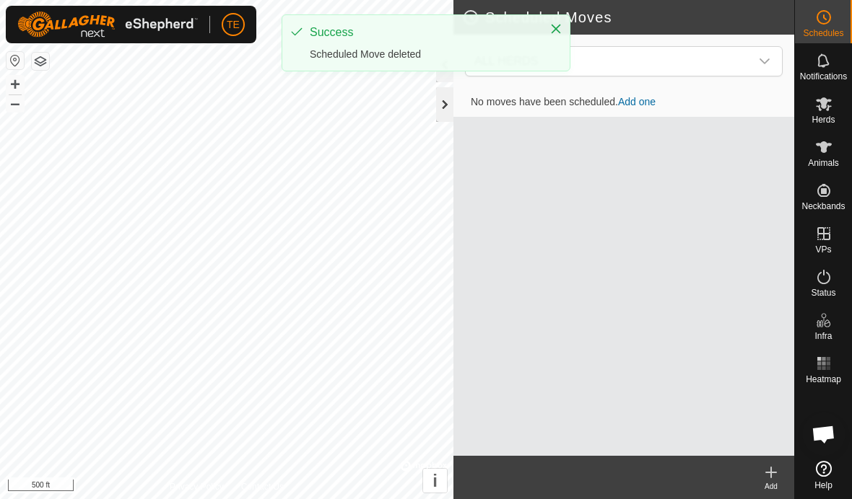
click at [443, 109] on div at bounding box center [444, 104] width 17 height 35
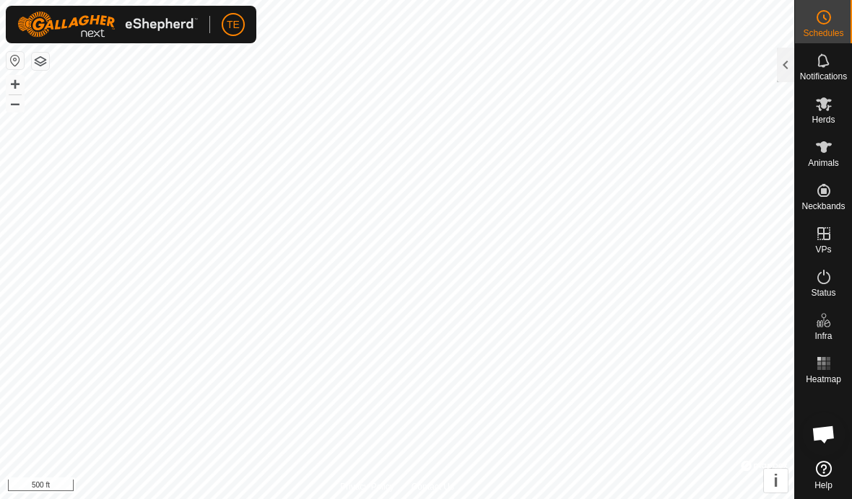
click at [818, 153] on icon at bounding box center [823, 147] width 17 height 17
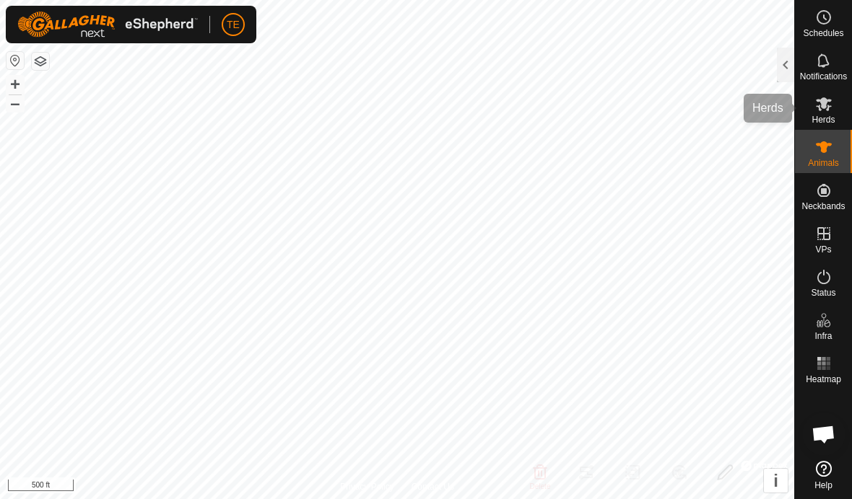
click at [827, 103] on icon at bounding box center [823, 103] width 17 height 17
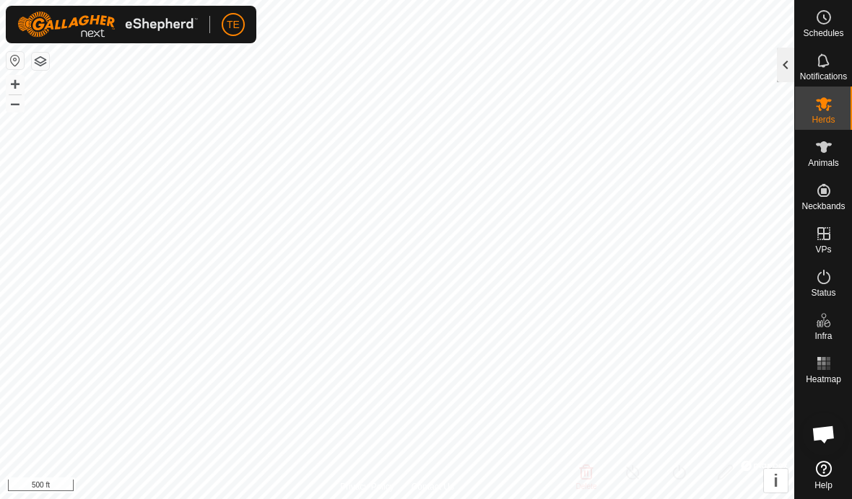
click at [784, 63] on div at bounding box center [785, 65] width 17 height 35
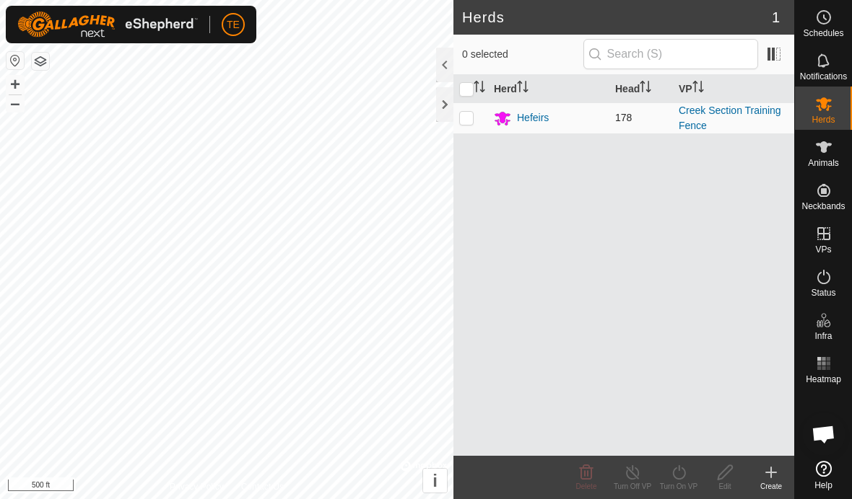
click at [471, 117] on p-checkbox at bounding box center [466, 118] width 14 height 12
checkbox input "true"
click at [668, 477] on turn-on-svg-icon at bounding box center [678, 472] width 46 height 17
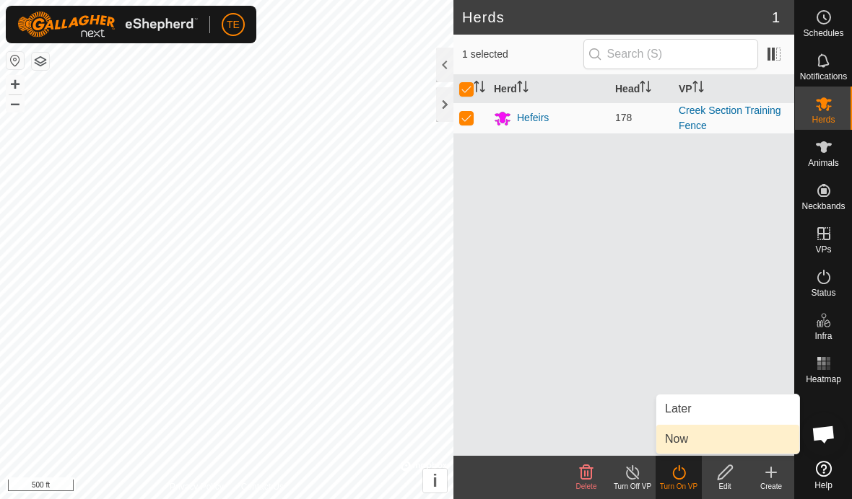
click at [702, 441] on link "Now" at bounding box center [727, 439] width 143 height 29
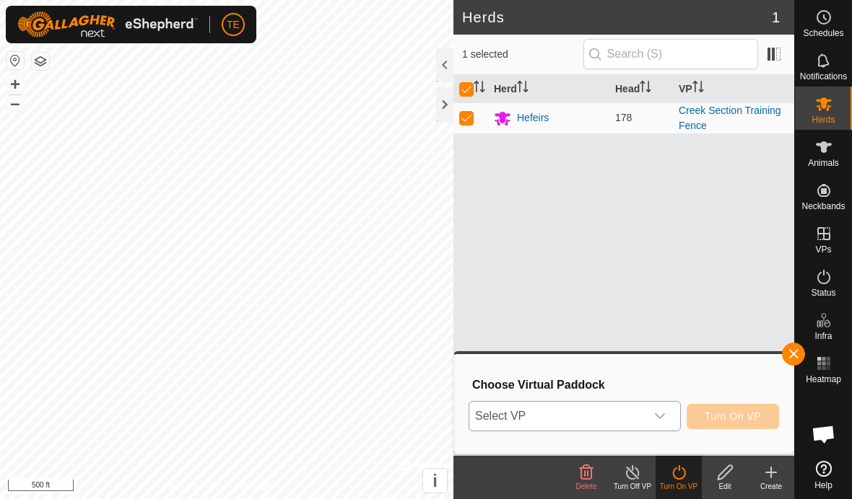
click at [667, 414] on div "dropdown trigger" at bounding box center [659, 416] width 29 height 29
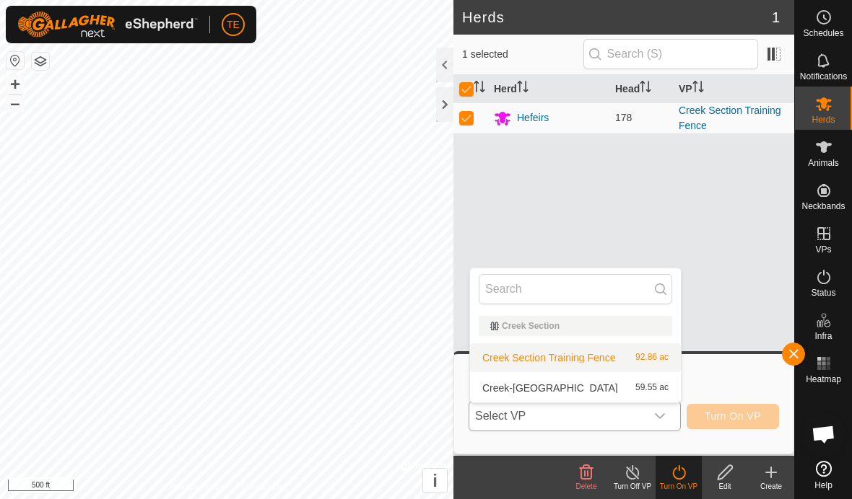
click at [621, 346] on li "Creek Section Training Fence 92.86 ac" at bounding box center [575, 358] width 211 height 29
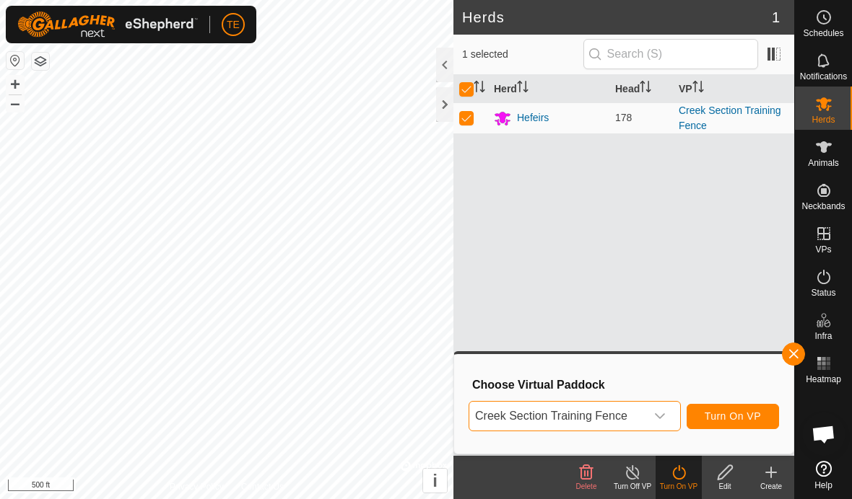
click at [734, 411] on span "Turn On VP" at bounding box center [732, 417] width 56 height 12
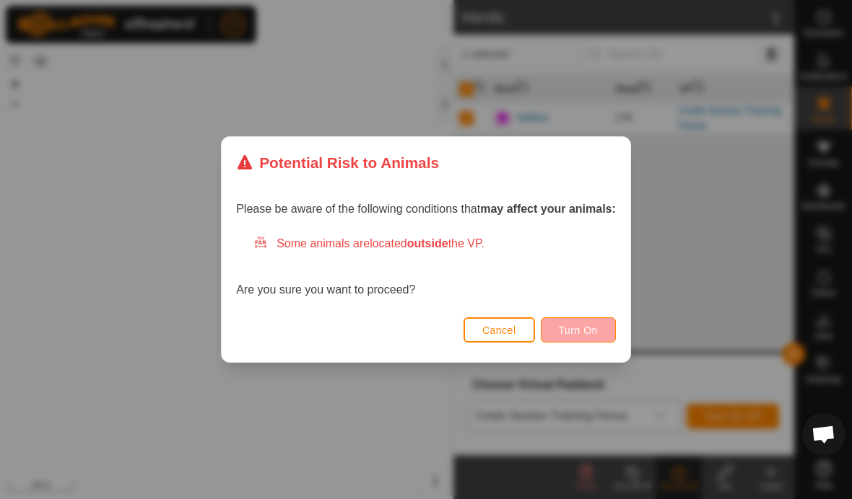
click at [591, 328] on span "Turn On" at bounding box center [578, 331] width 39 height 12
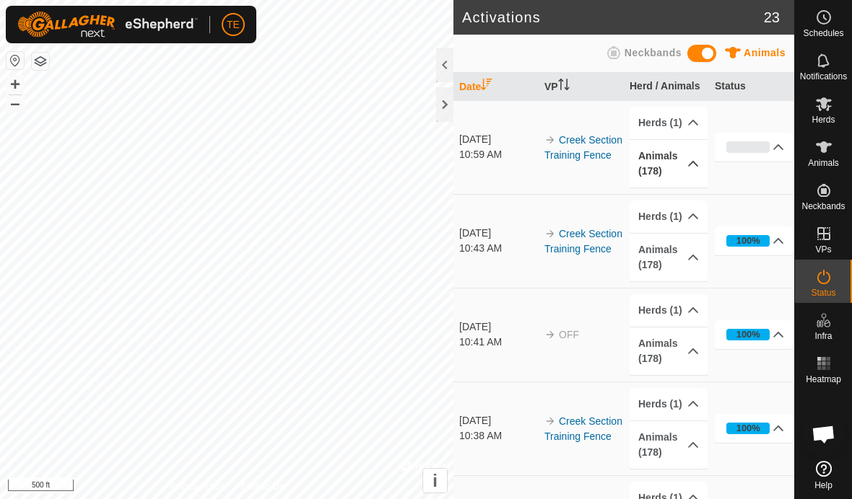
click at [691, 166] on icon at bounding box center [693, 164] width 12 height 12
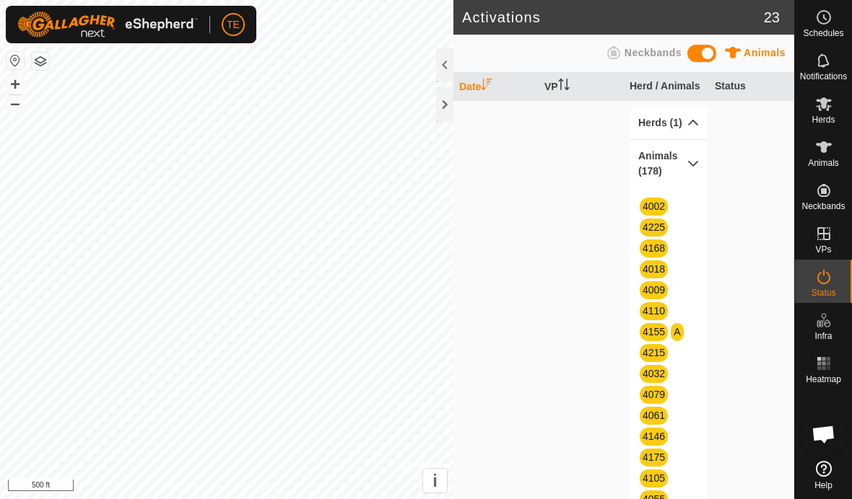
click at [698, 120] on icon at bounding box center [693, 123] width 12 height 12
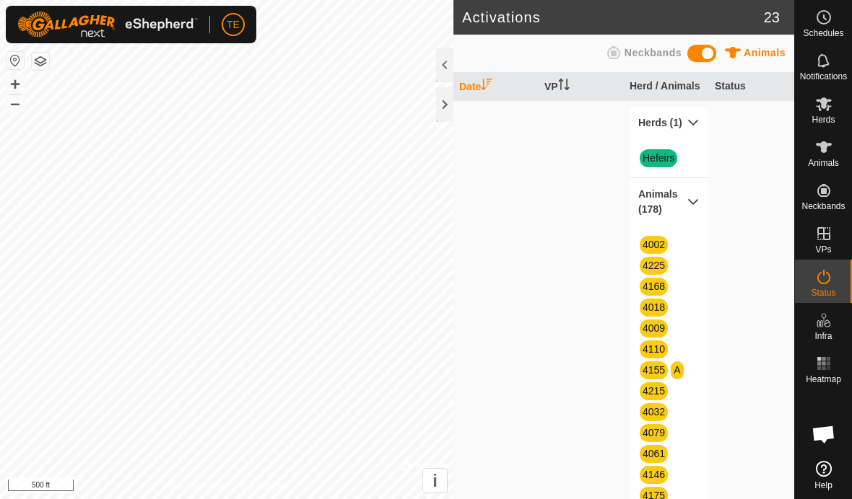
click at [696, 128] on p-accordion-header "Herds (1)" at bounding box center [668, 123] width 78 height 32
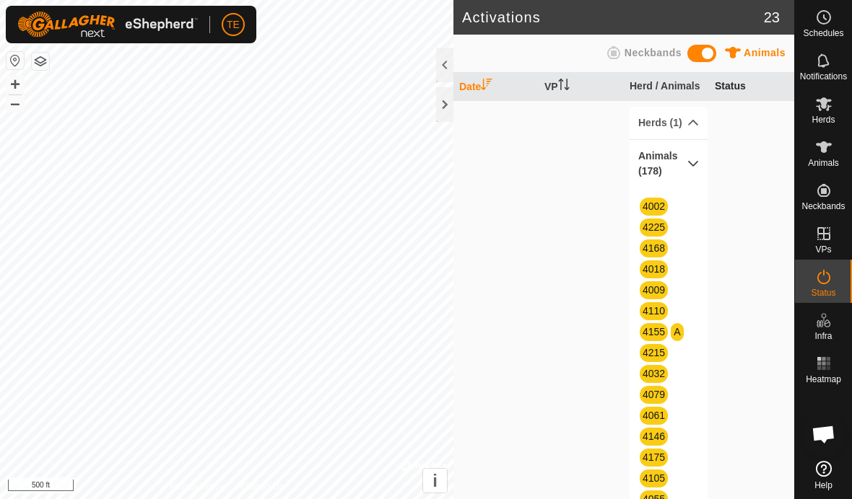
click at [752, 84] on th "Status" at bounding box center [751, 87] width 85 height 28
click at [699, 162] on p-accordion-header "Animals (178)" at bounding box center [668, 164] width 78 height 48
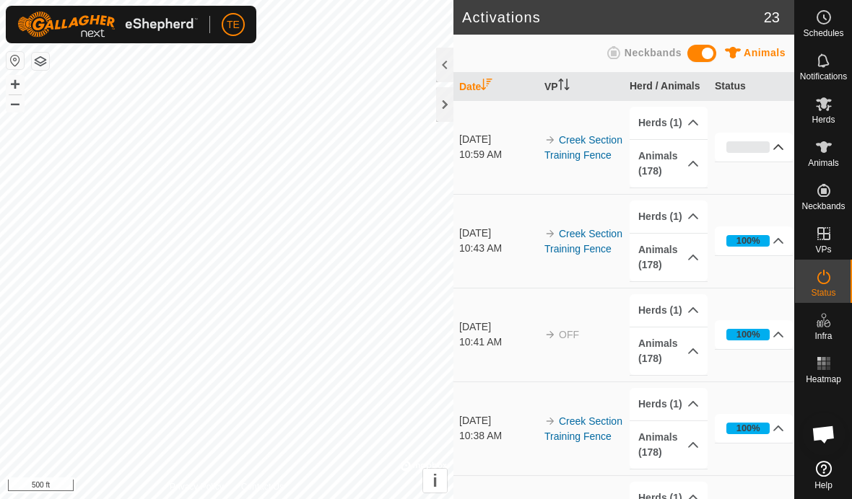
click at [780, 151] on icon at bounding box center [778, 147] width 12 height 12
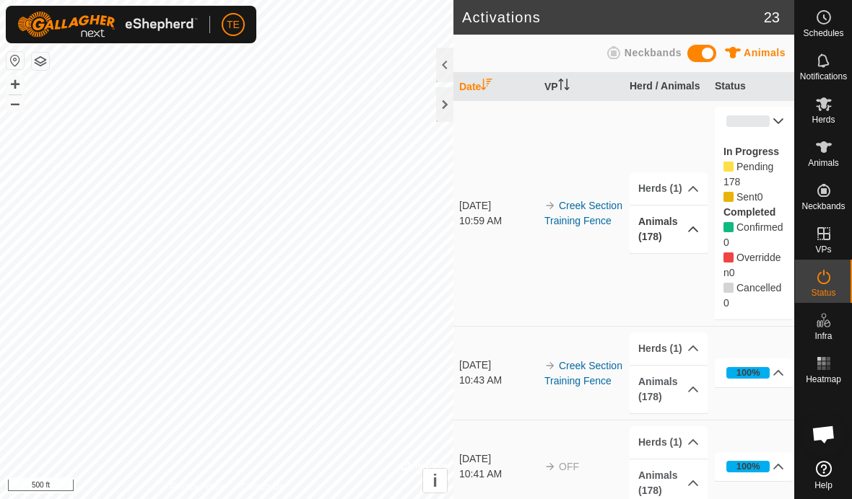
click at [691, 231] on icon at bounding box center [693, 230] width 12 height 12
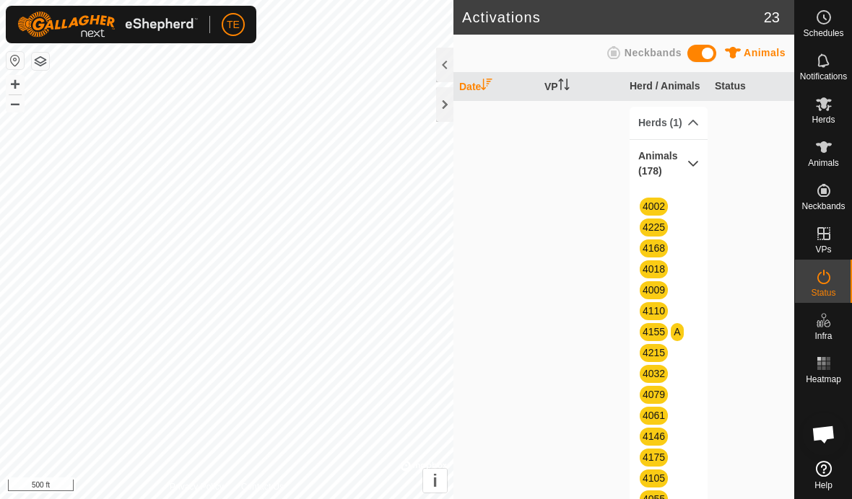
click at [689, 168] on icon at bounding box center [693, 164] width 12 height 12
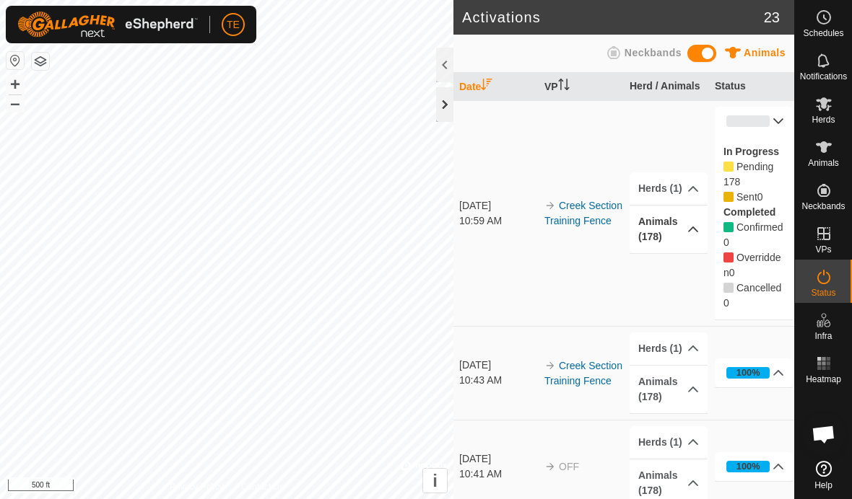
click at [447, 108] on div at bounding box center [444, 104] width 17 height 35
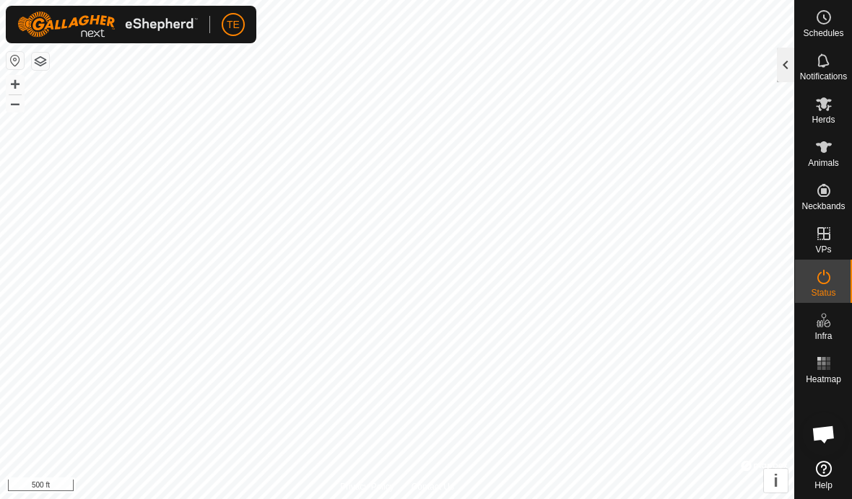
click at [785, 70] on div at bounding box center [785, 65] width 17 height 35
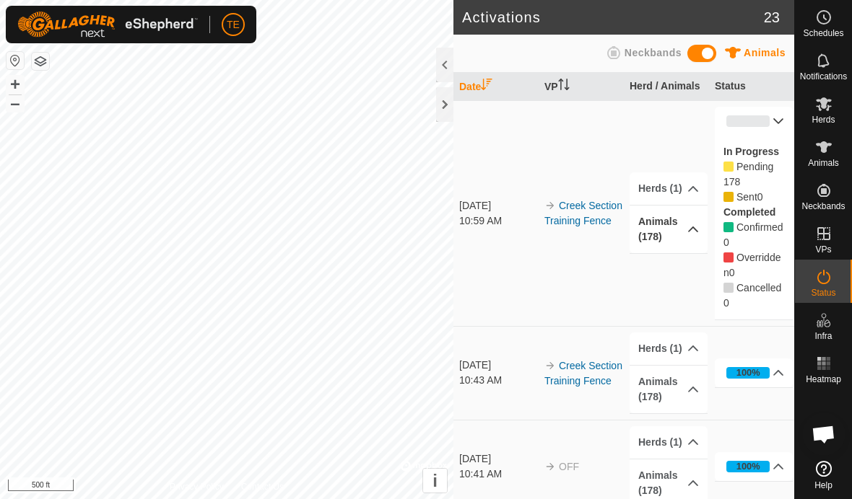
click at [694, 227] on icon at bounding box center [693, 230] width 12 height 12
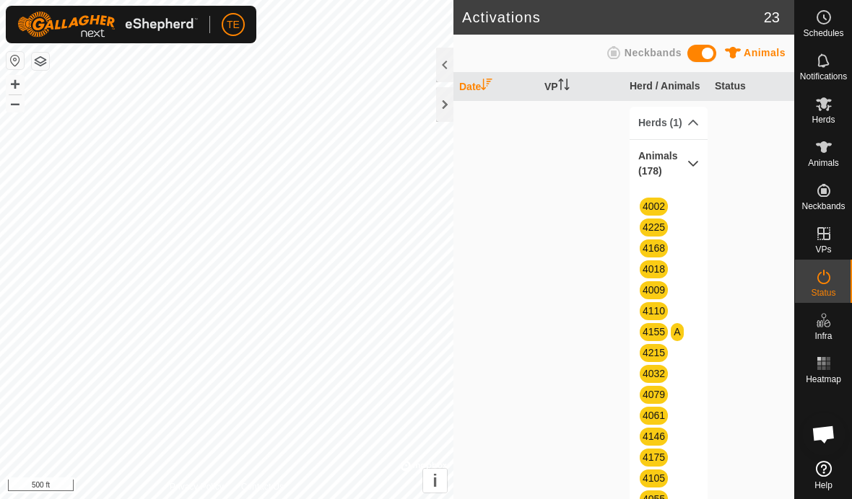
click at [691, 164] on icon at bounding box center [693, 164] width 10 height 6
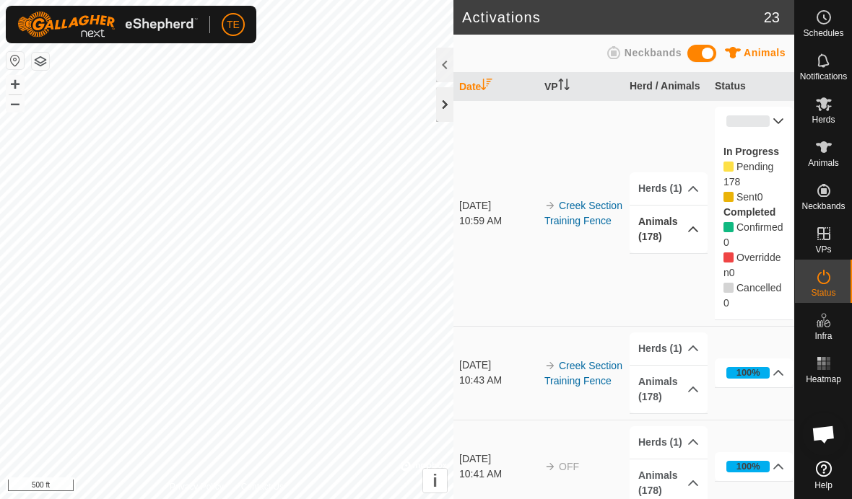
click at [452, 102] on div at bounding box center [444, 104] width 17 height 35
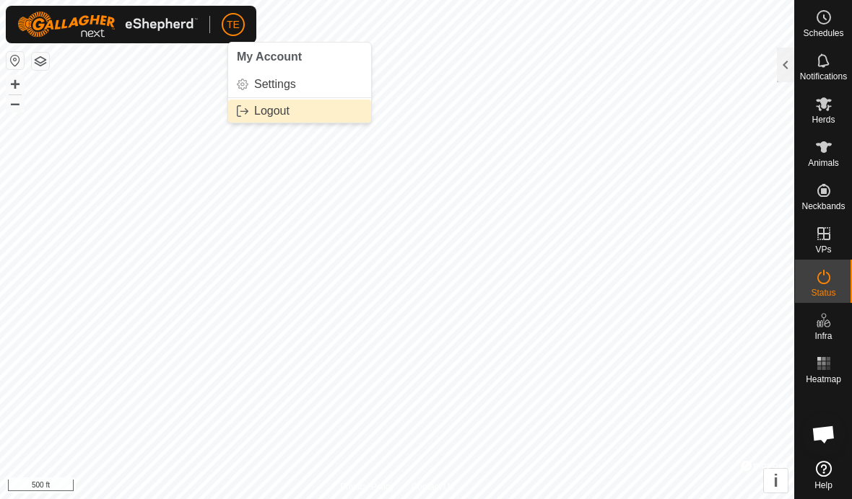
click at [299, 121] on link "Logout" at bounding box center [299, 111] width 143 height 23
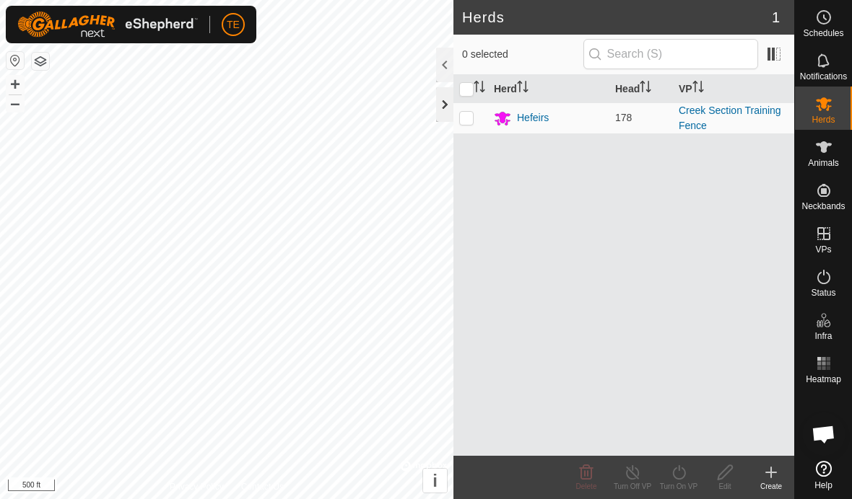
click at [442, 102] on div at bounding box center [444, 104] width 17 height 35
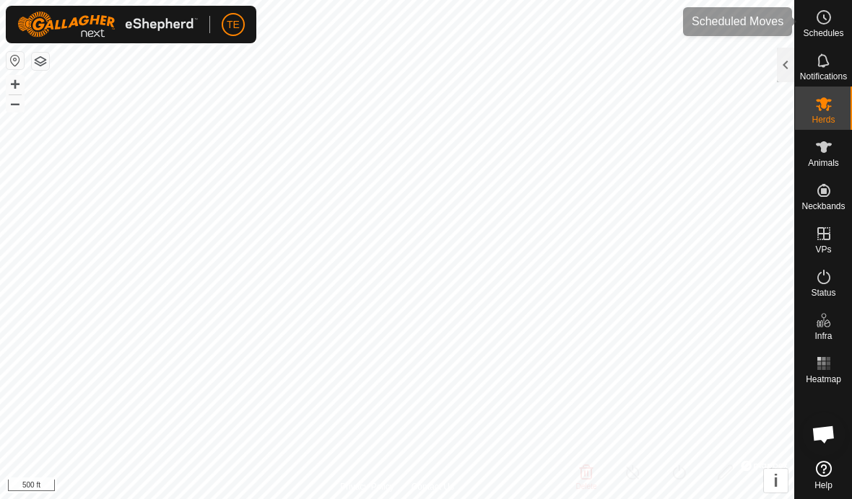
click at [821, 30] on span "Schedules" at bounding box center [823, 33] width 40 height 9
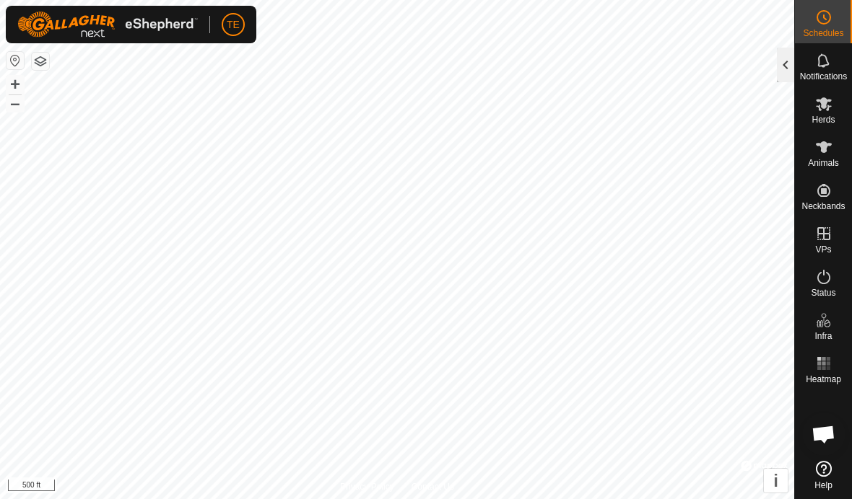
click at [787, 64] on div at bounding box center [785, 65] width 17 height 35
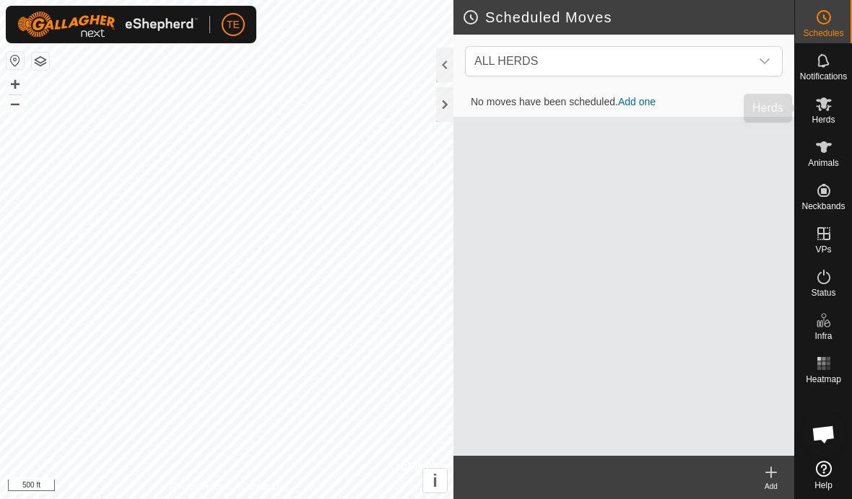
click at [826, 111] on icon at bounding box center [823, 103] width 17 height 17
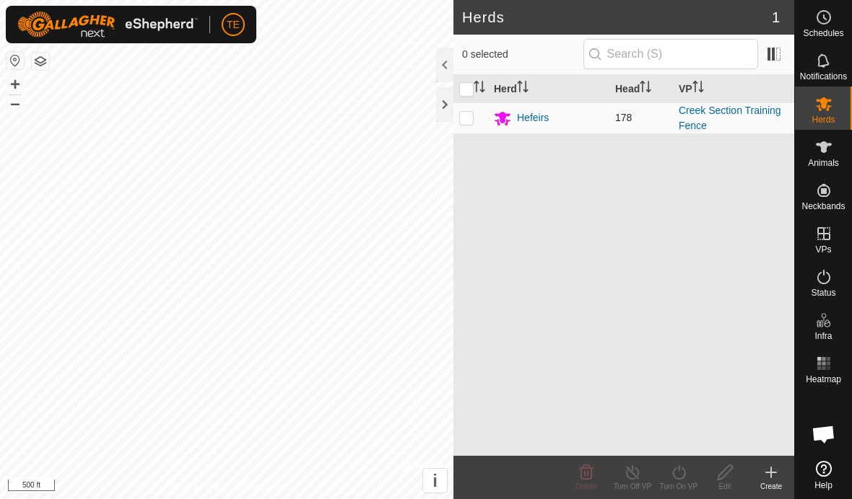
click at [468, 122] on p-checkbox at bounding box center [466, 118] width 14 height 12
checkbox input "true"
click at [470, 119] on p-checkbox at bounding box center [466, 118] width 14 height 12
checkbox input "false"
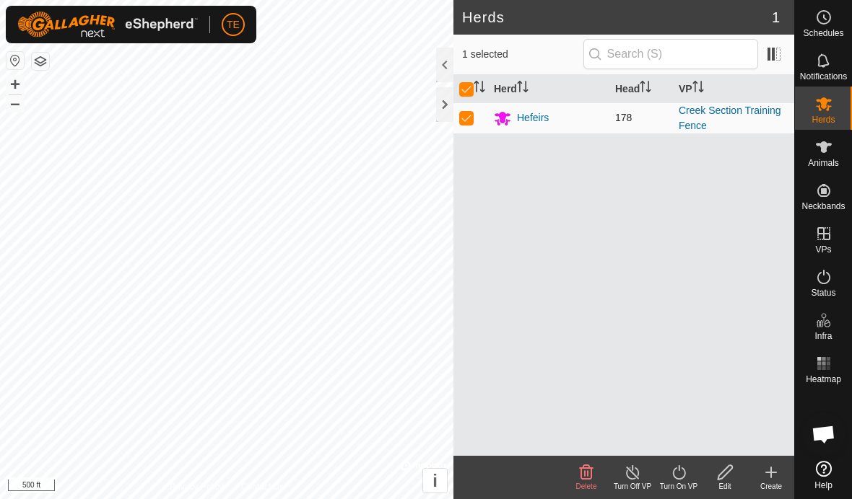
checkbox input "false"
click at [727, 115] on link "Creek Section Training Fence" at bounding box center [729, 118] width 102 height 27
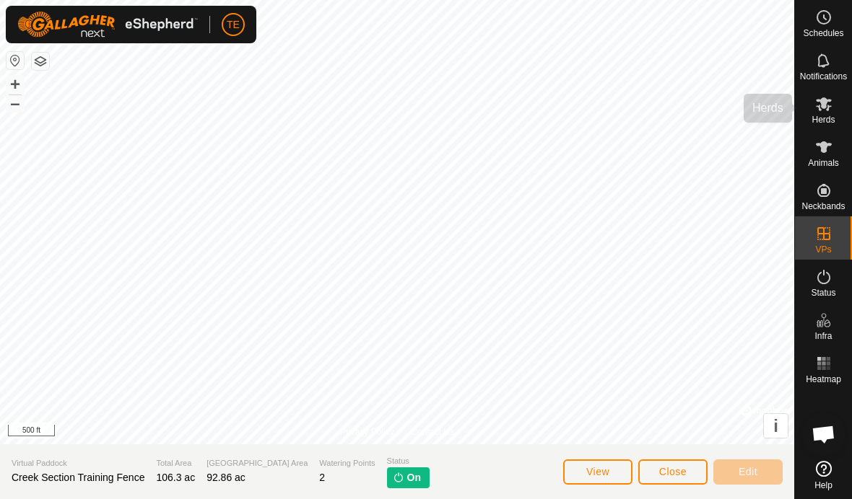
click at [827, 109] on icon at bounding box center [824, 104] width 16 height 14
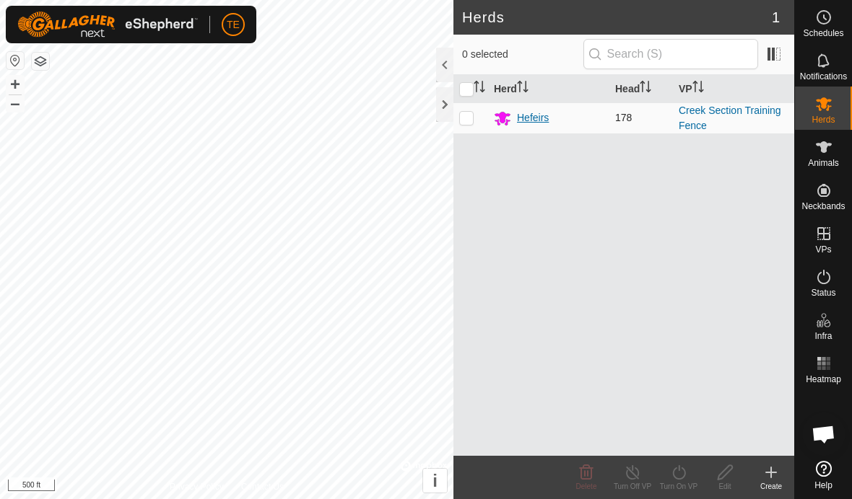
click at [541, 117] on div "Hefeirs" at bounding box center [533, 117] width 32 height 15
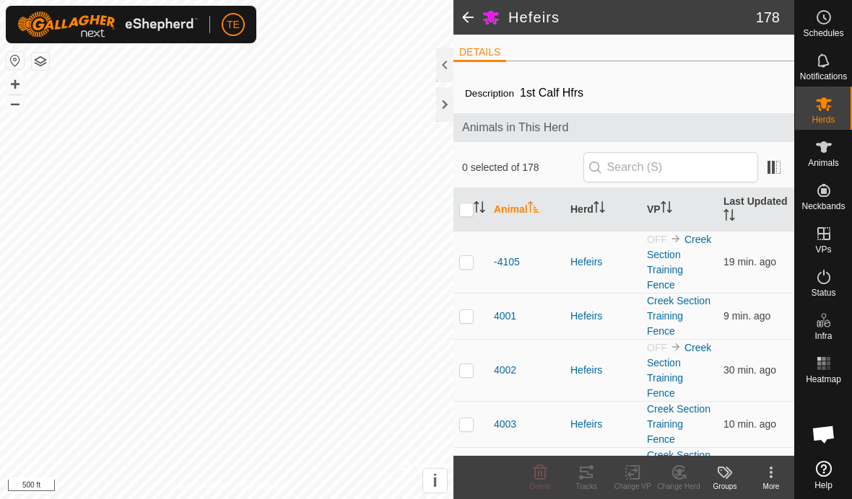
click at [468, 117] on div "Animals in This Herd" at bounding box center [623, 127] width 341 height 29
click at [436, 108] on div at bounding box center [444, 104] width 17 height 35
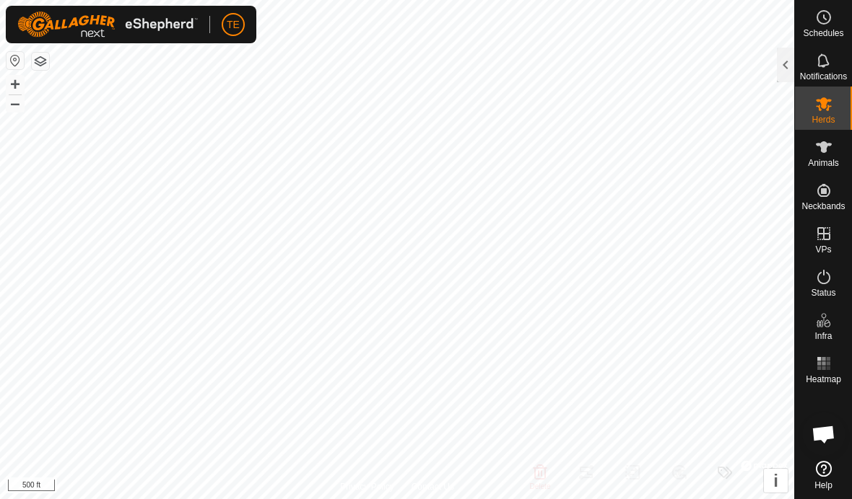
click at [823, 154] on icon at bounding box center [823, 147] width 17 height 17
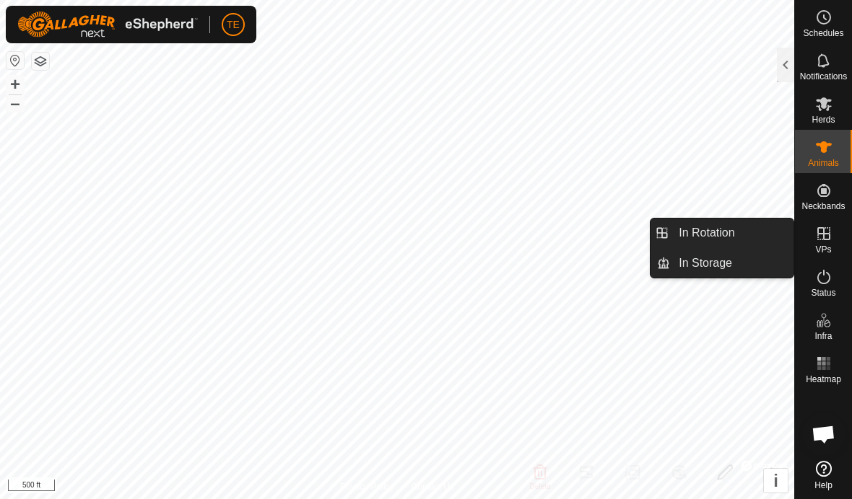
click at [817, 232] on icon at bounding box center [823, 233] width 13 height 13
click at [785, 64] on div at bounding box center [785, 65] width 17 height 35
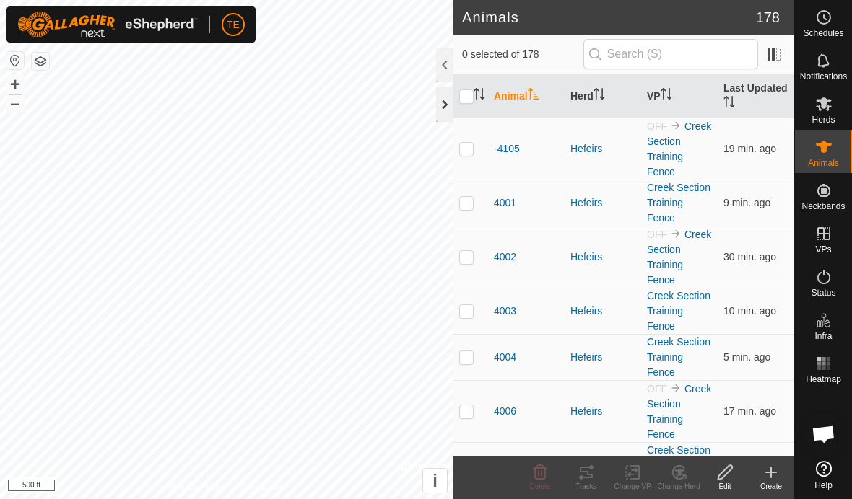
click at [445, 118] on div at bounding box center [444, 104] width 17 height 35
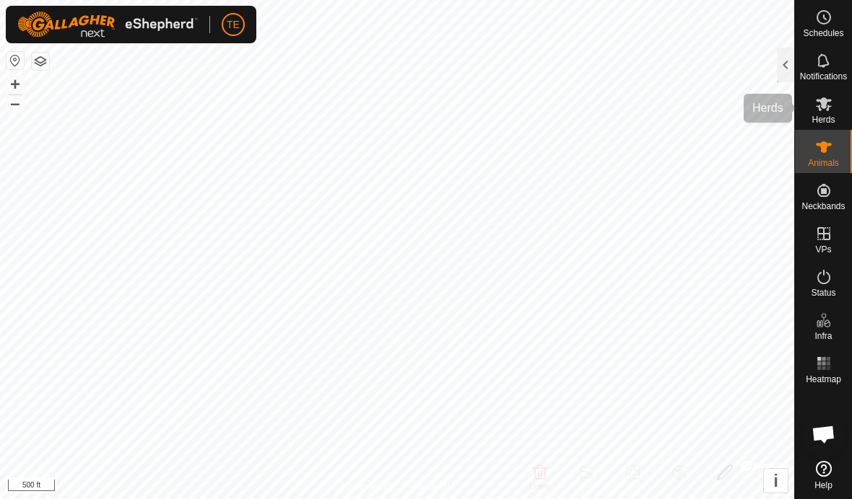
click at [827, 100] on icon at bounding box center [824, 104] width 16 height 14
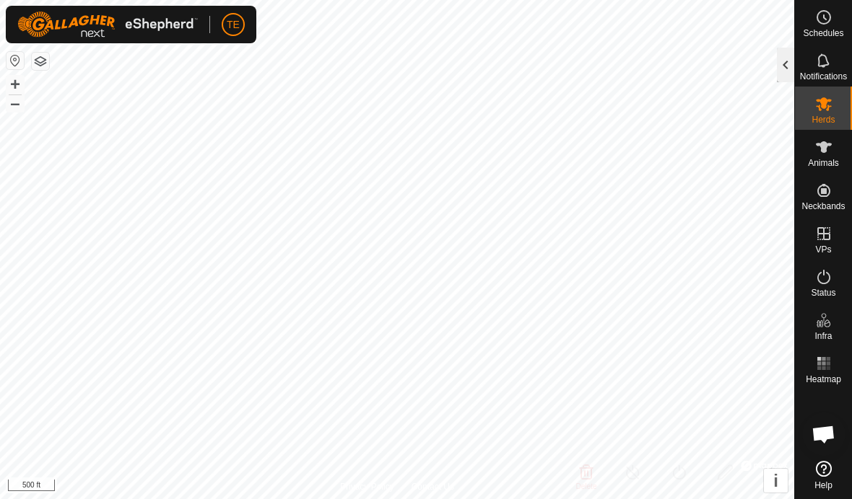
click at [778, 62] on div at bounding box center [785, 65] width 17 height 35
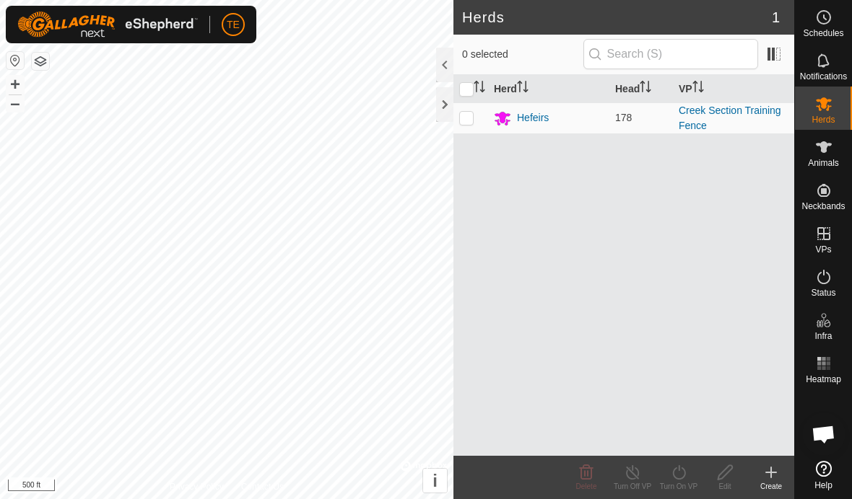
click at [650, 135] on div "Herd Head VP Hefeirs 178 Creek Section Training Fence" at bounding box center [623, 265] width 341 height 381
click at [679, 120] on link "Creek Section Training Fence" at bounding box center [729, 118] width 102 height 27
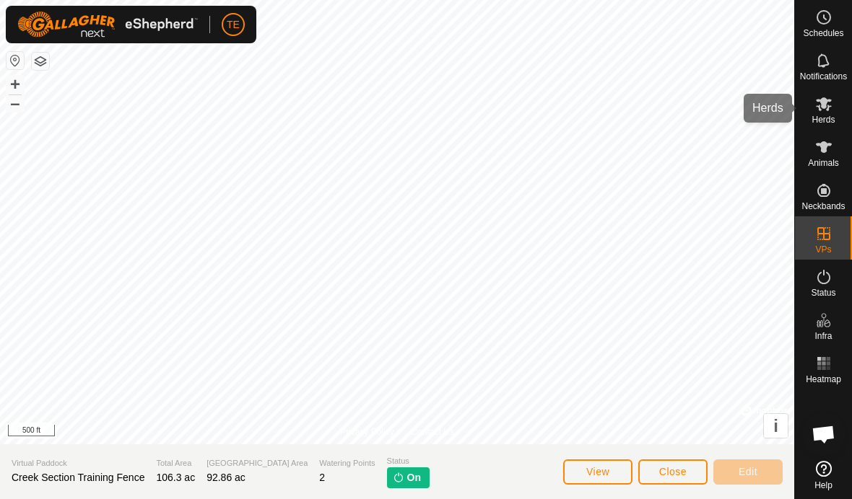
click at [825, 102] on icon at bounding box center [824, 104] width 16 height 14
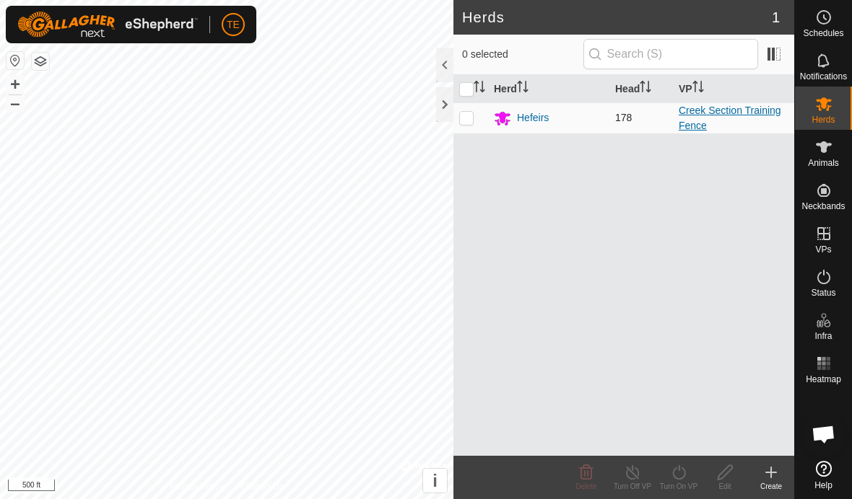
click at [740, 111] on link "Creek Section Training Fence" at bounding box center [729, 118] width 102 height 27
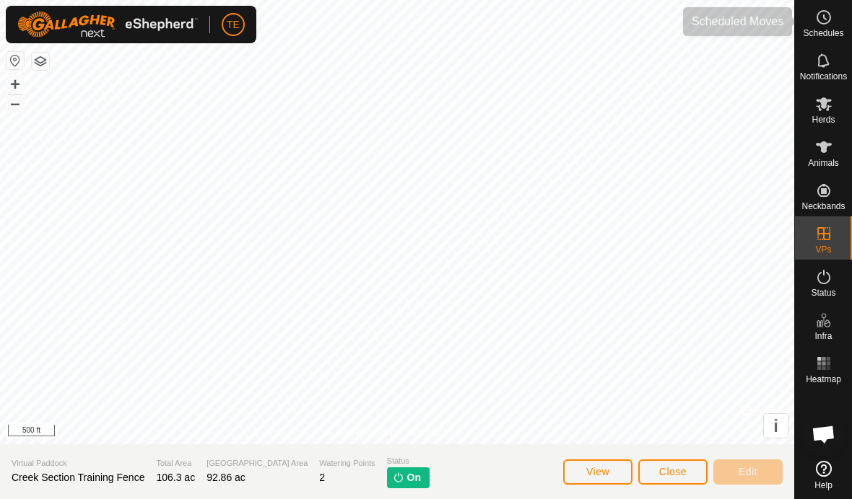
click at [823, 22] on icon at bounding box center [823, 17] width 17 height 17
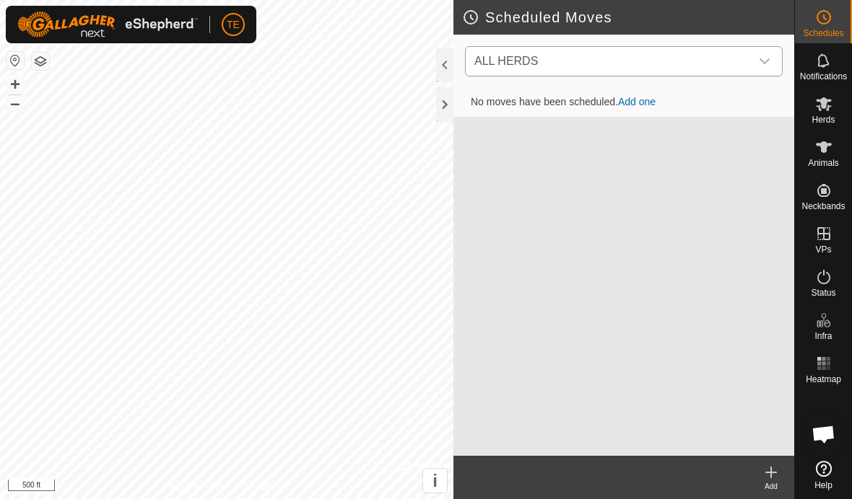
click at [769, 54] on div "dropdown trigger" at bounding box center [764, 61] width 29 height 29
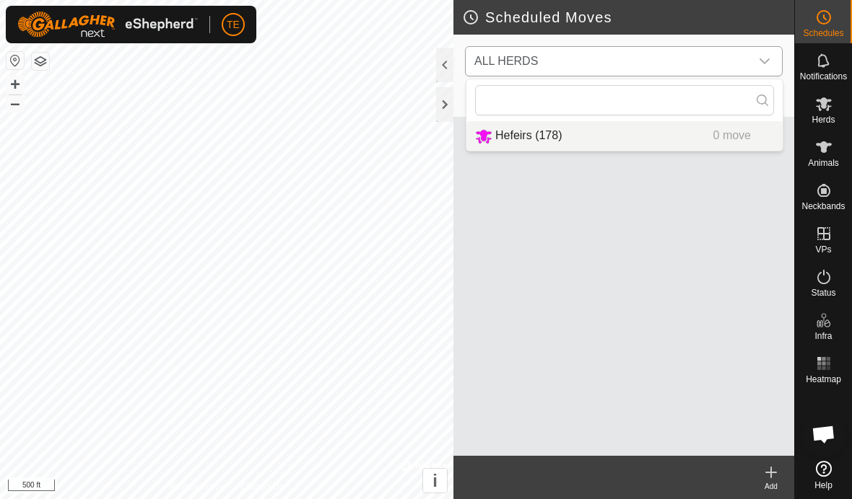
click at [572, 130] on div "Hefeirs (178) 0 move" at bounding box center [624, 136] width 299 height 18
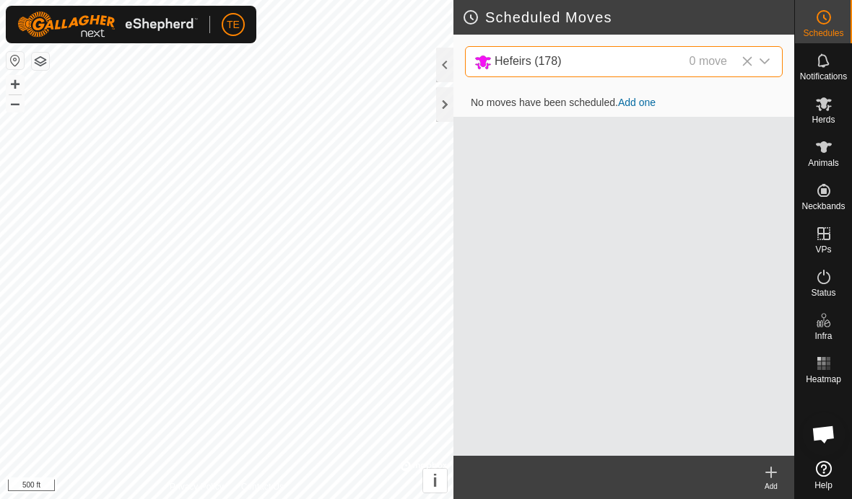
click at [640, 102] on link "Add one" at bounding box center [637, 103] width 38 height 12
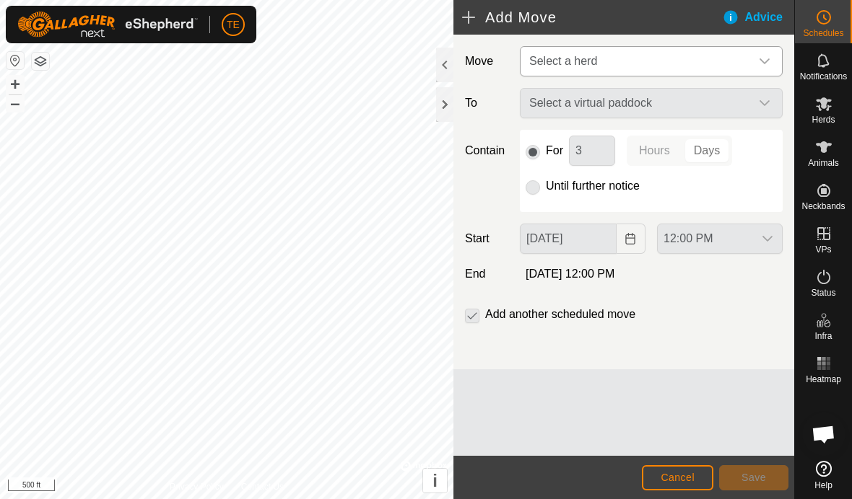
click at [766, 55] on div "dropdown trigger" at bounding box center [764, 61] width 29 height 29
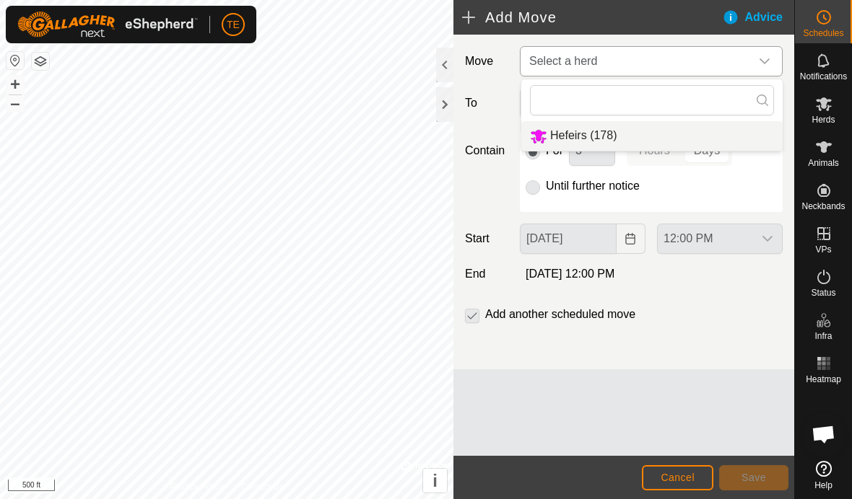
click at [618, 134] on li "Hefeirs (178)" at bounding box center [651, 136] width 261 height 30
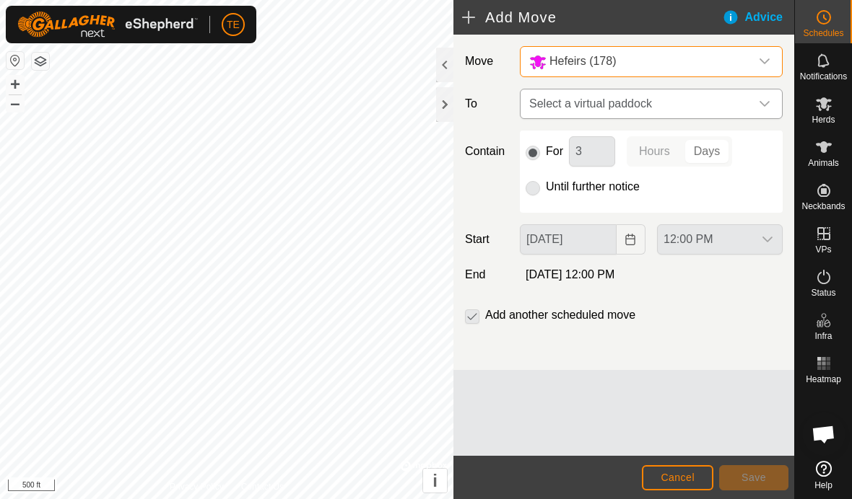
click at [760, 108] on icon "dropdown trigger" at bounding box center [765, 104] width 12 height 12
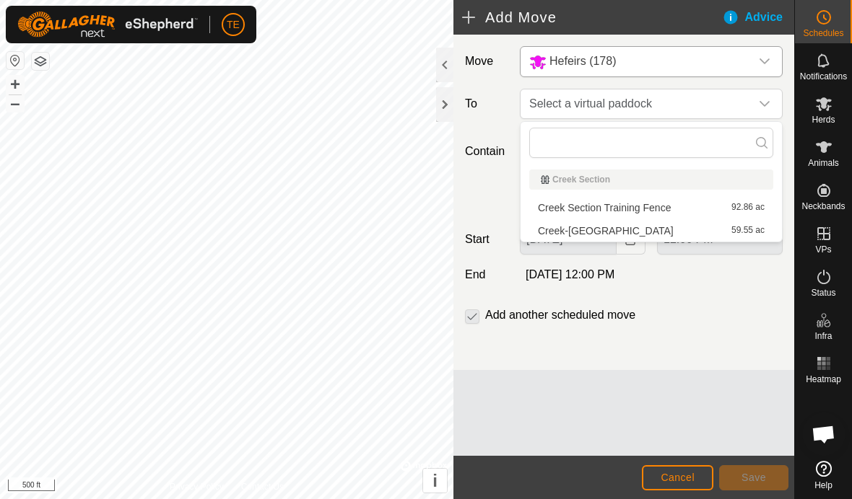
click at [660, 229] on div "Creek-Small Hay Meadow 59.55 ac" at bounding box center [651, 231] width 227 height 10
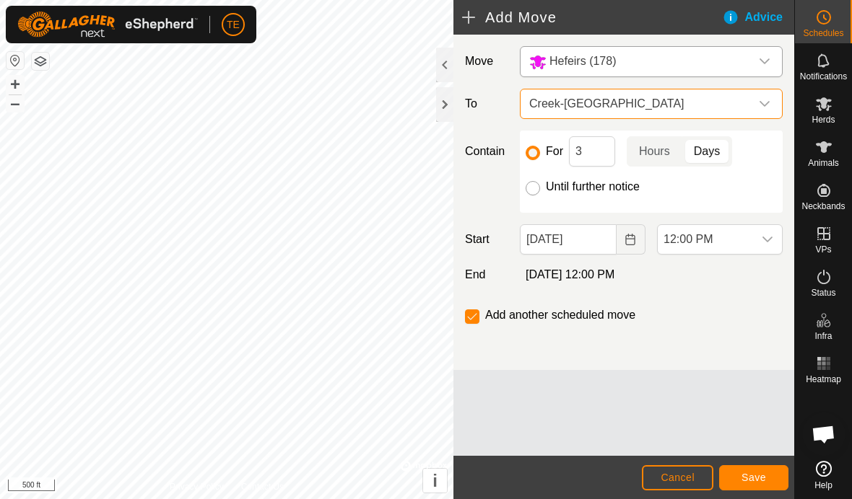
click at [535, 191] on input "Until further notice" at bounding box center [532, 188] width 14 height 14
radio input "true"
checkbox input "false"
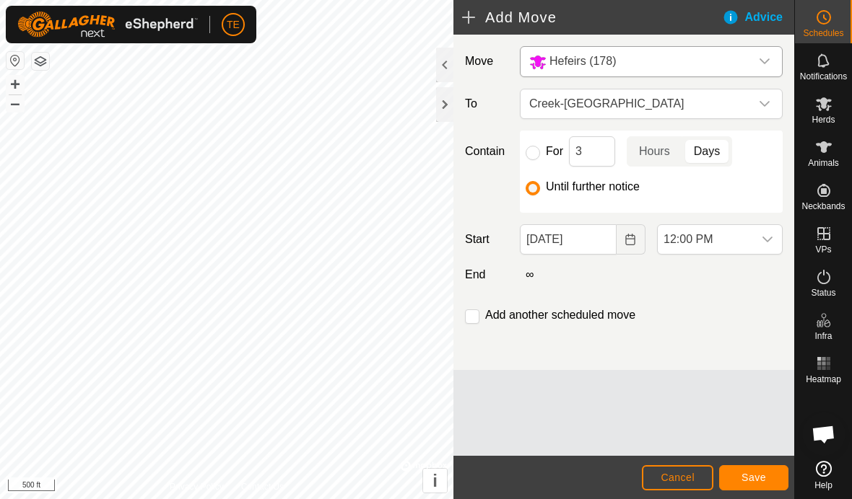
click at [756, 474] on span "Save" at bounding box center [753, 478] width 25 height 12
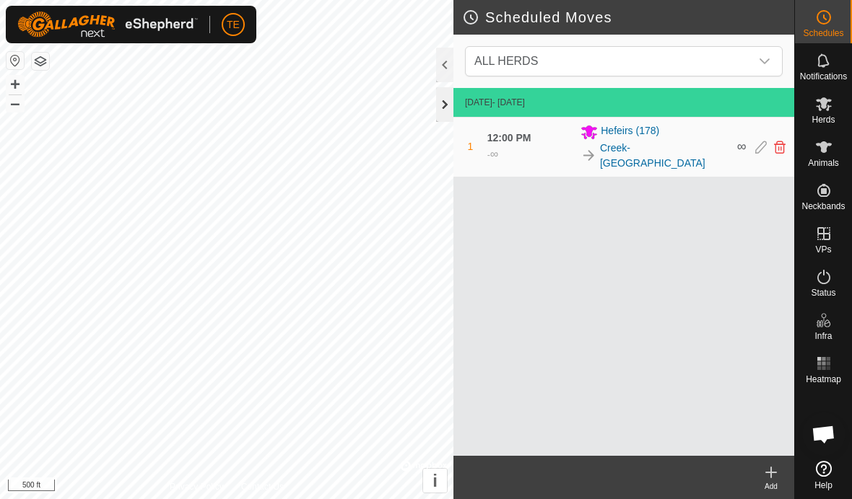
click at [444, 102] on div at bounding box center [444, 104] width 17 height 35
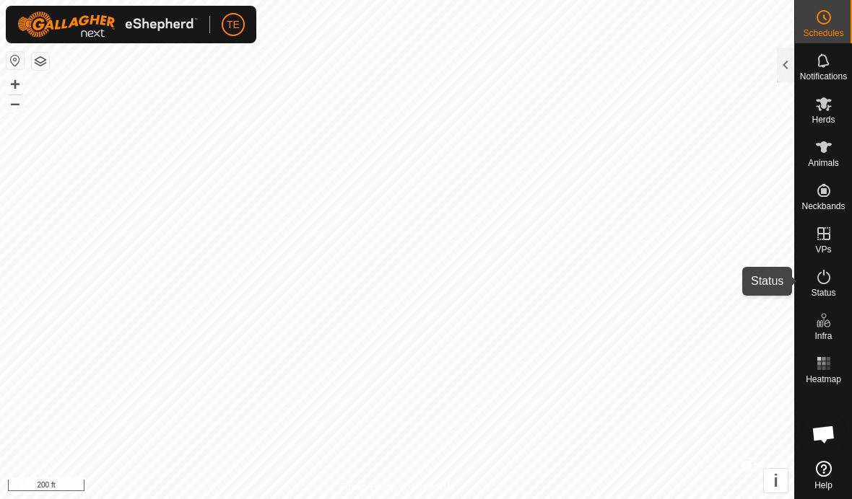
click at [823, 282] on icon at bounding box center [823, 276] width 17 height 17
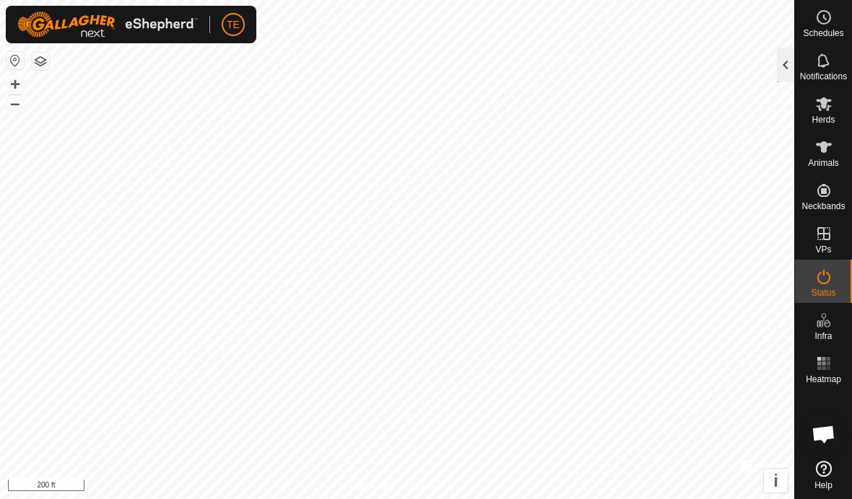
click at [779, 65] on div at bounding box center [785, 65] width 17 height 35
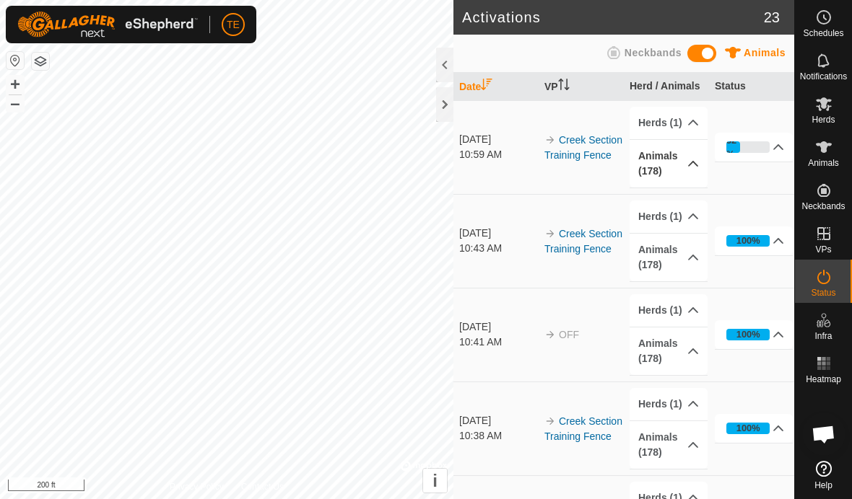
click at [690, 158] on icon at bounding box center [693, 164] width 12 height 12
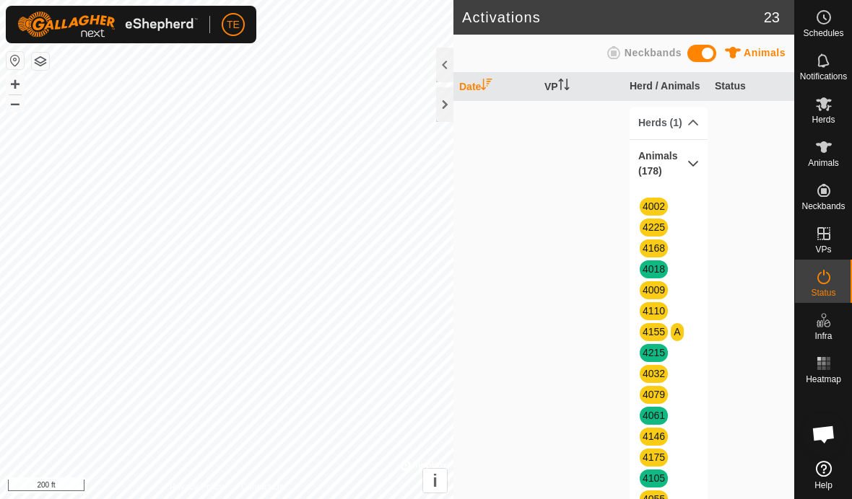
click at [694, 161] on icon at bounding box center [693, 164] width 12 height 12
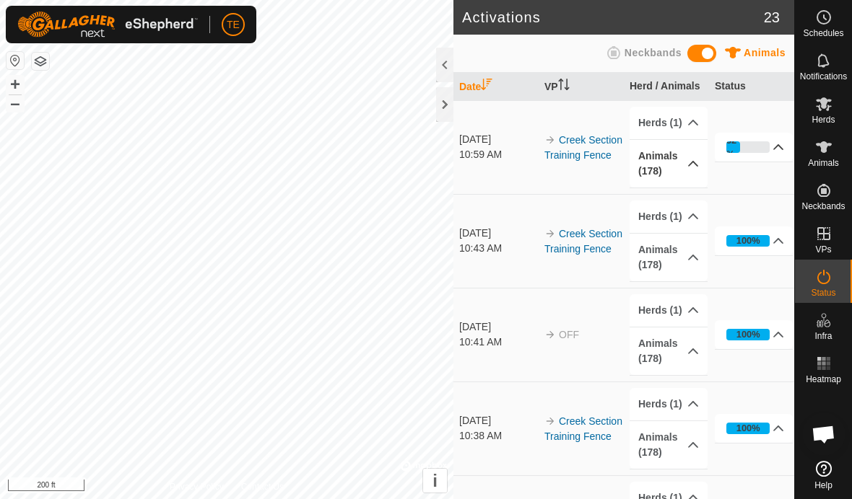
click at [781, 142] on icon at bounding box center [778, 147] width 12 height 12
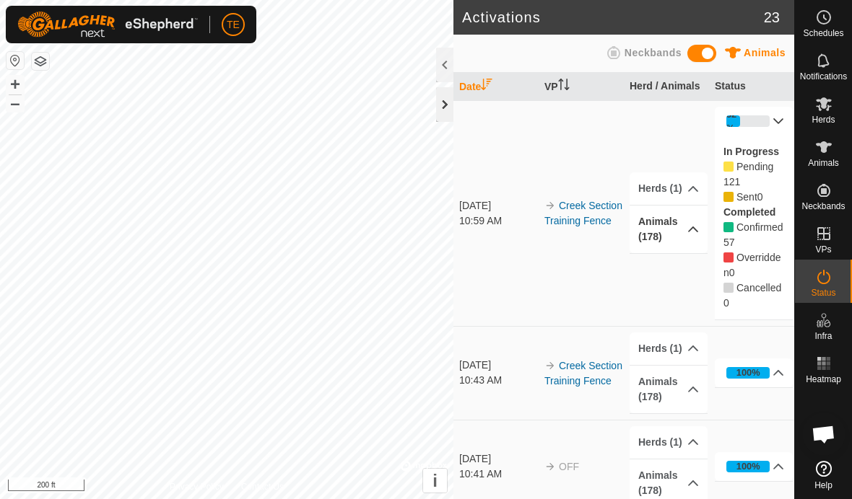
click at [445, 102] on div at bounding box center [444, 104] width 17 height 35
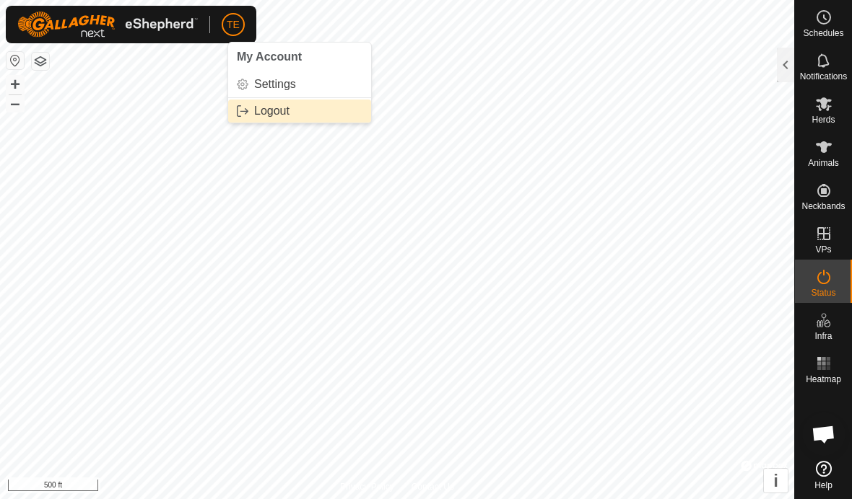
click at [305, 113] on link "Logout" at bounding box center [299, 111] width 143 height 23
